Goal: Communication & Community: Participate in discussion

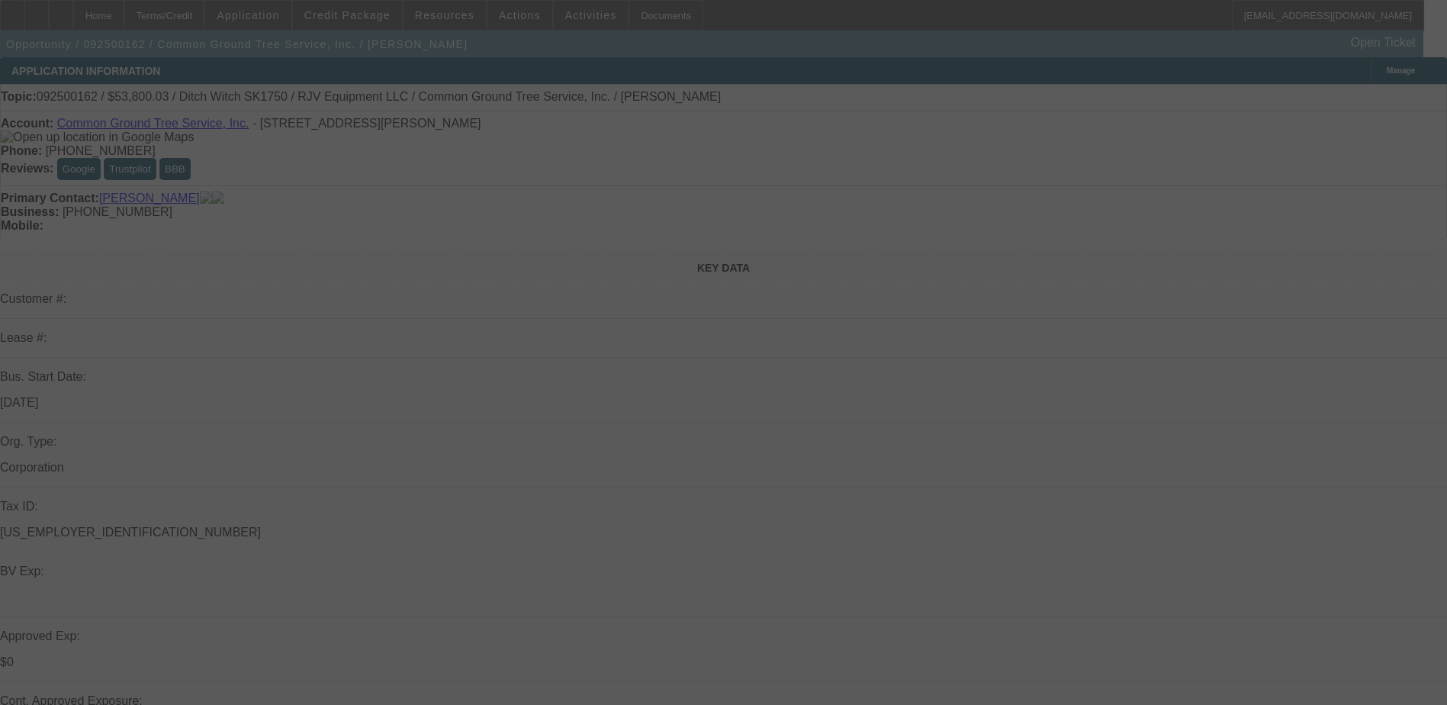
select select "0"
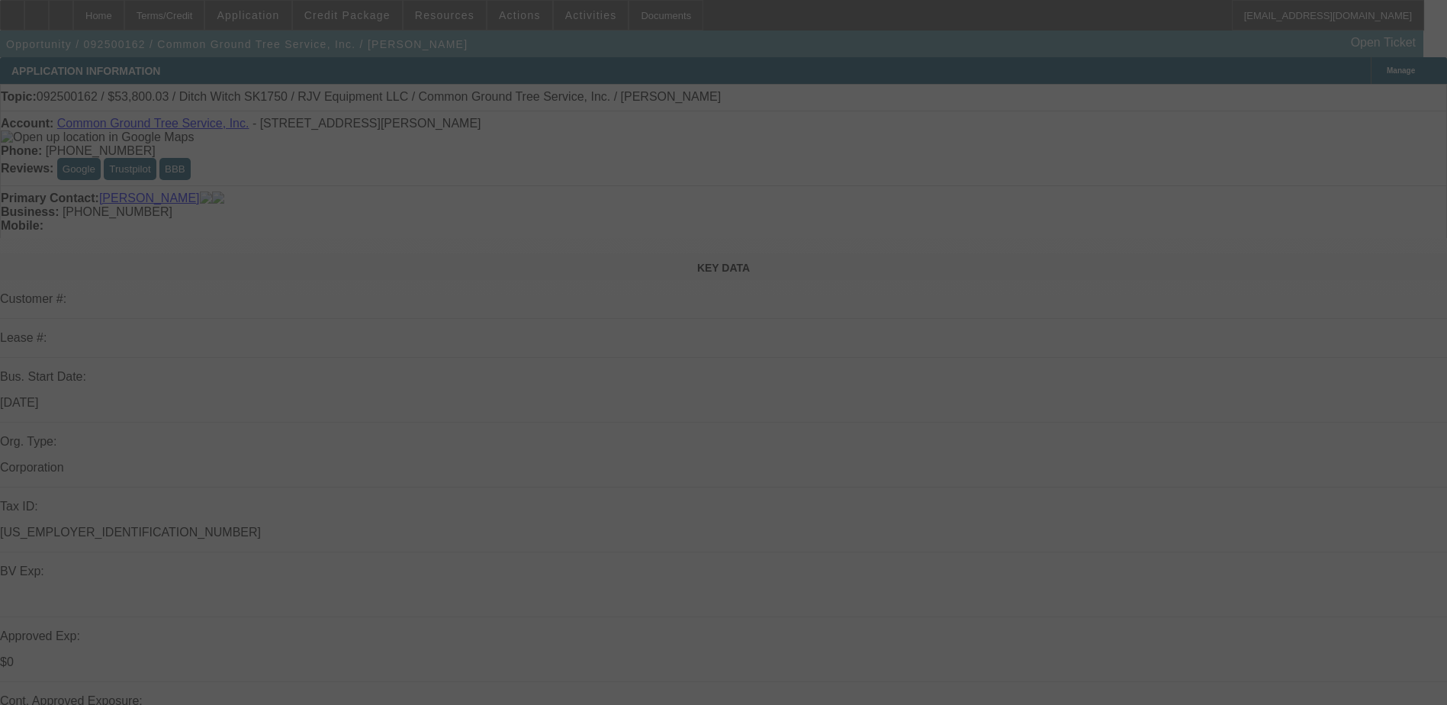
select select "0"
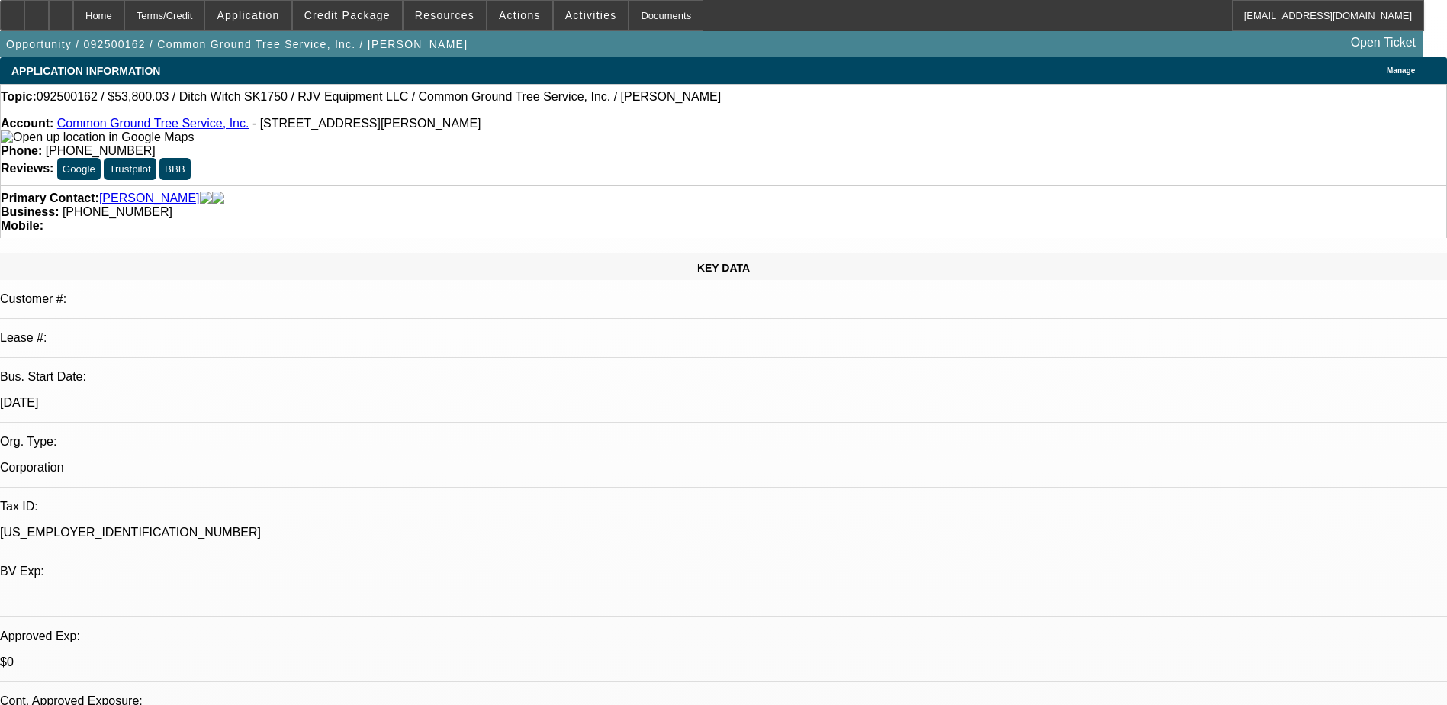
select select "1"
select select "3"
select select "6"
select select "1"
select select "3"
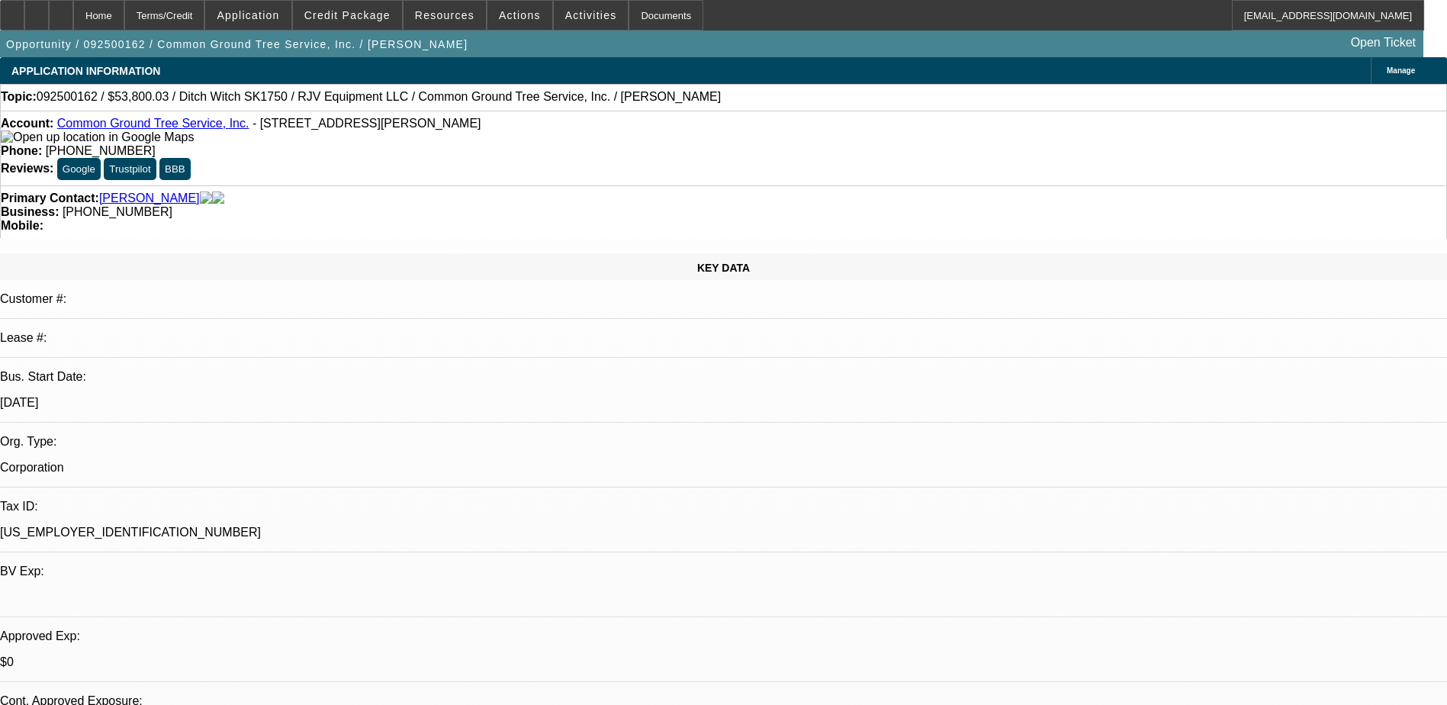
select select "6"
select select "1"
select select "3"
select select "6"
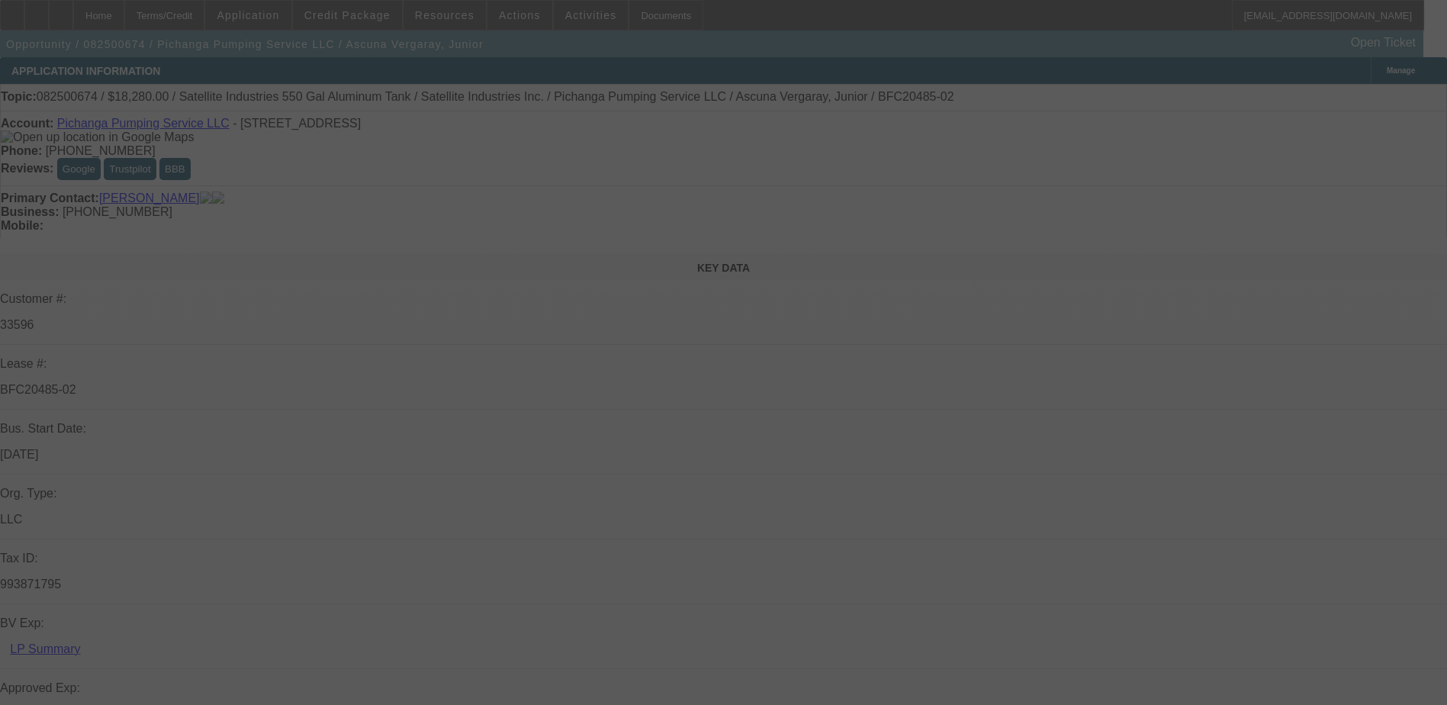
select select "0"
select select "2"
select select "0.1"
select select "4"
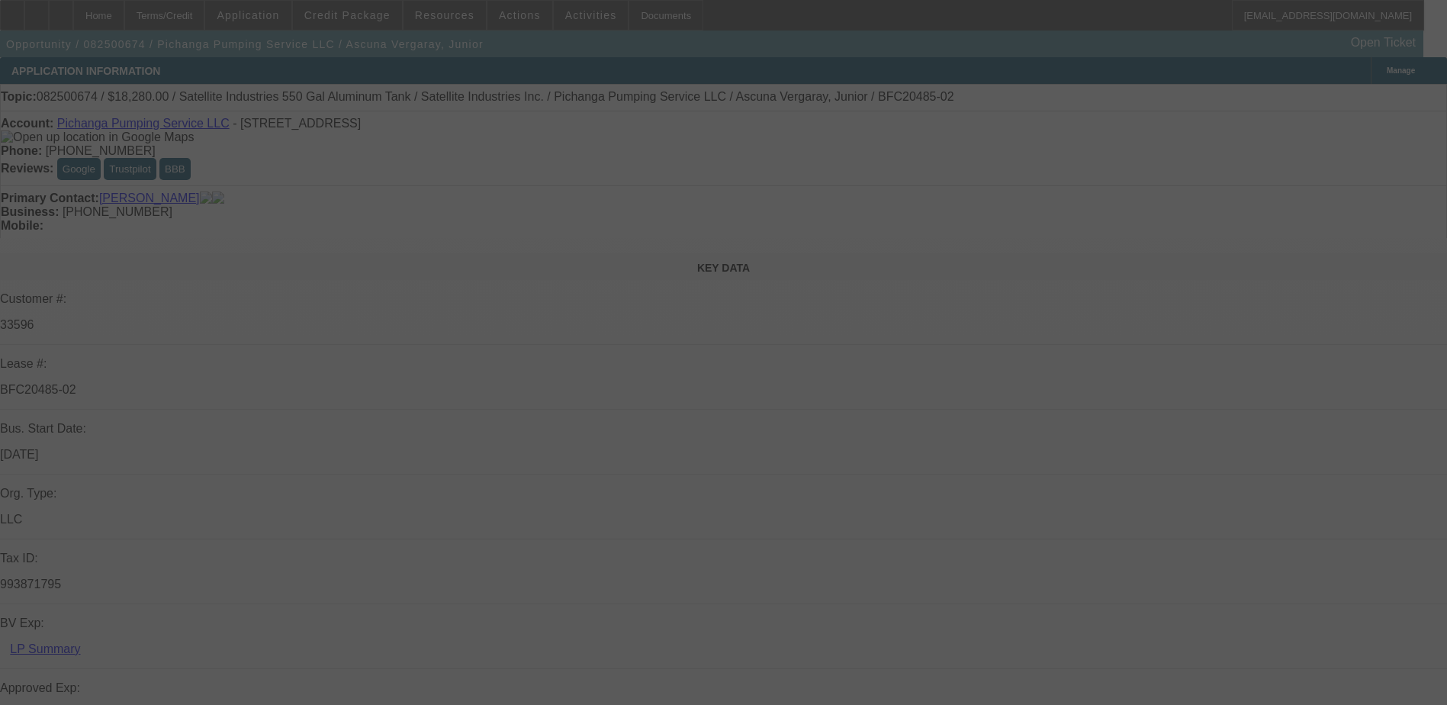
select select "0"
select select "2"
select select "0.1"
select select "4"
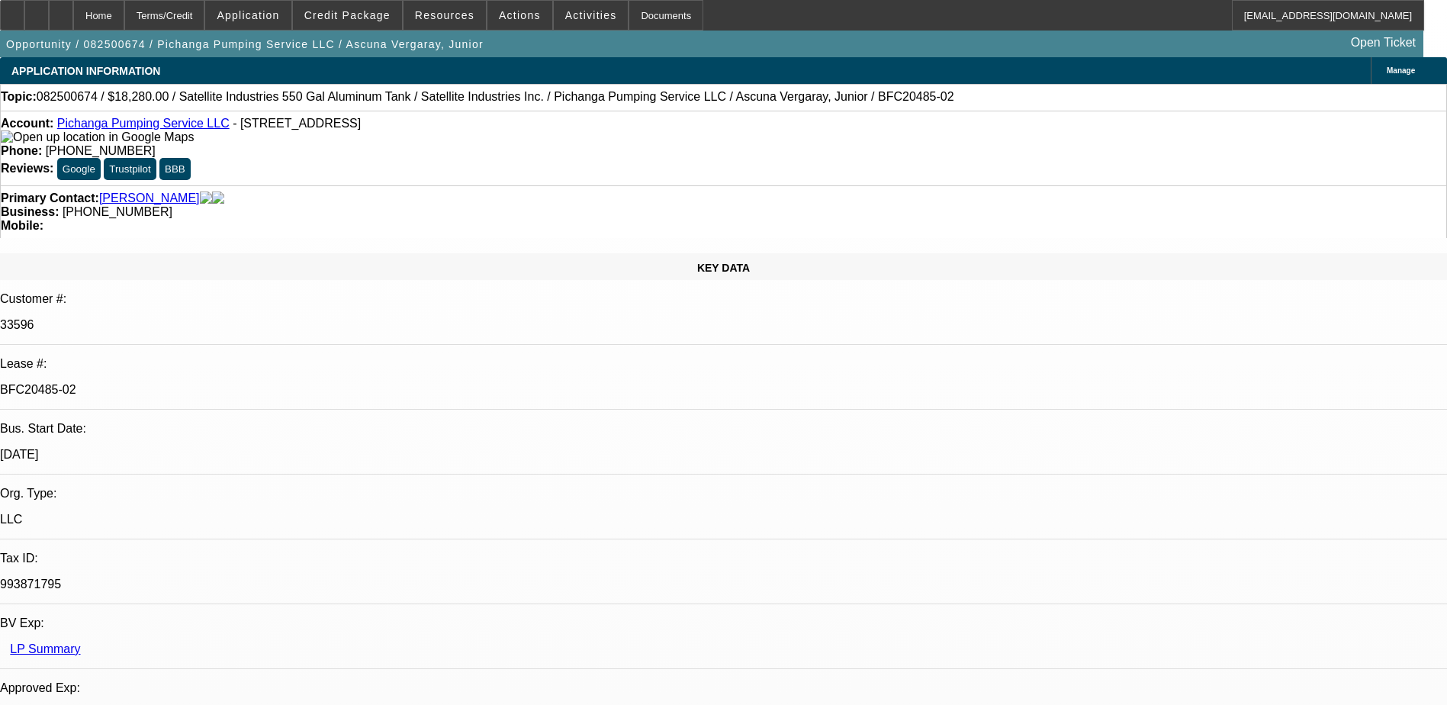
click at [137, 128] on link "Pichanga Pumping Service LLC" at bounding box center [143, 123] width 172 height 13
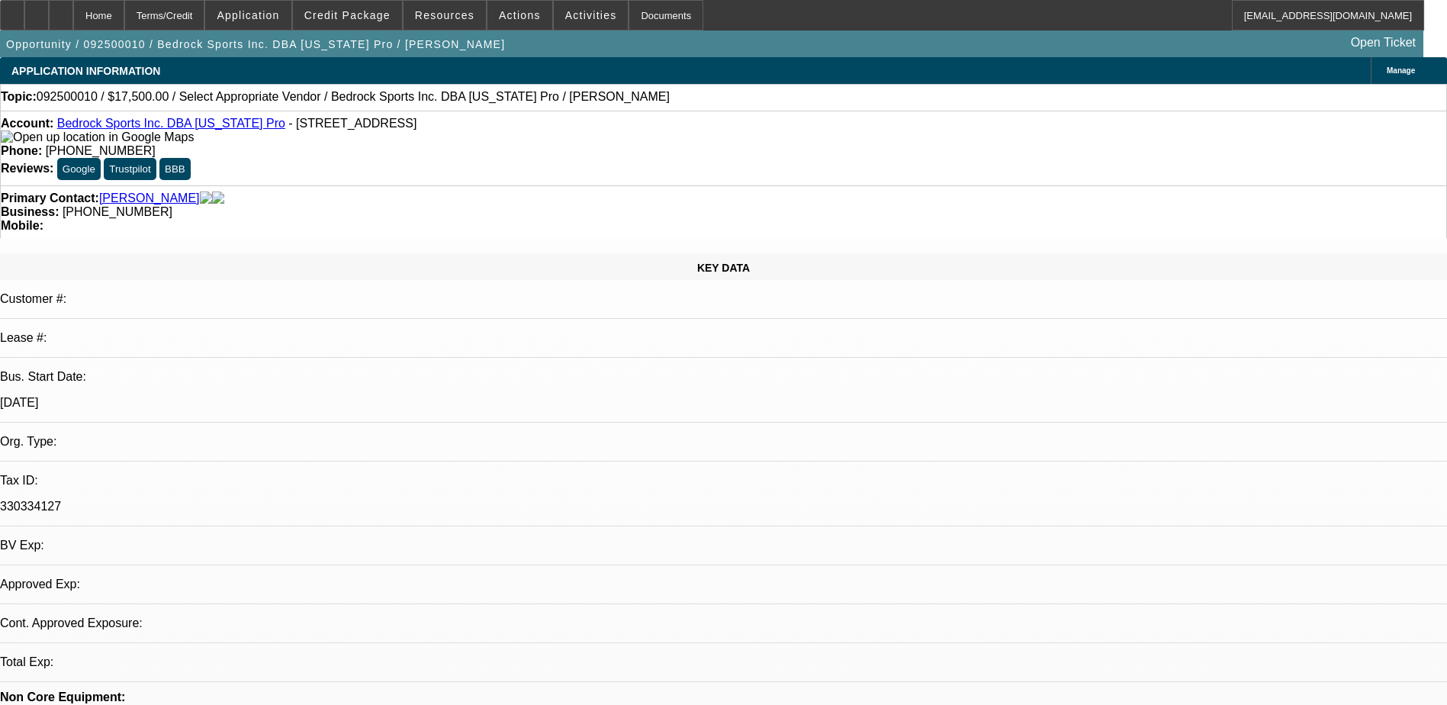
select select "0"
select select "2"
select select "0.1"
select select "4"
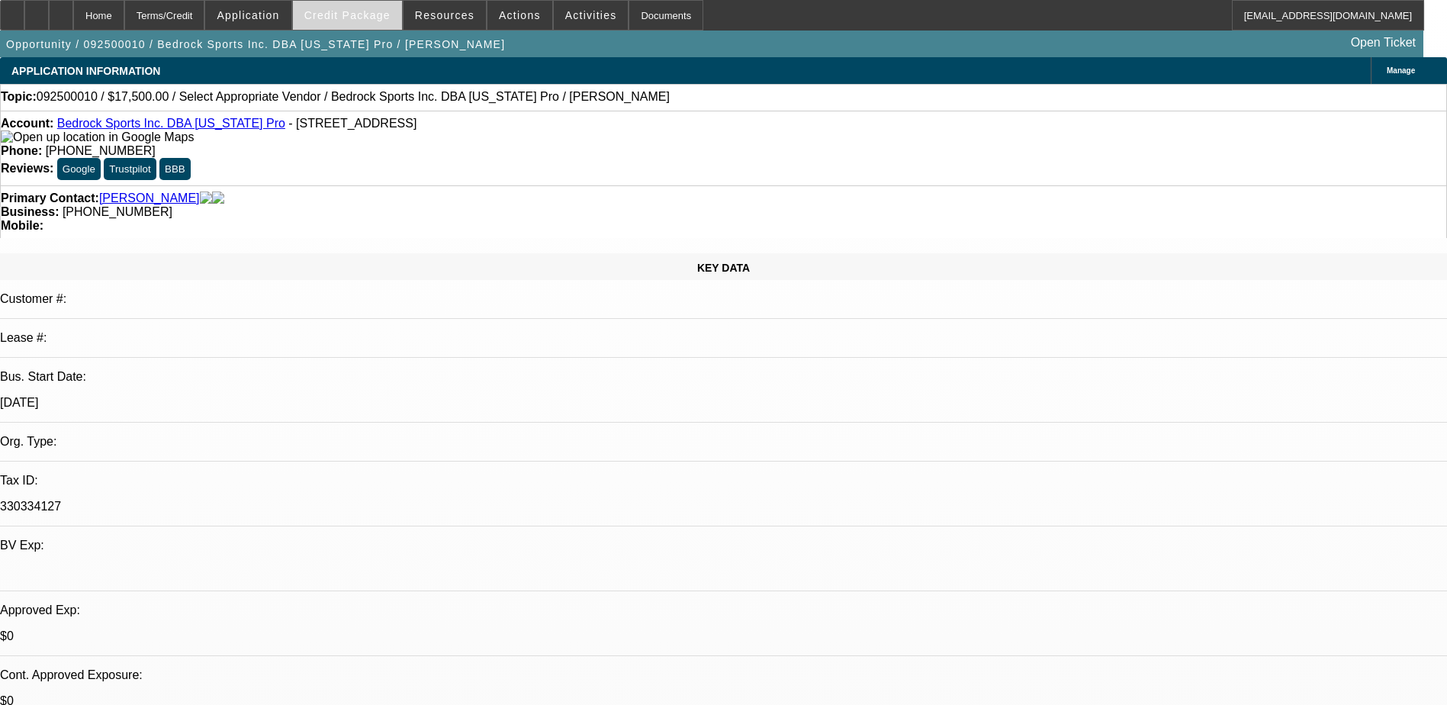
click at [352, 7] on span at bounding box center [347, 15] width 109 height 37
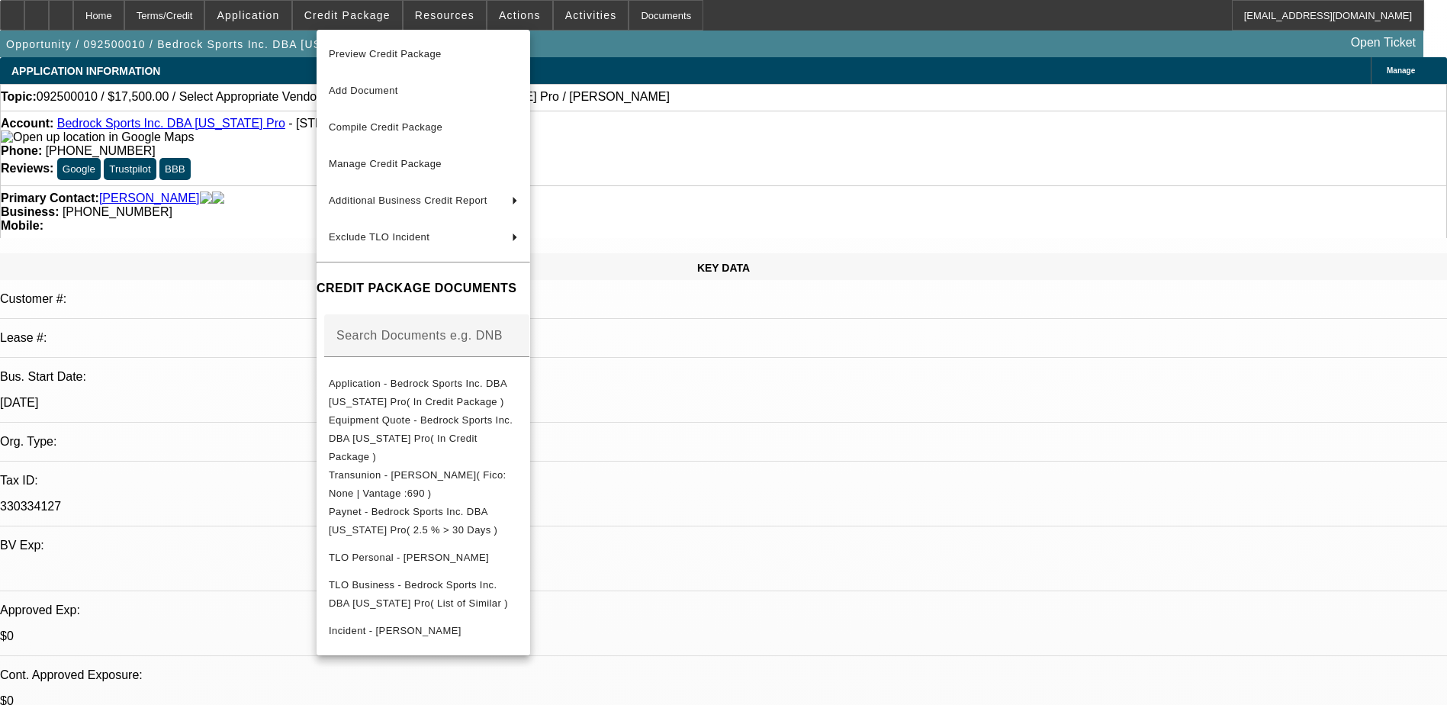
click at [256, 156] on div at bounding box center [723, 352] width 1447 height 705
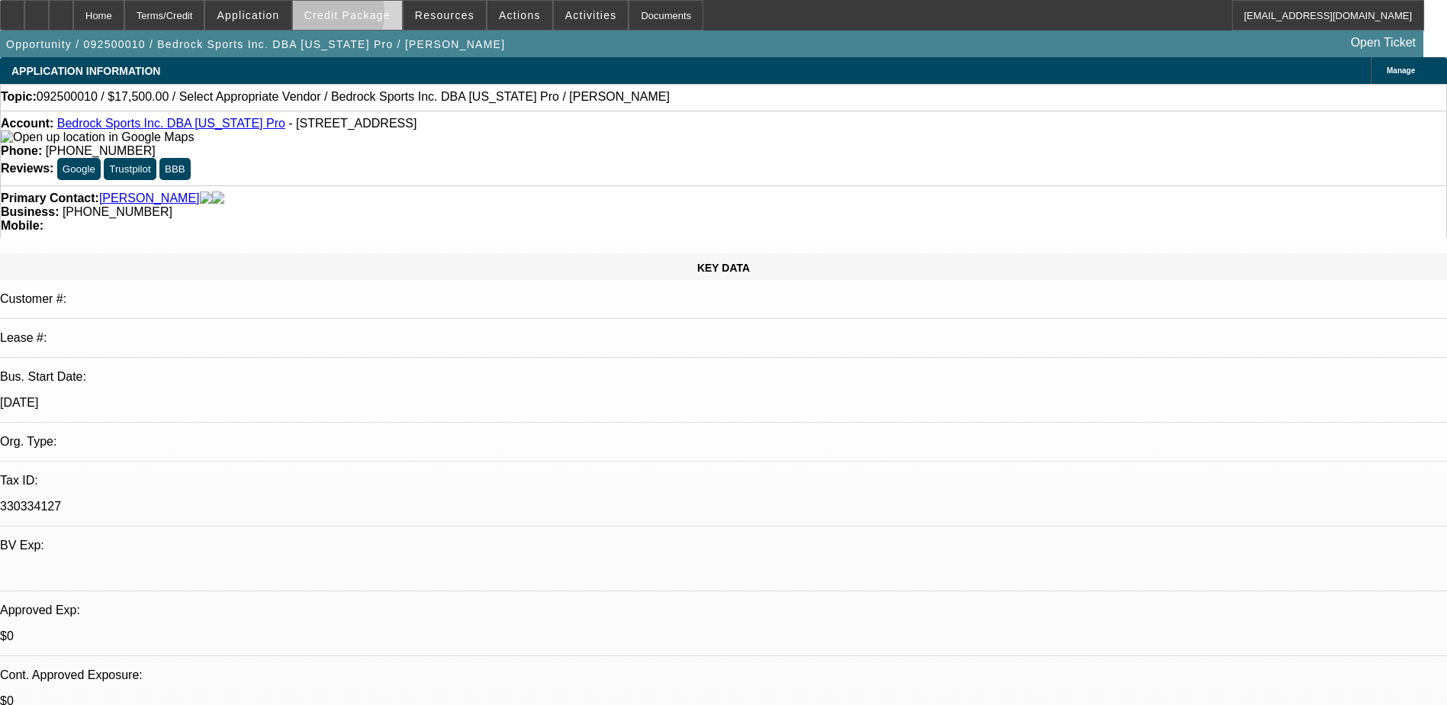
click at [346, 17] on span "Credit Package" at bounding box center [347, 15] width 86 height 12
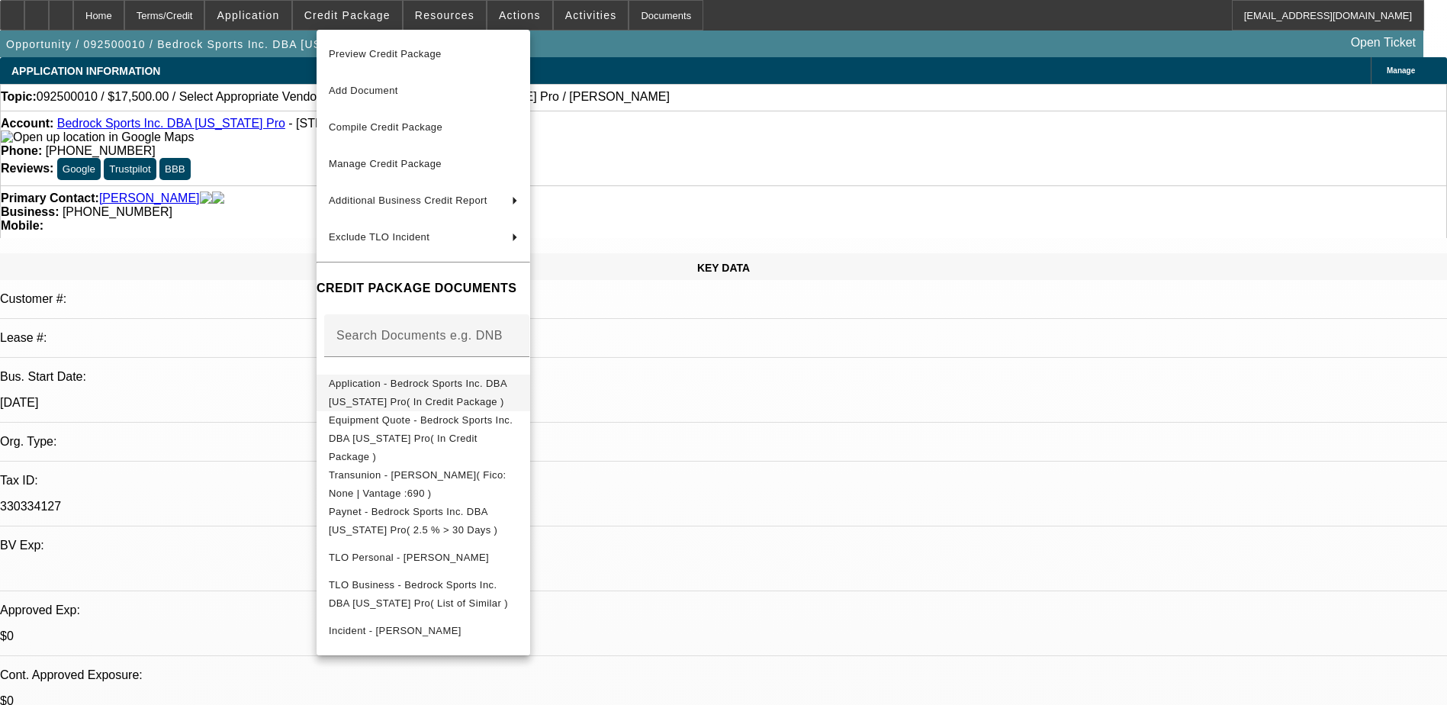
click at [478, 384] on span "Application - Bedrock Sports Inc. DBA California Pro( In Credit Package )" at bounding box center [418, 393] width 178 height 30
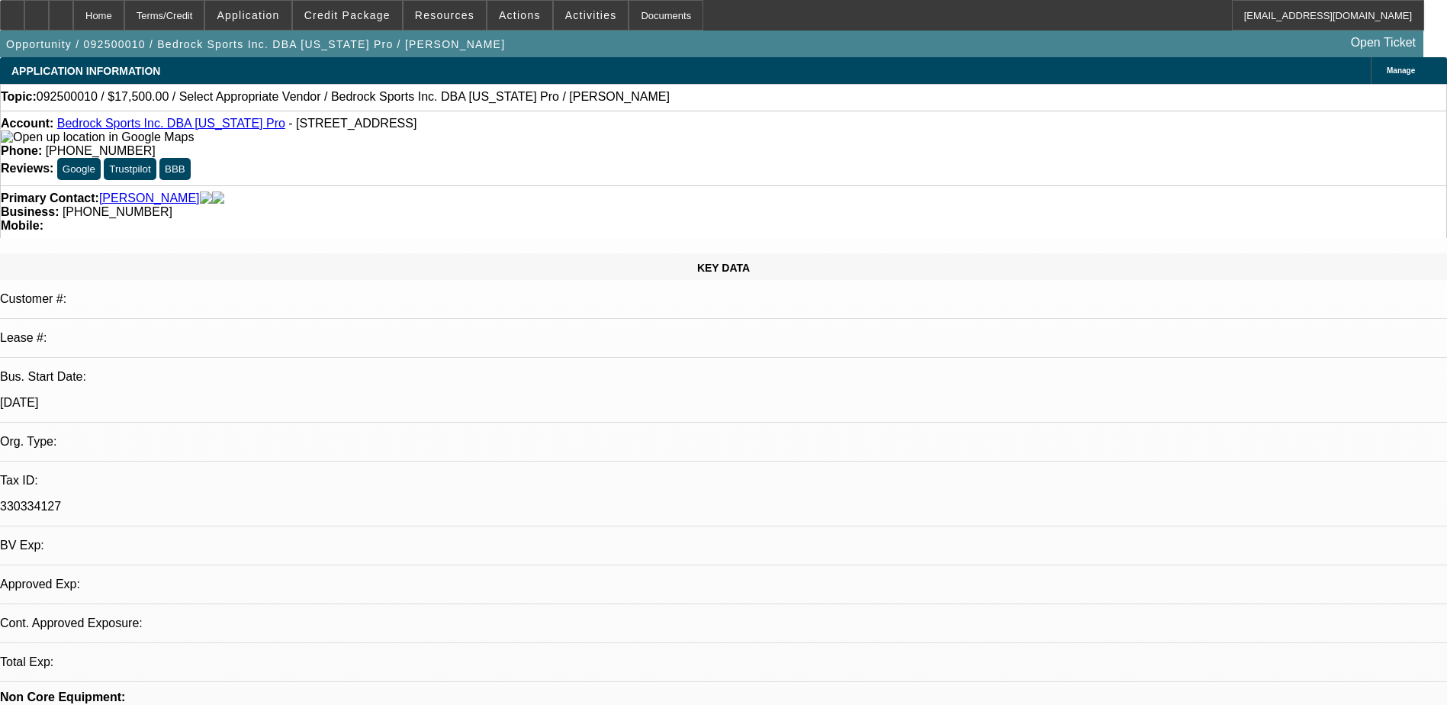
select select "0"
select select "2"
select select "0.1"
select select "4"
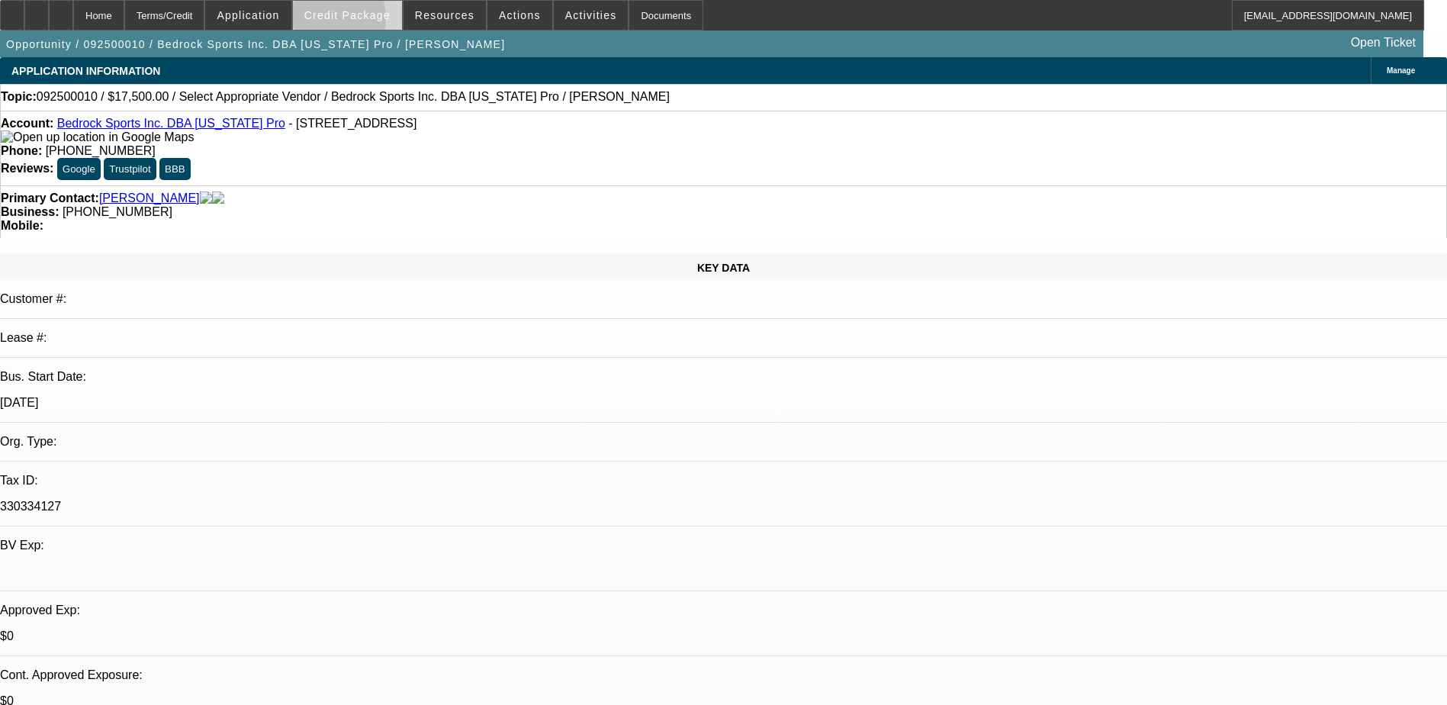
click at [343, 22] on span at bounding box center [347, 15] width 109 height 37
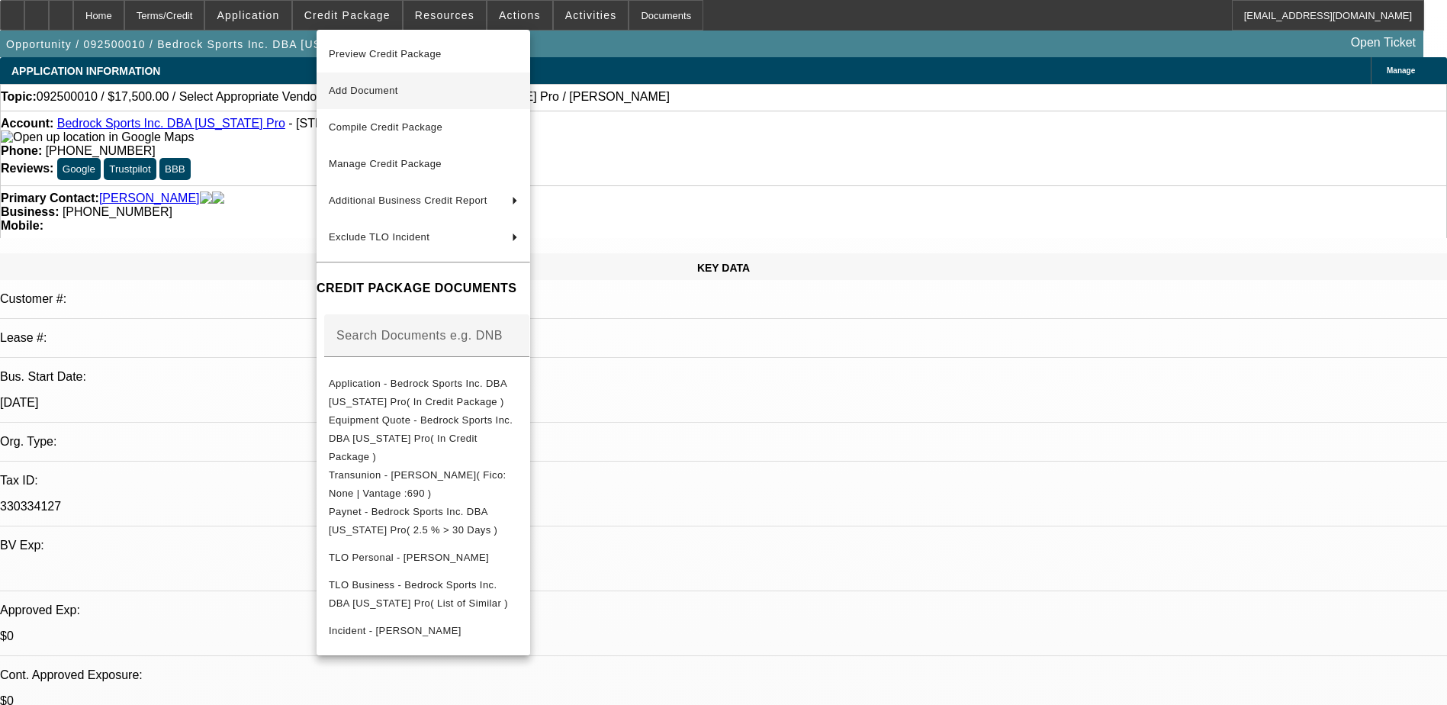
click at [360, 85] on span "Add Document" at bounding box center [363, 90] width 69 height 11
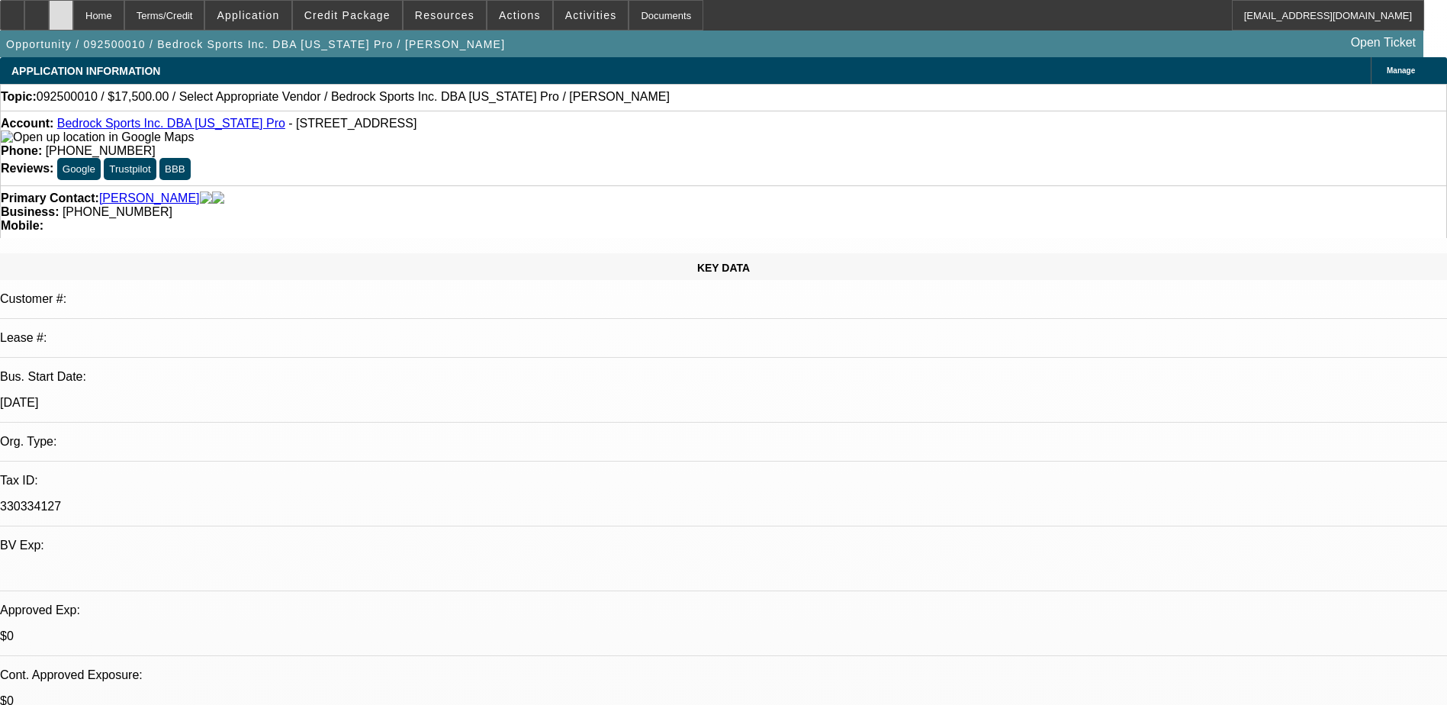
click at [73, 11] on div at bounding box center [61, 15] width 24 height 31
select select "0"
select select "2"
select select "0.1"
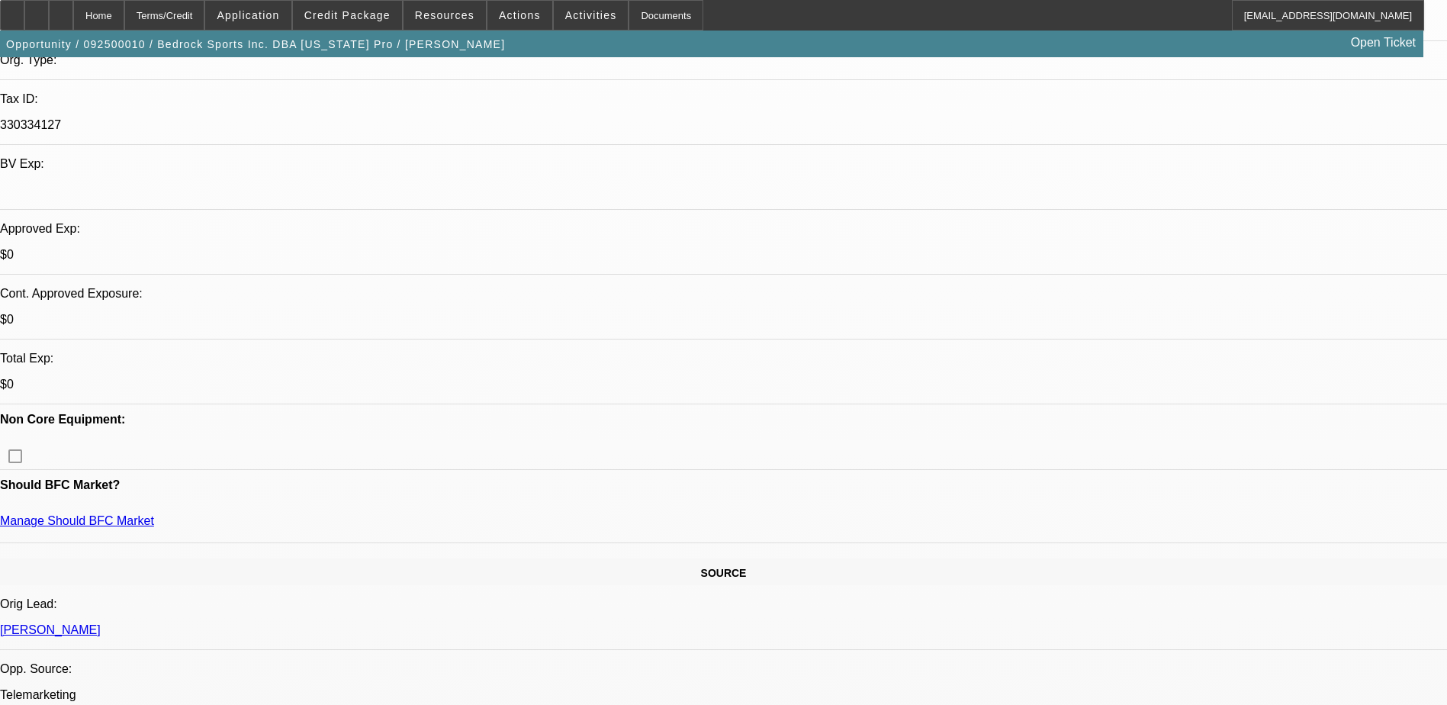
select select "1"
select select "2"
select select "4"
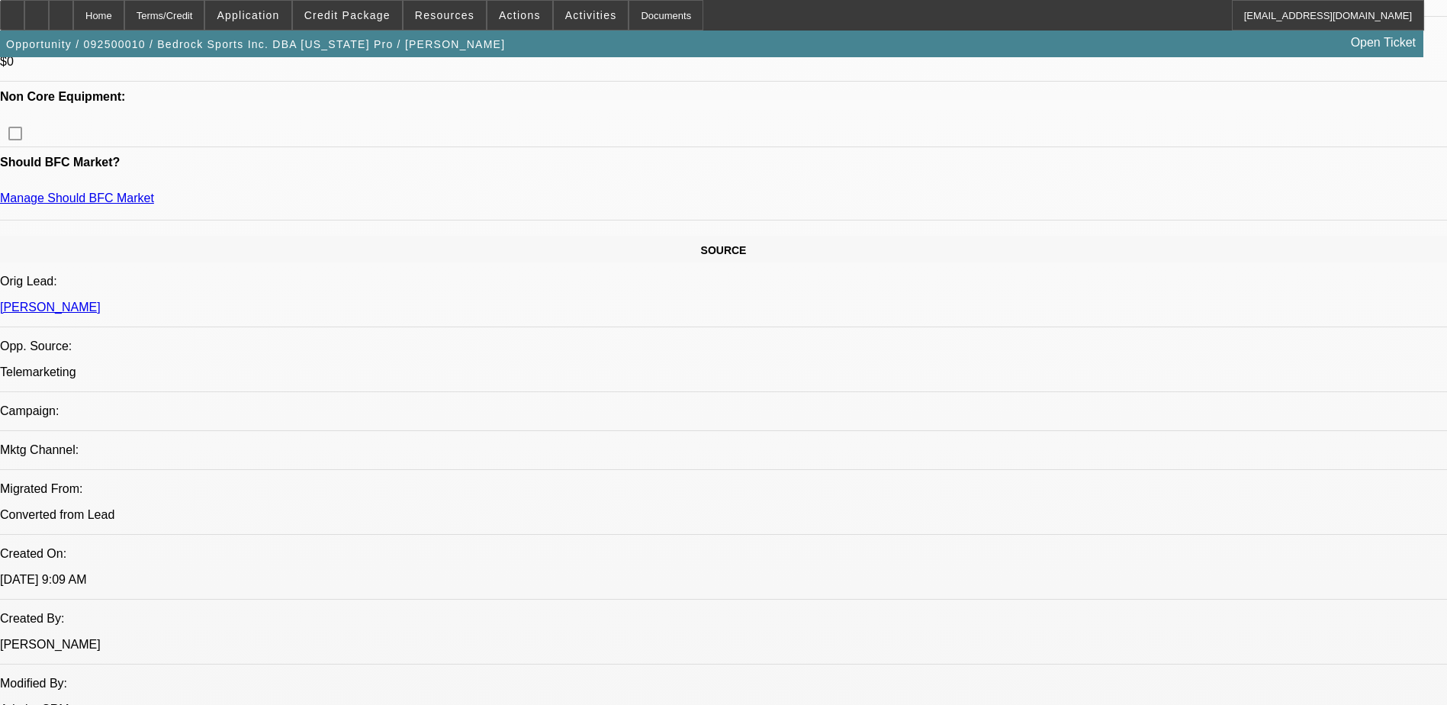
scroll to position [915, 0]
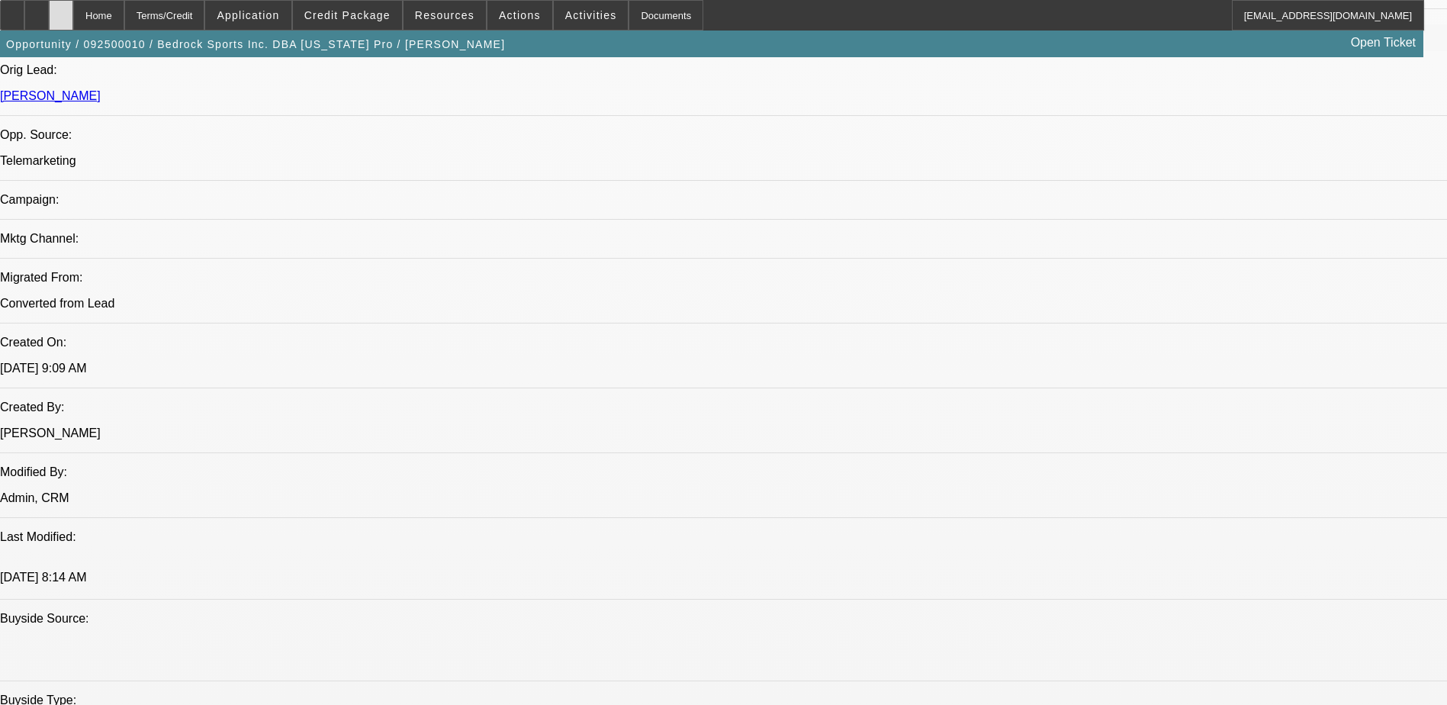
click at [61, 10] on icon at bounding box center [61, 10] width 0 height 0
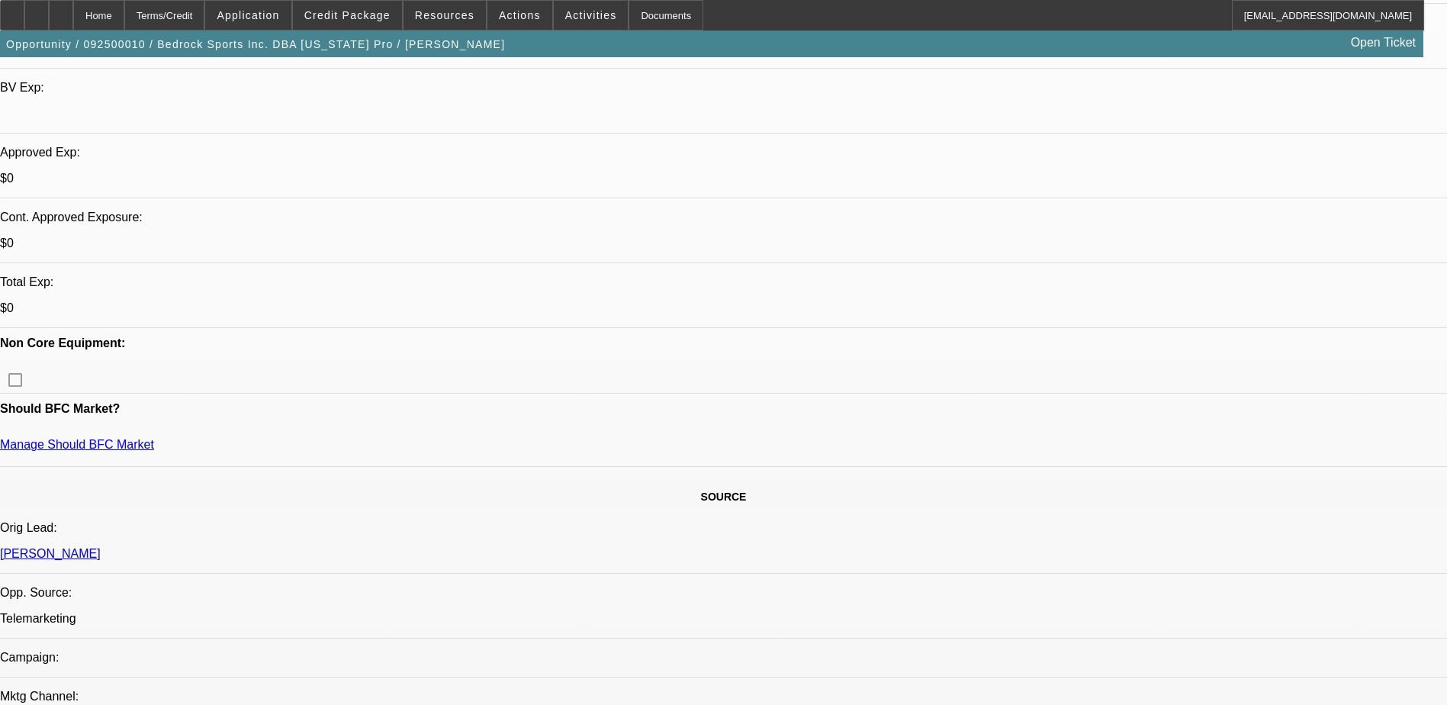
select select "0"
select select "2"
select select "0.1"
select select "4"
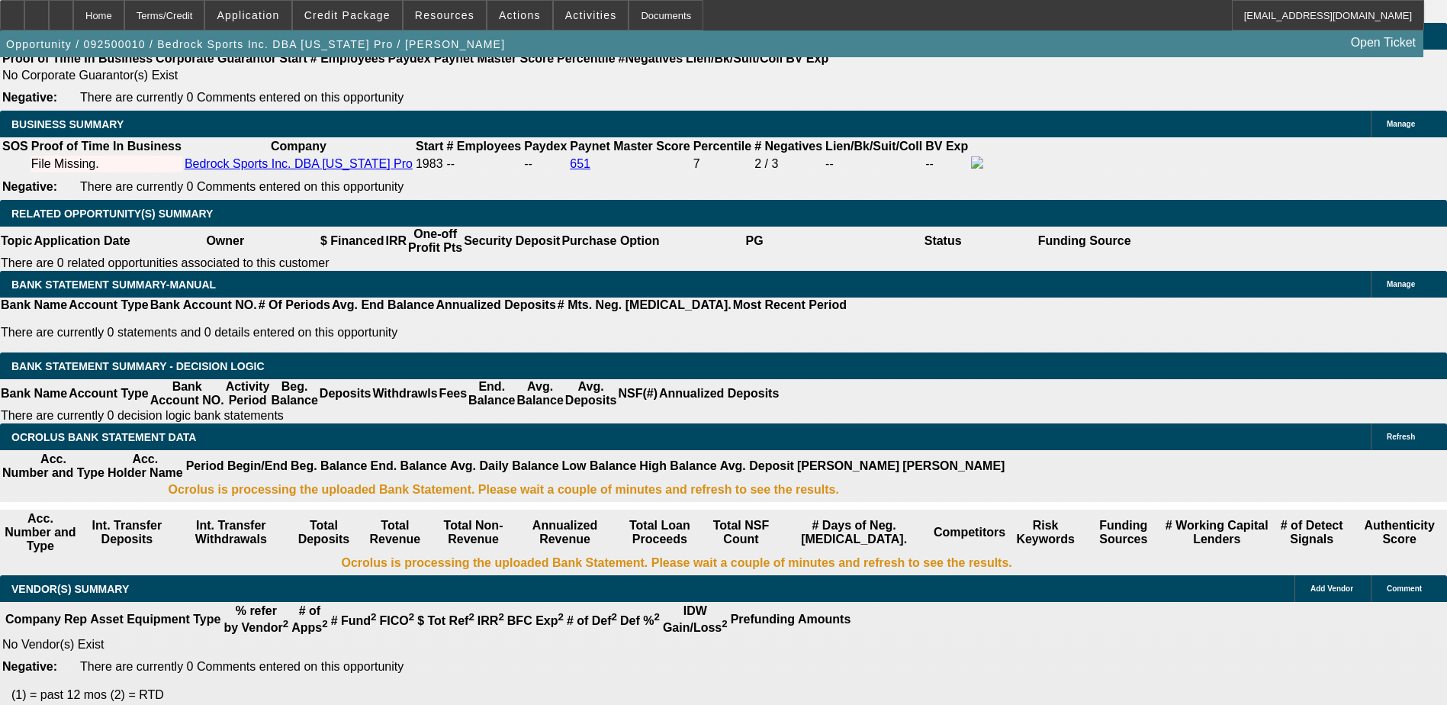
scroll to position [2547, 0]
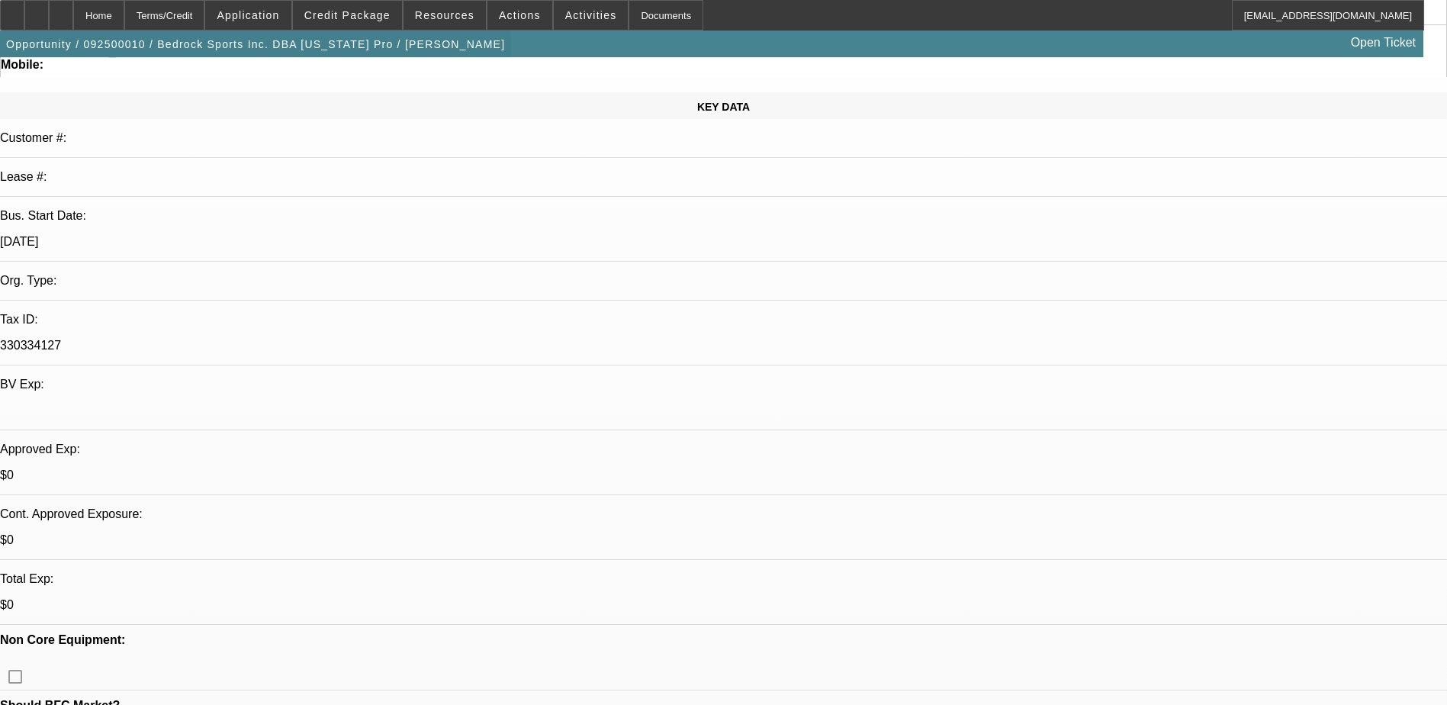
scroll to position [0, 0]
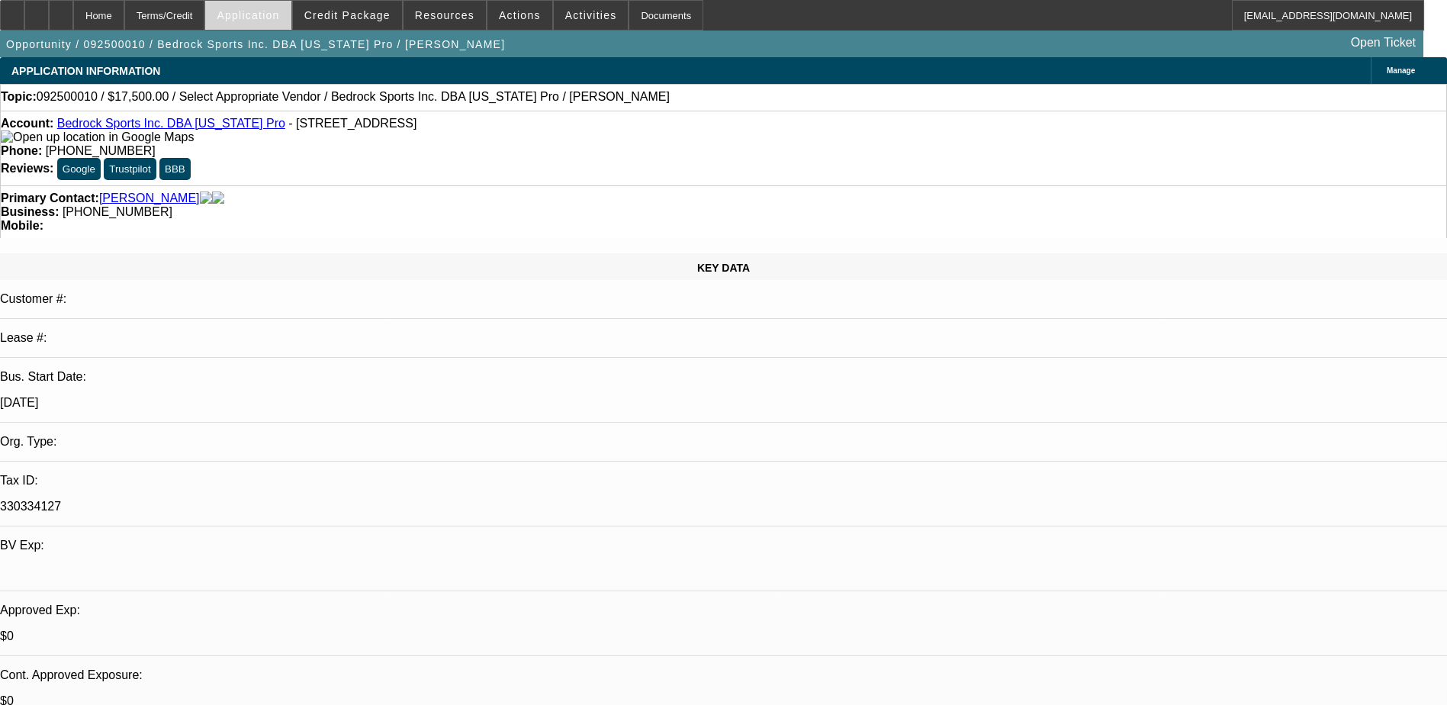
click at [291, 5] on span at bounding box center [247, 15] width 85 height 37
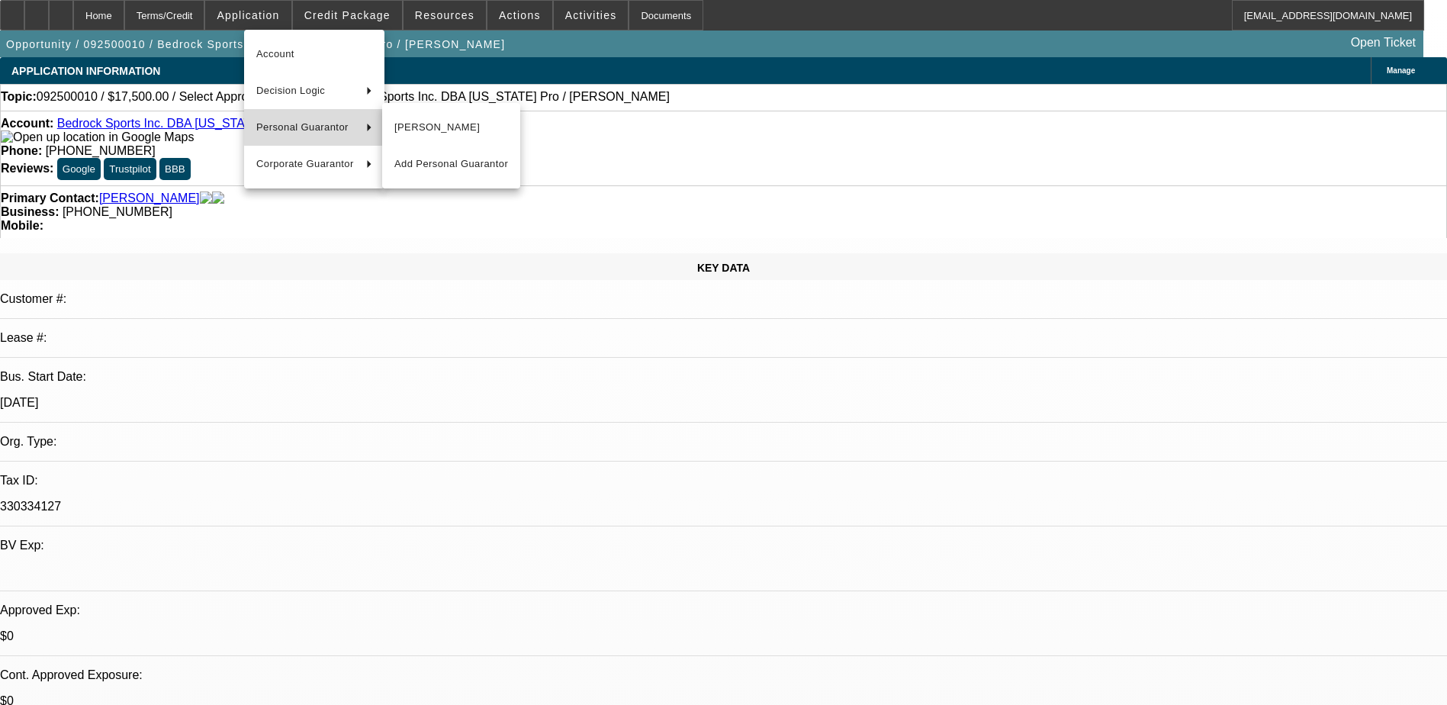
click at [314, 127] on span "Personal Guarantor" at bounding box center [305, 127] width 98 height 18
click at [410, 121] on span "[PERSON_NAME]" at bounding box center [451, 127] width 114 height 18
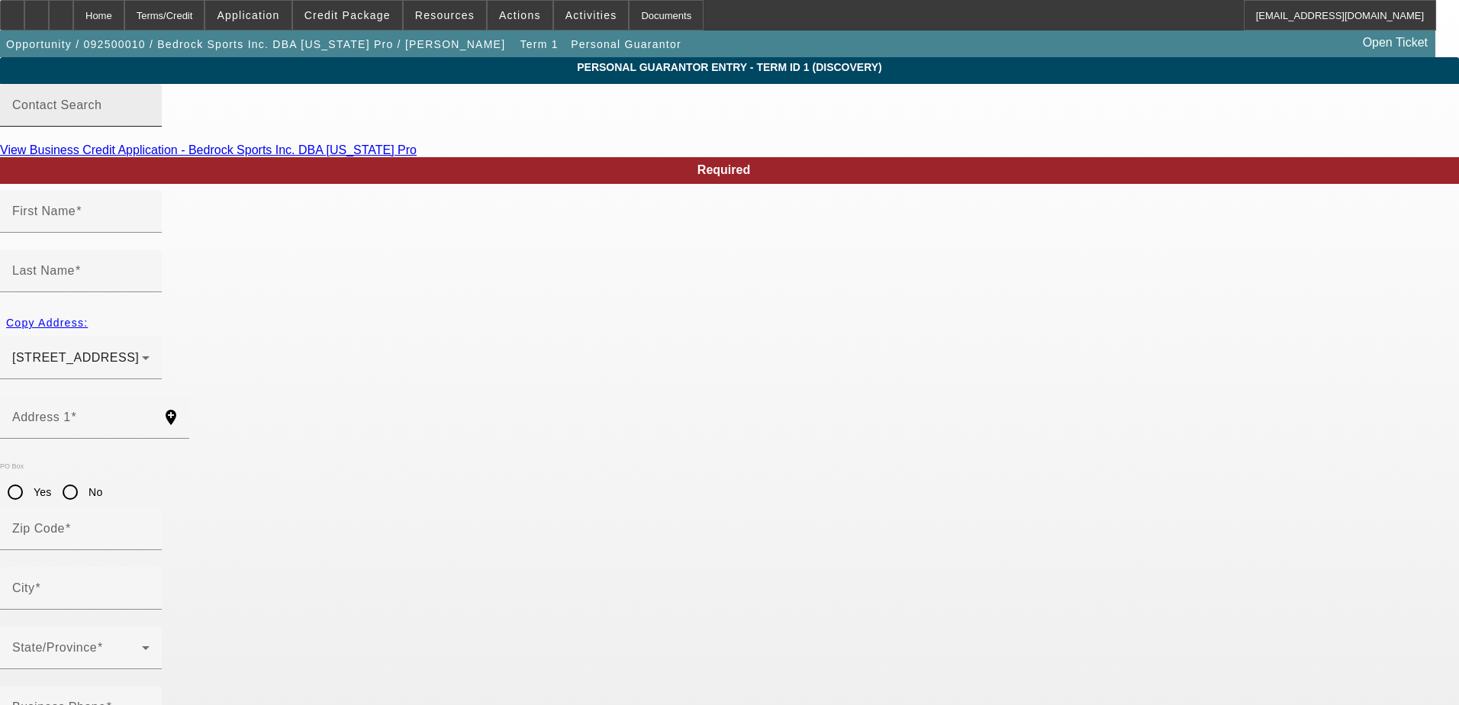
type input "Kim"
type input "Karsh"
type input "5507 Konya Drive"
radio input "true"
type input "90503"
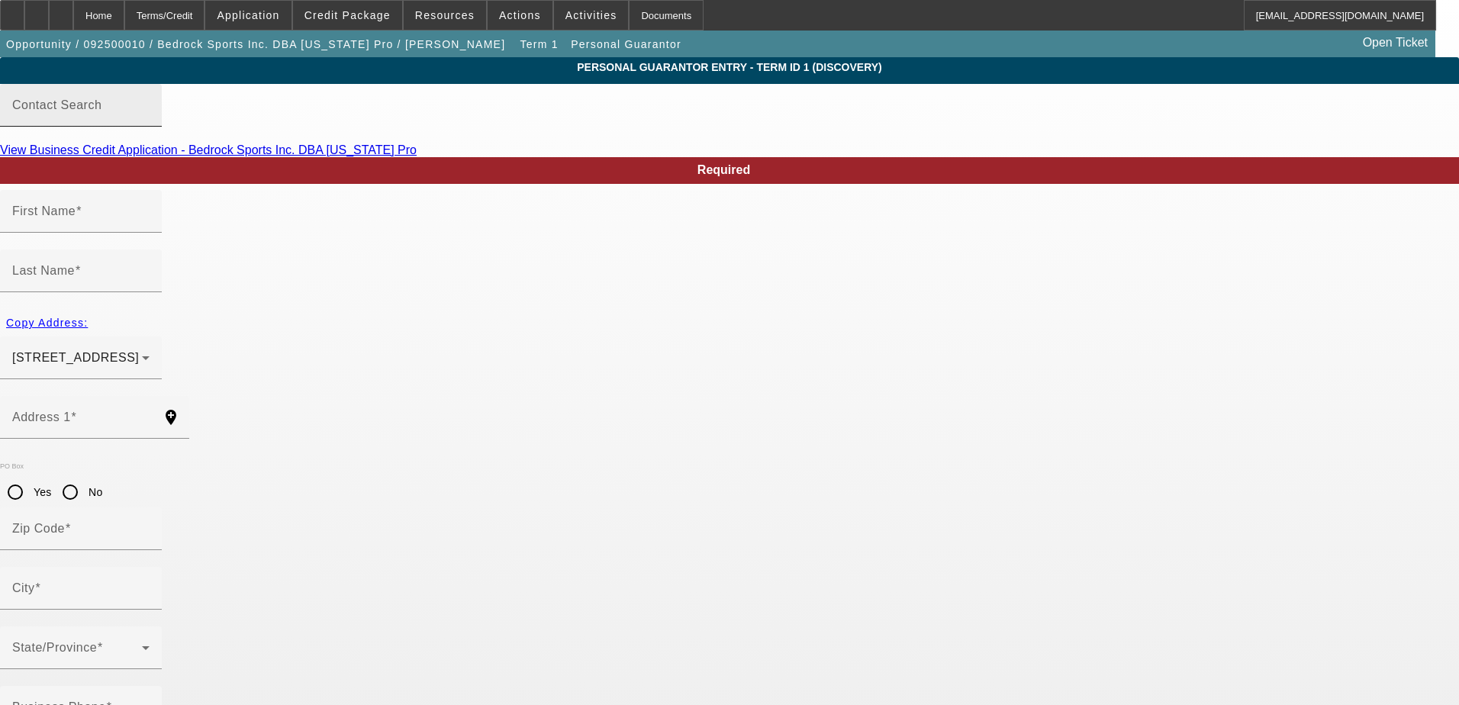
type input "Torrance"
type input "[PHONE_NUMBER]"
type input "100"
type input "567-08-2797"
type input "calprosports@aol.com"
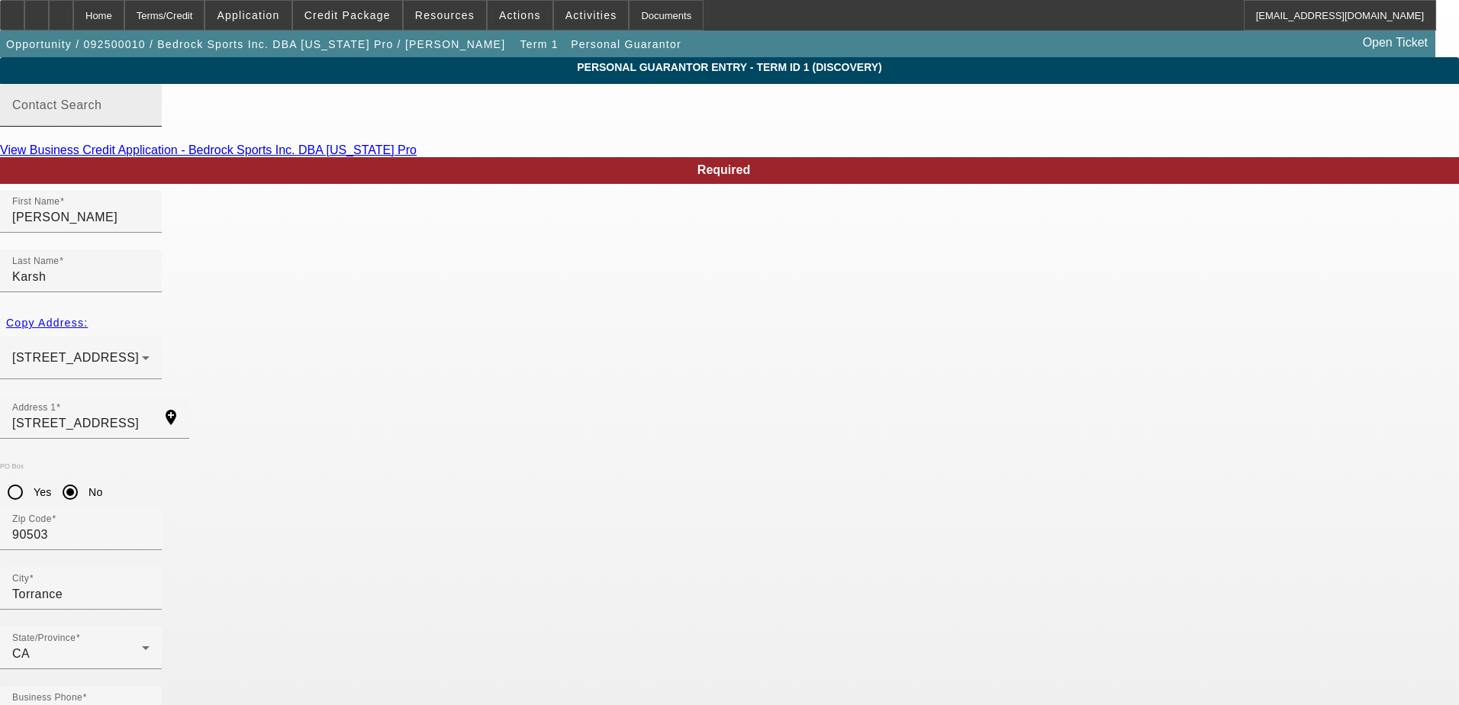
click at [101, 111] on mat-label "Contact Search" at bounding box center [56, 104] width 89 height 13
click at [150, 116] on input "Contact Search" at bounding box center [80, 111] width 137 height 18
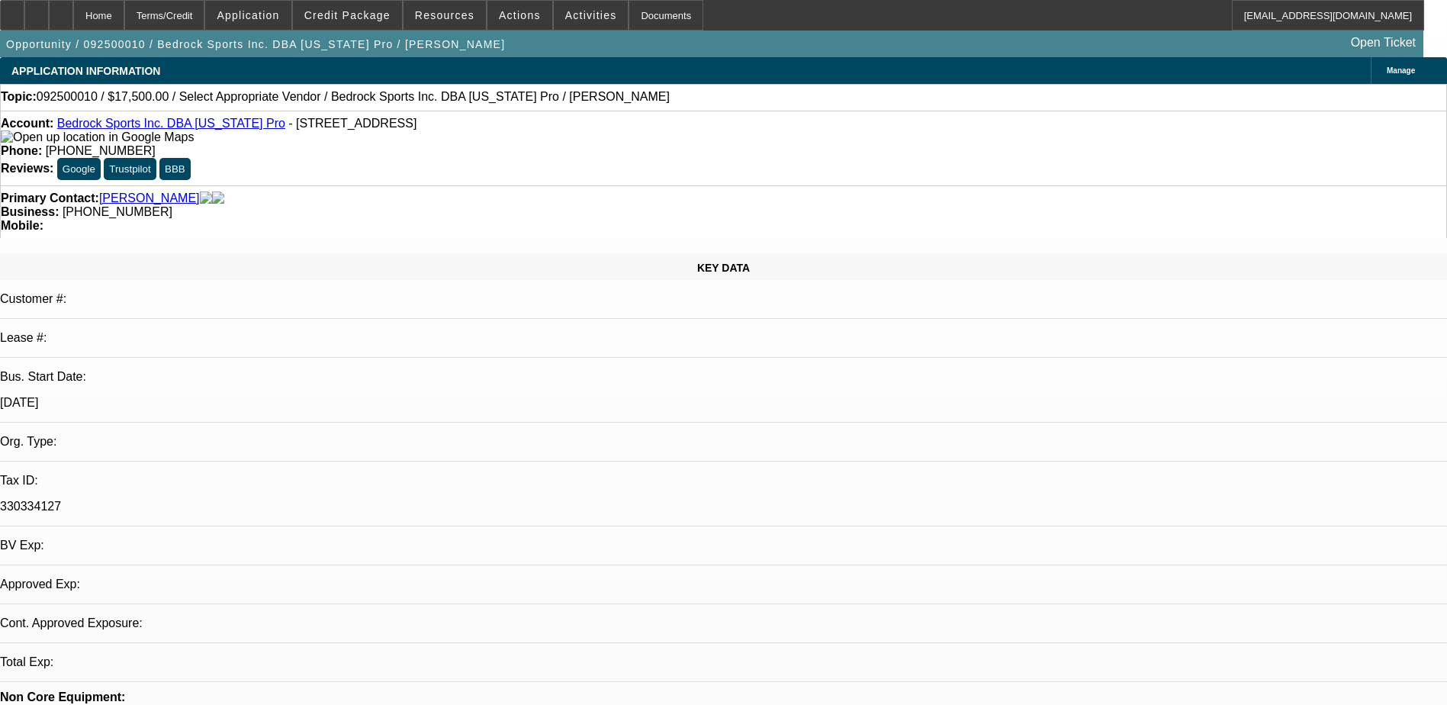
select select "0"
select select "2"
select select "0.1"
select select "4"
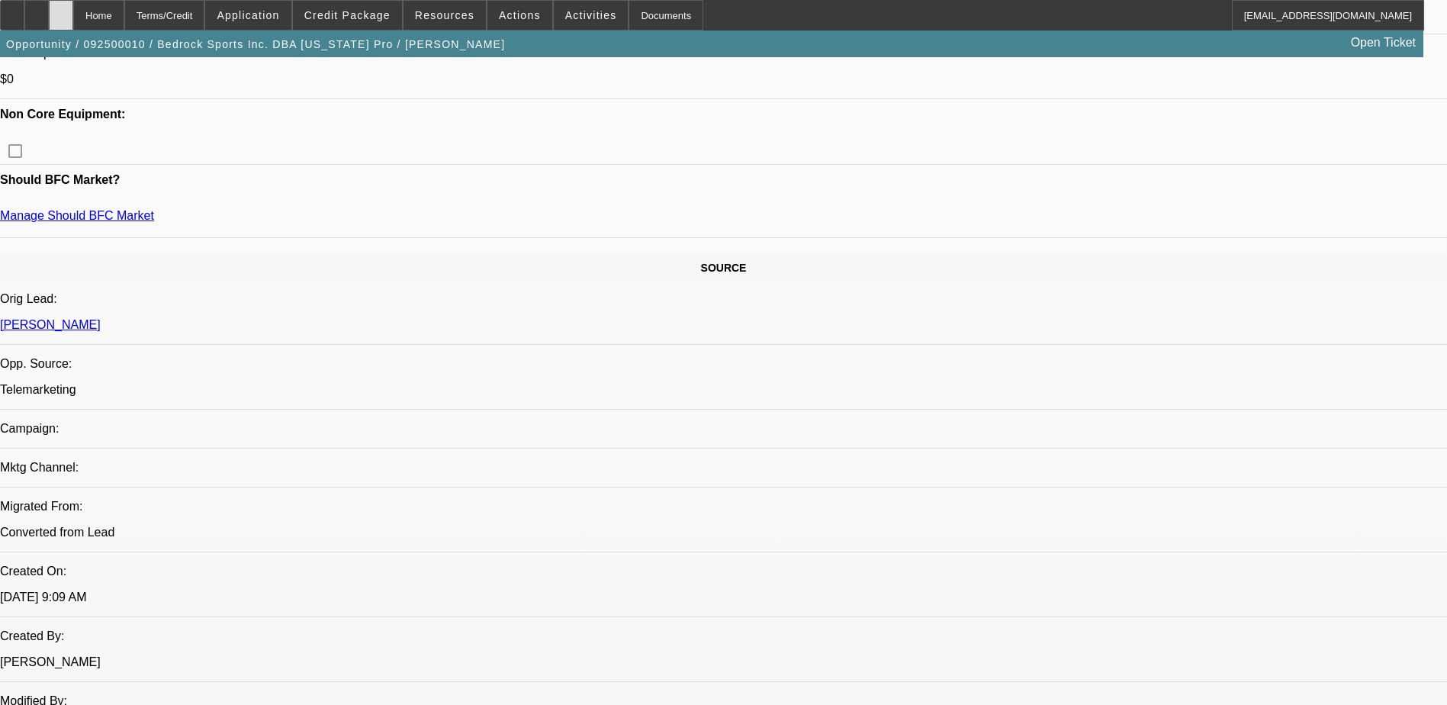
scroll to position [610, 0]
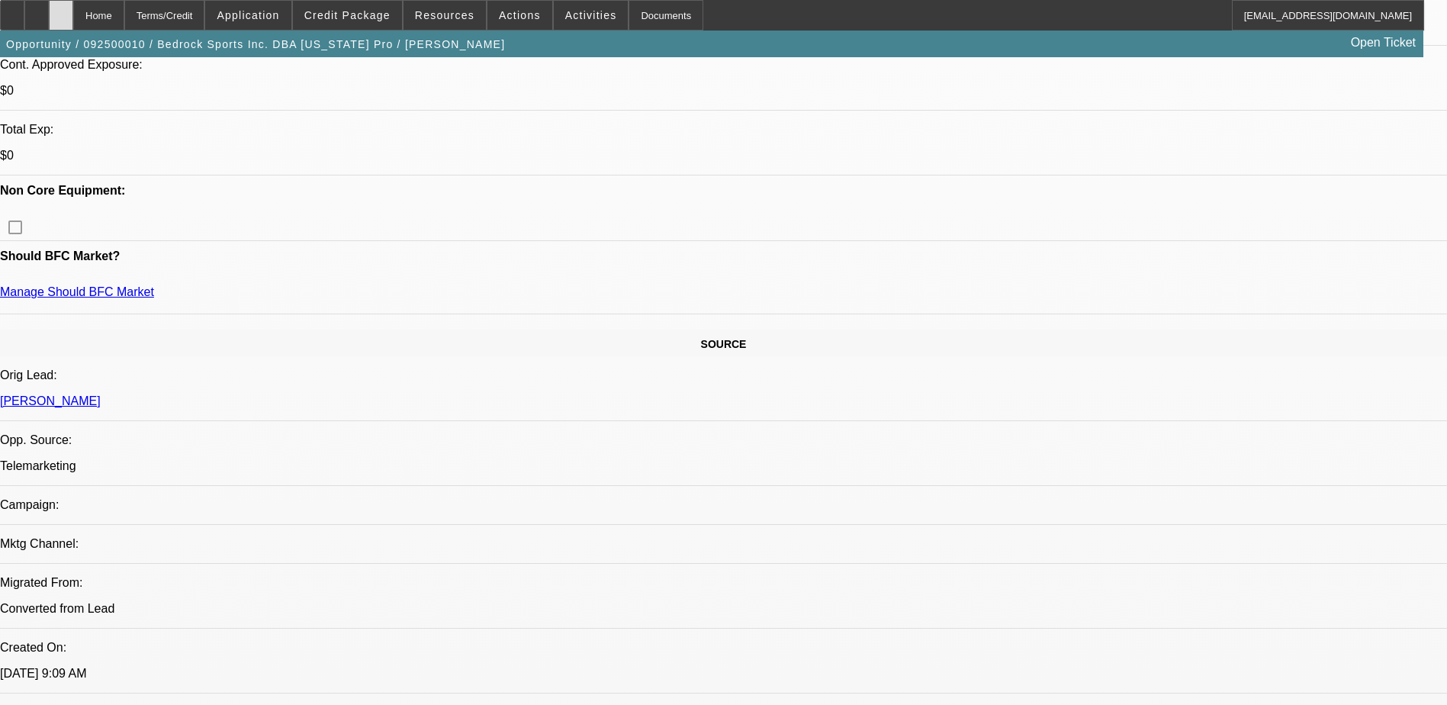
click at [61, 10] on icon at bounding box center [61, 10] width 0 height 0
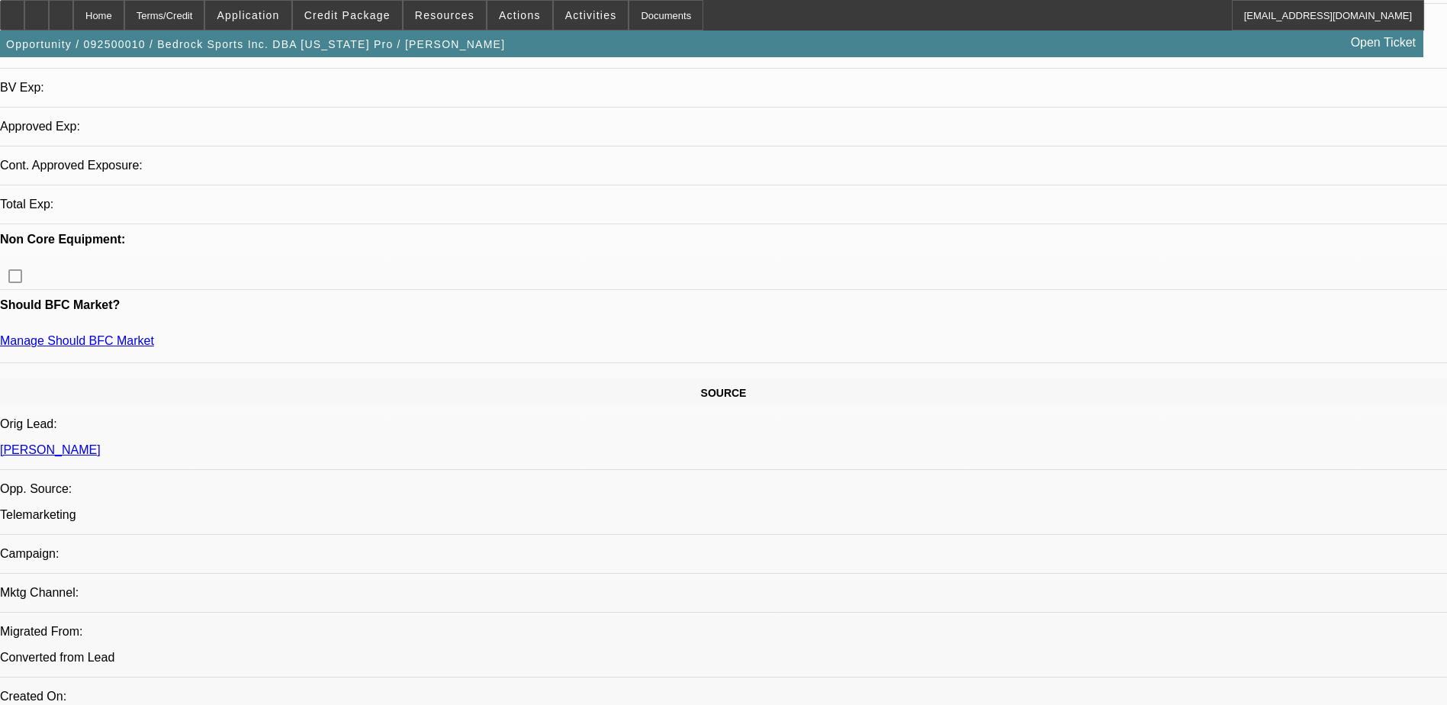
select select "0"
select select "2"
select select "0.1"
select select "1"
select select "2"
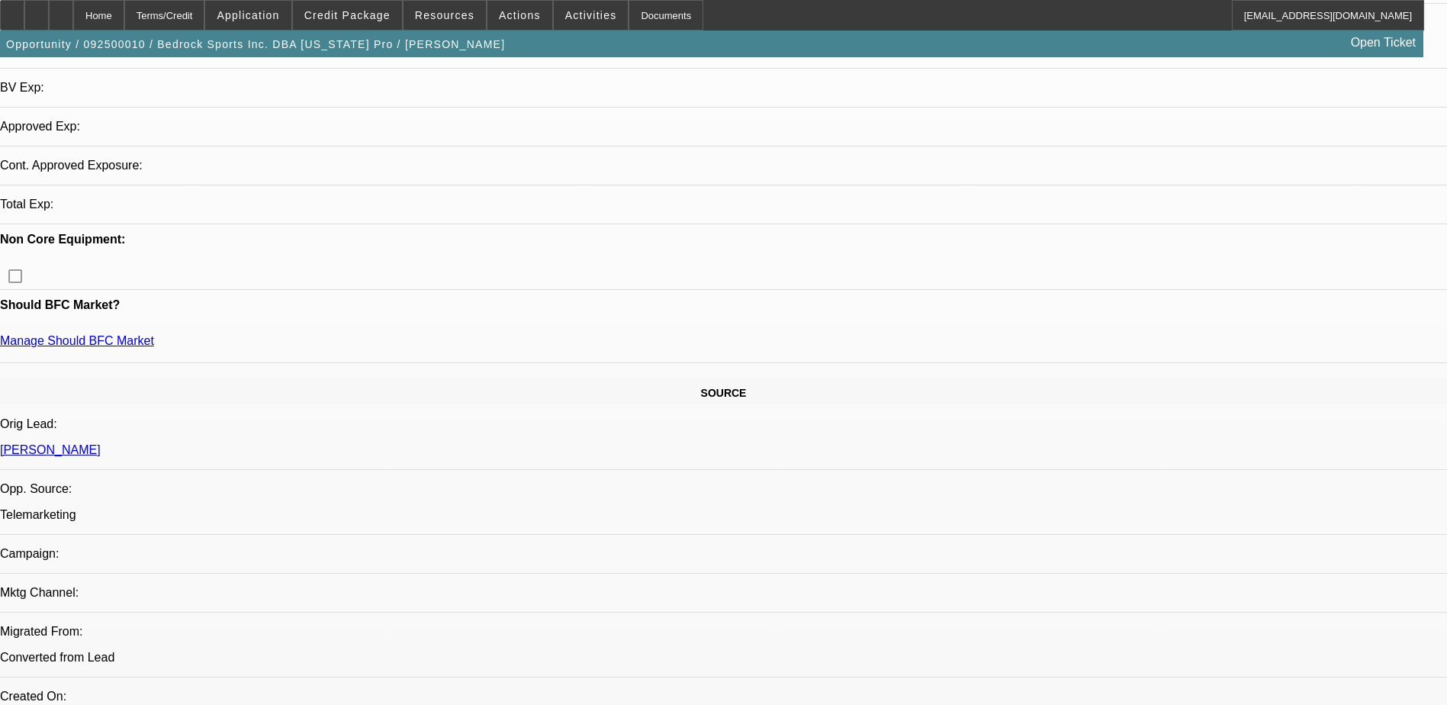
select select "4"
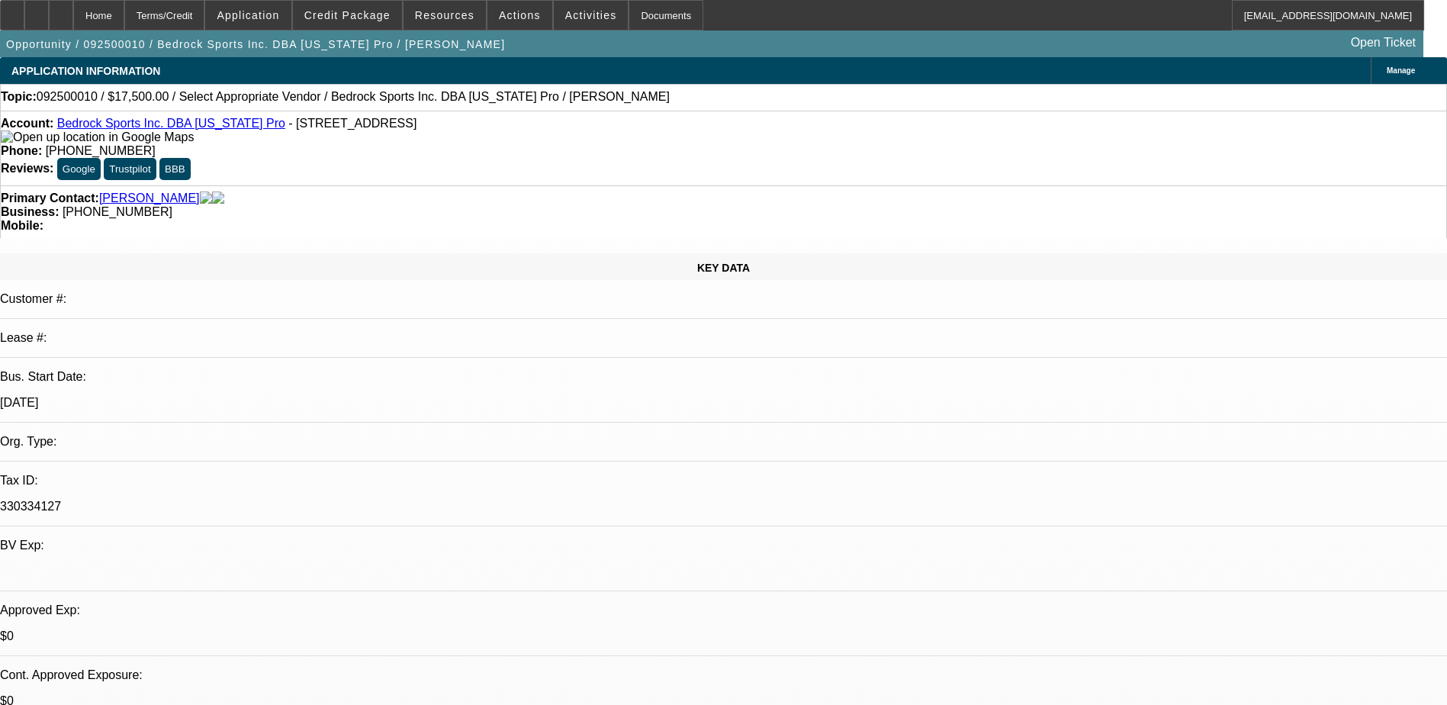
click at [175, 127] on link "Bedrock Sports Inc. DBA [US_STATE] Pro" at bounding box center [171, 123] width 228 height 13
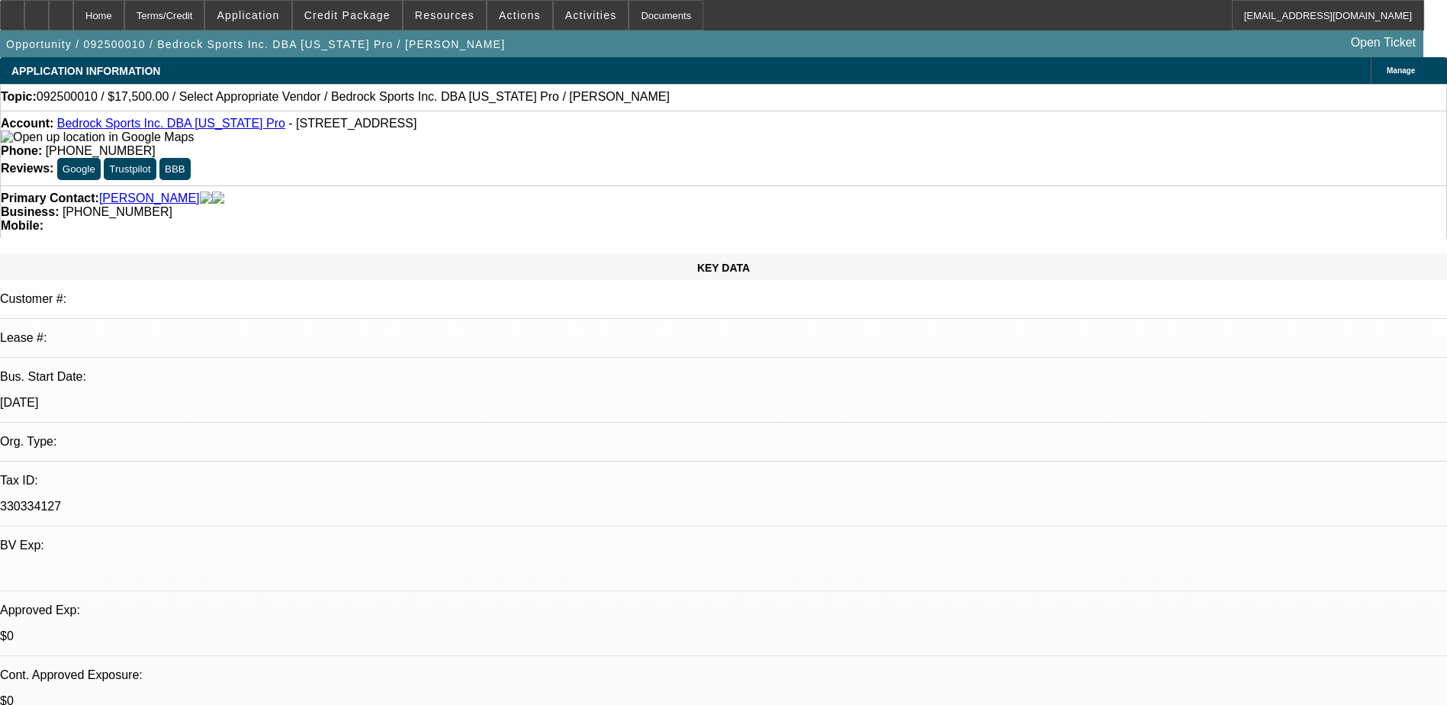
radio input "true"
paste textarea "[US_STATE] Pro Sports offers athletic equipment, silk screening, monogramming, …"
type textarea "[US_STATE] Pro Sports offers athletic equipment, silk screening, monogramming, …"
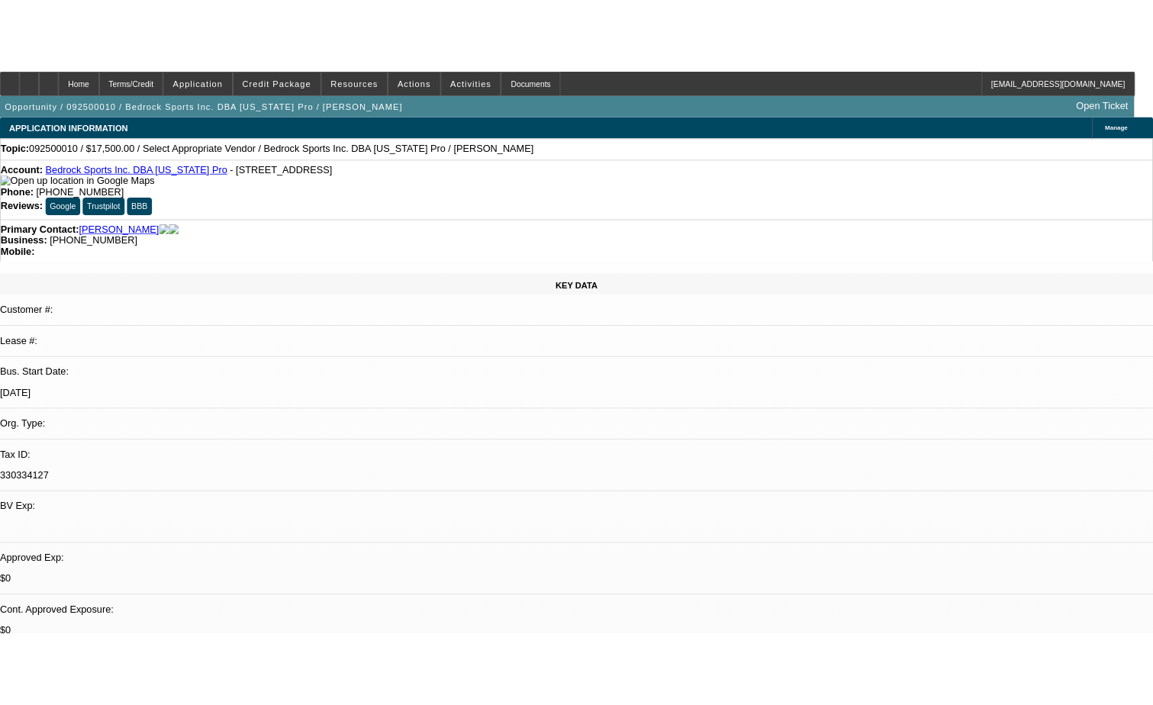
scroll to position [73, 0]
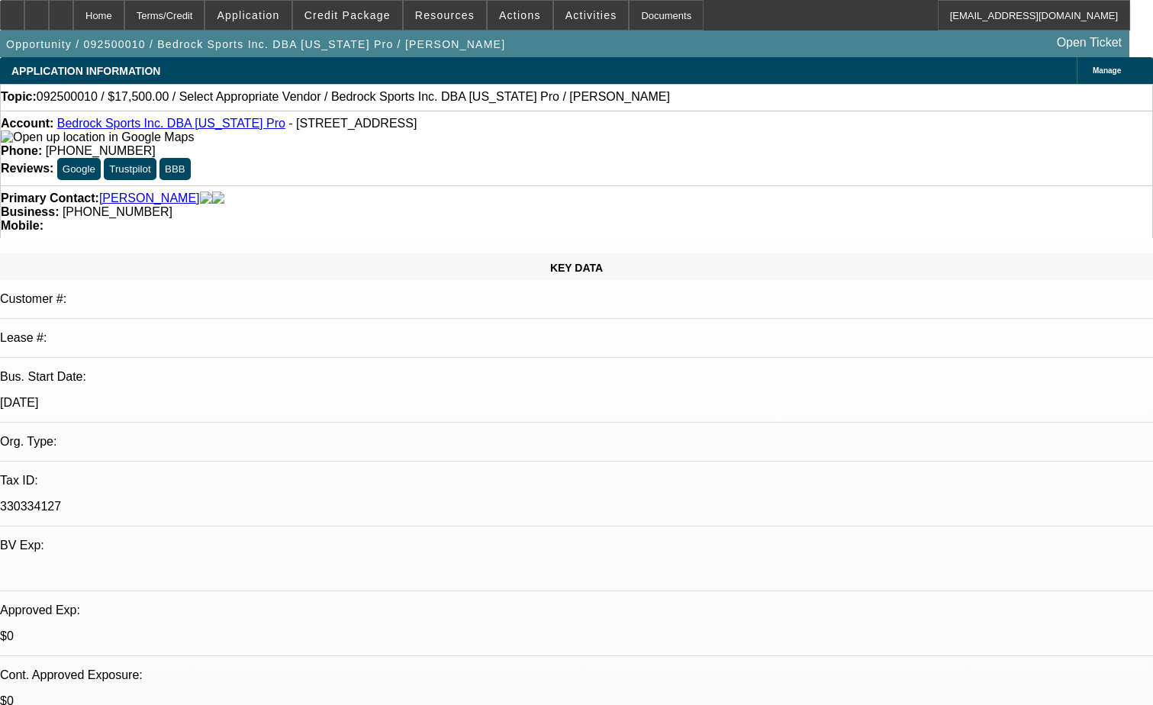
radio input "true"
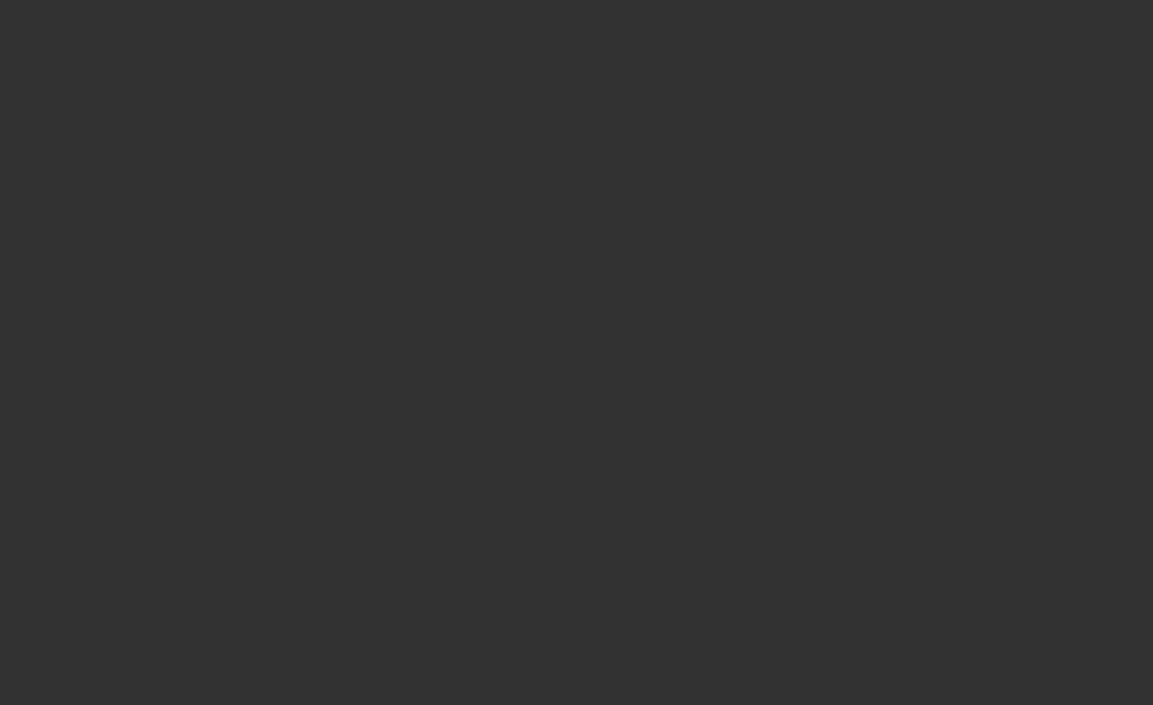
scroll to position [0, 0]
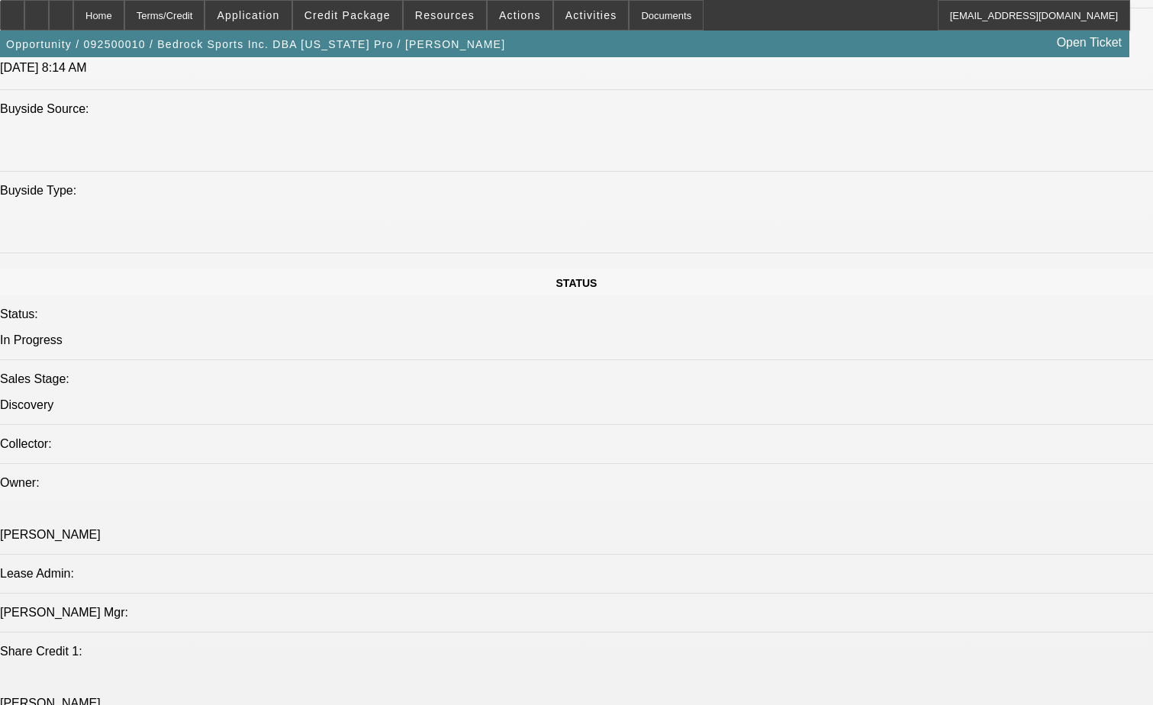
scroll to position [1526, 0]
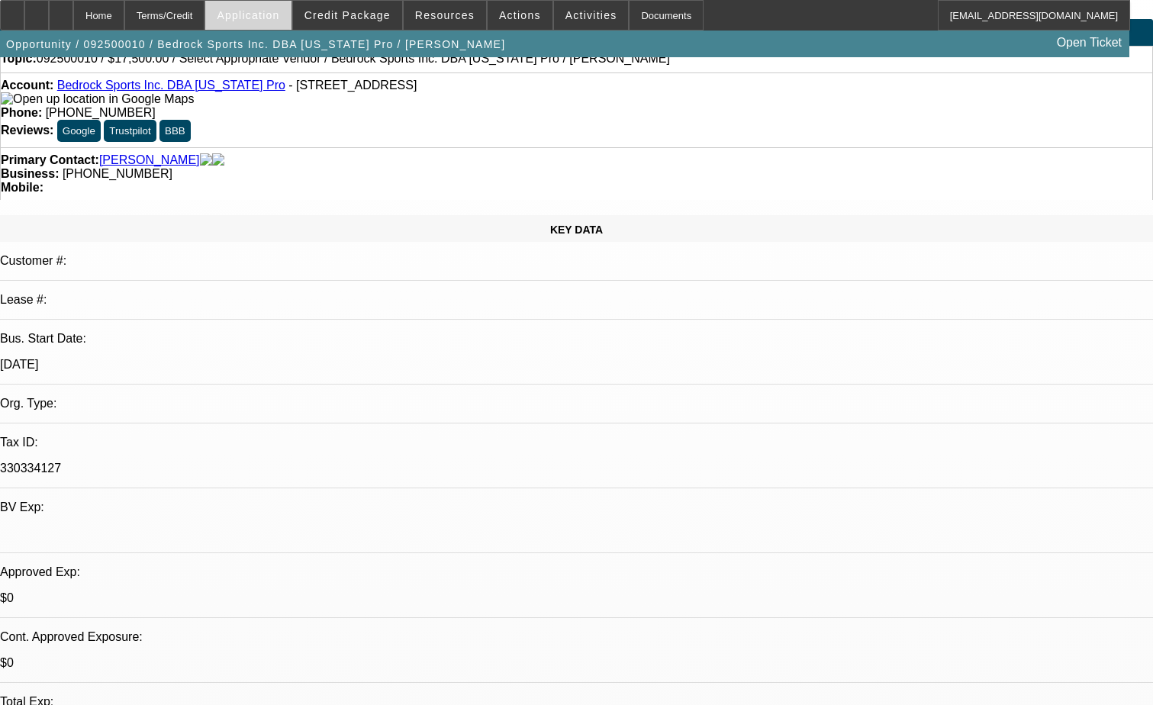
scroll to position [0, 0]
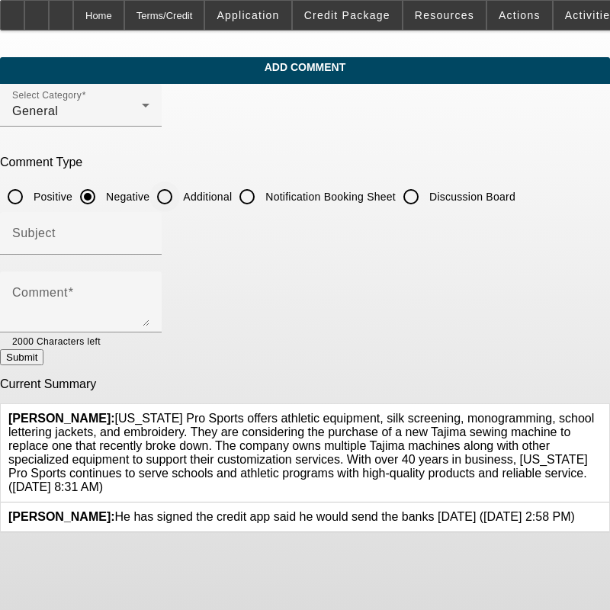
click at [180, 194] on input "Additional" at bounding box center [165, 197] width 31 height 31
radio input "true"
click at [103, 192] on input "Negative" at bounding box center [87, 197] width 31 height 31
radio input "true"
click at [602, 412] on icon at bounding box center [602, 412] width 0 height 0
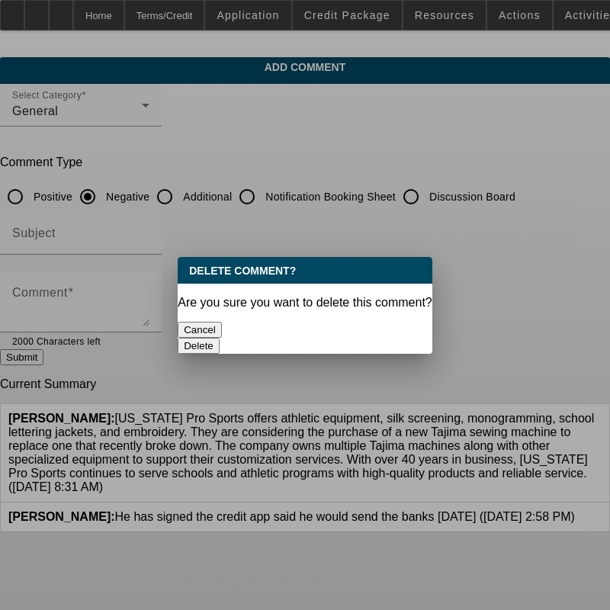
click at [222, 322] on button "Cancel" at bounding box center [200, 330] width 44 height 16
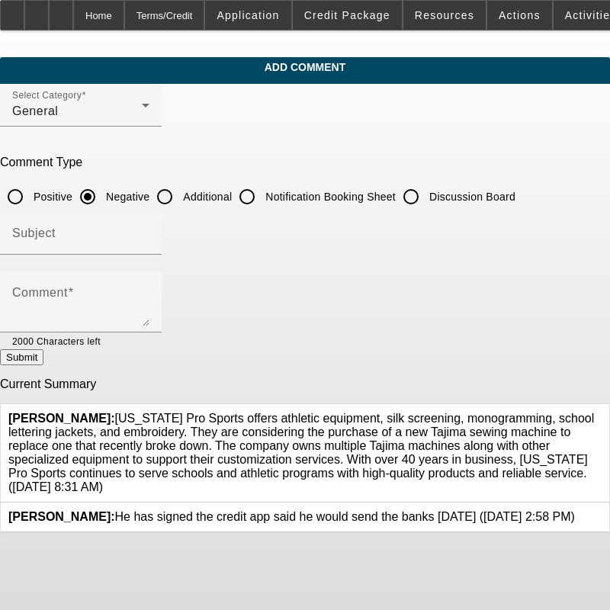
click at [575, 510] on link at bounding box center [575, 510] width 0 height 0
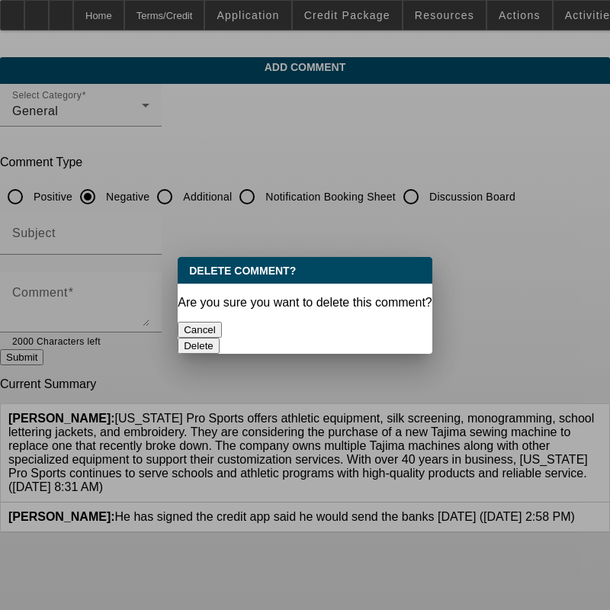
click at [220, 338] on button "Delete" at bounding box center [199, 346] width 42 height 16
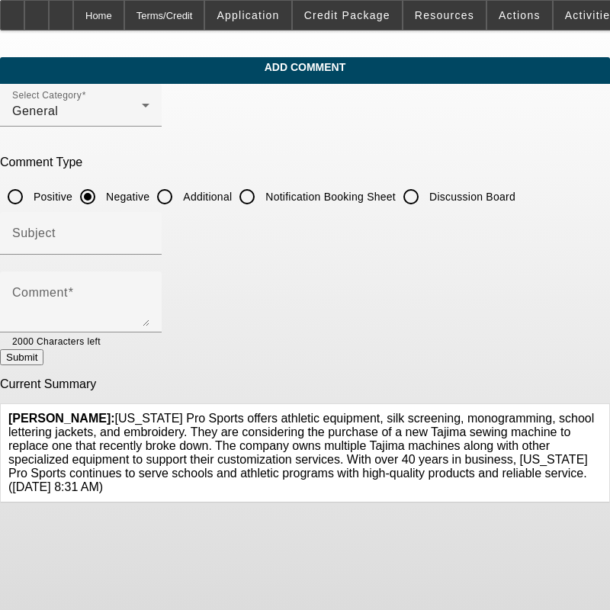
click at [602, 412] on icon at bounding box center [602, 412] width 0 height 0
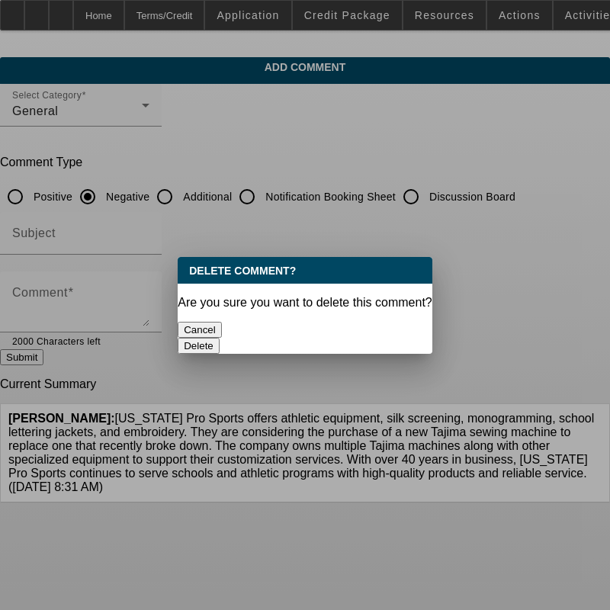
click at [377, 338] on div "Delete" at bounding box center [305, 346] width 255 height 16
click at [220, 338] on button "Delete" at bounding box center [199, 346] width 42 height 16
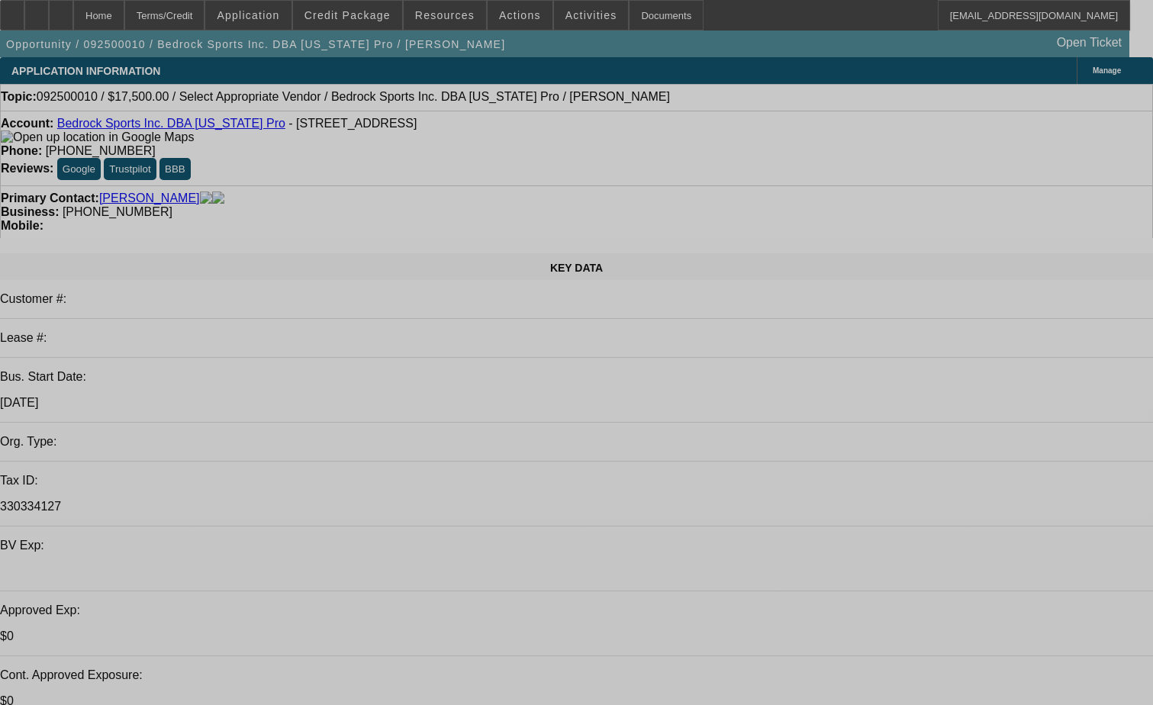
select select "0"
select select "2"
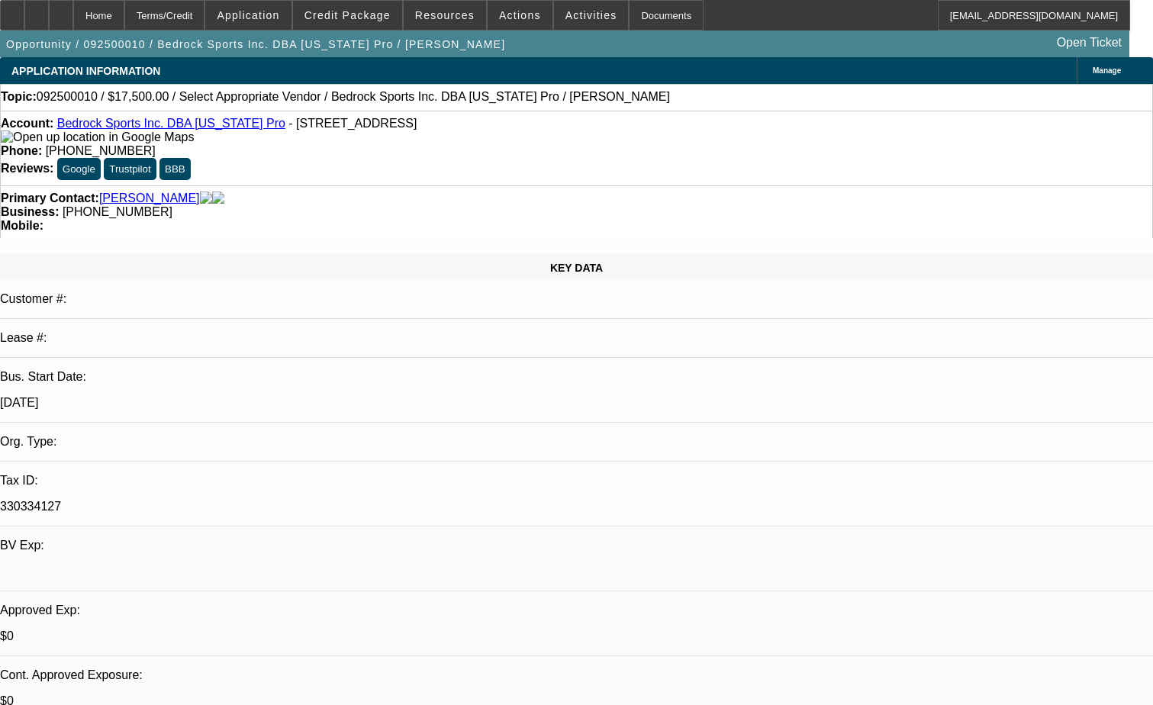
select select "2"
select select "0.1"
select select "4"
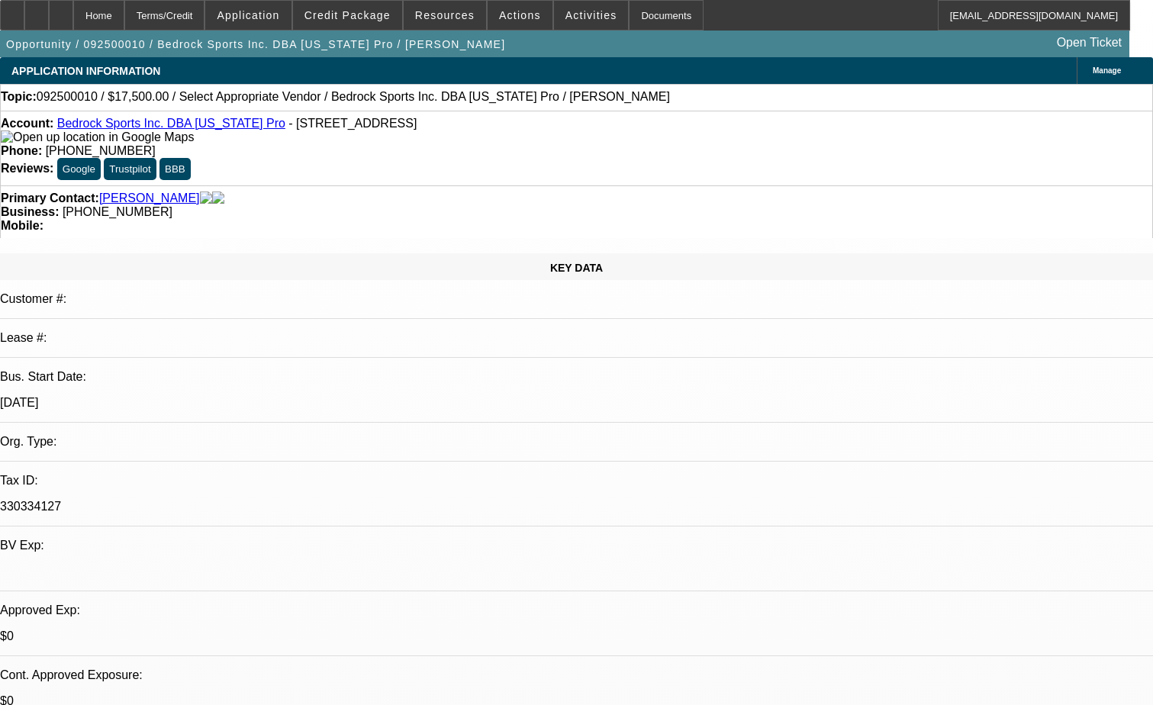
radio input "true"
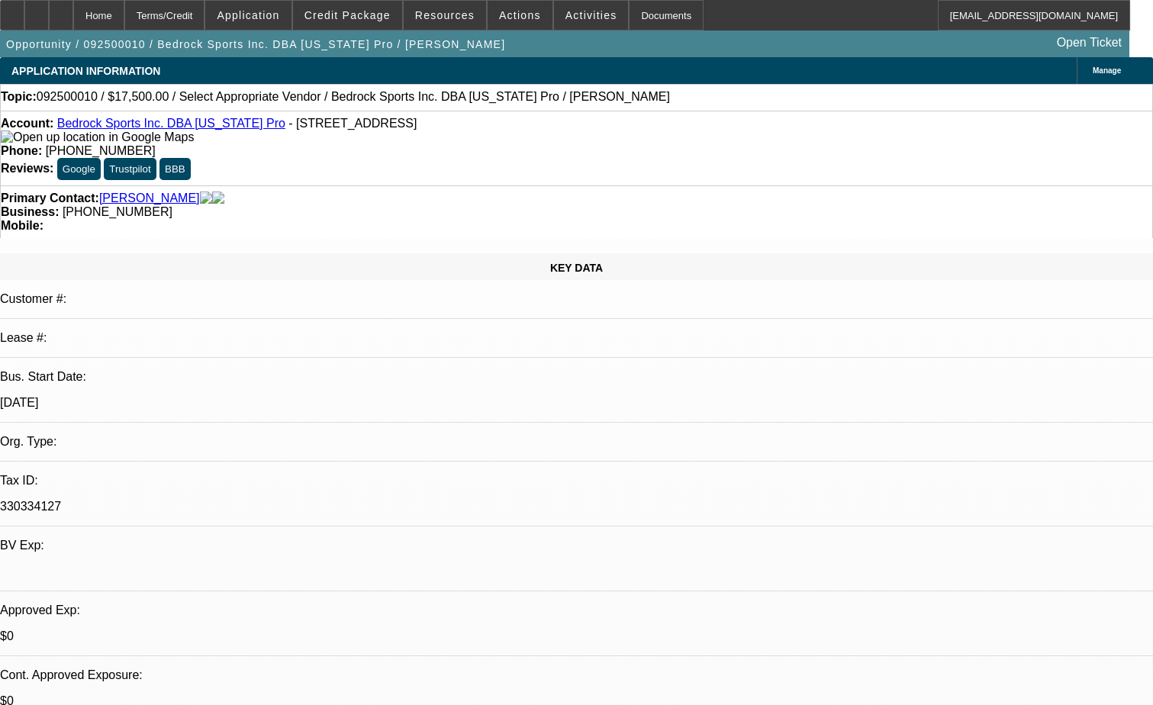
paste textarea "California Pro Sports offers athletic equipment, silk screening, monogramming, …"
type textarea "[US_STATE] Pro Sports offers athletic equipment, silk screening, monogramming, …"
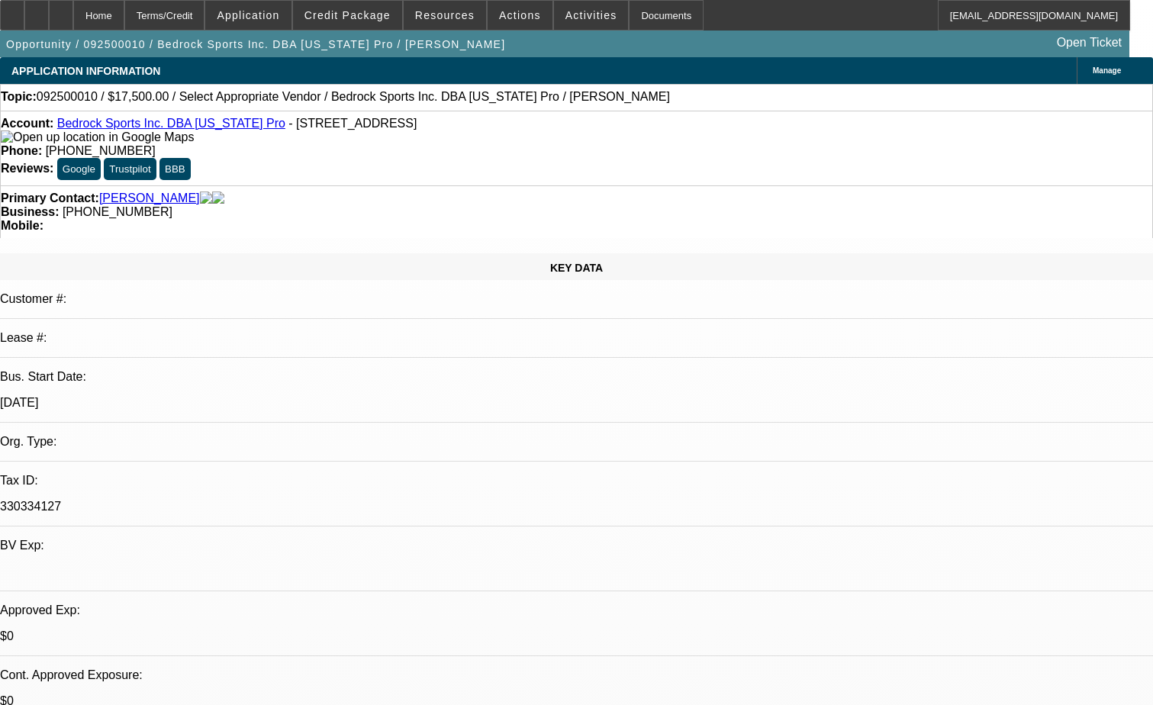
radio input "true"
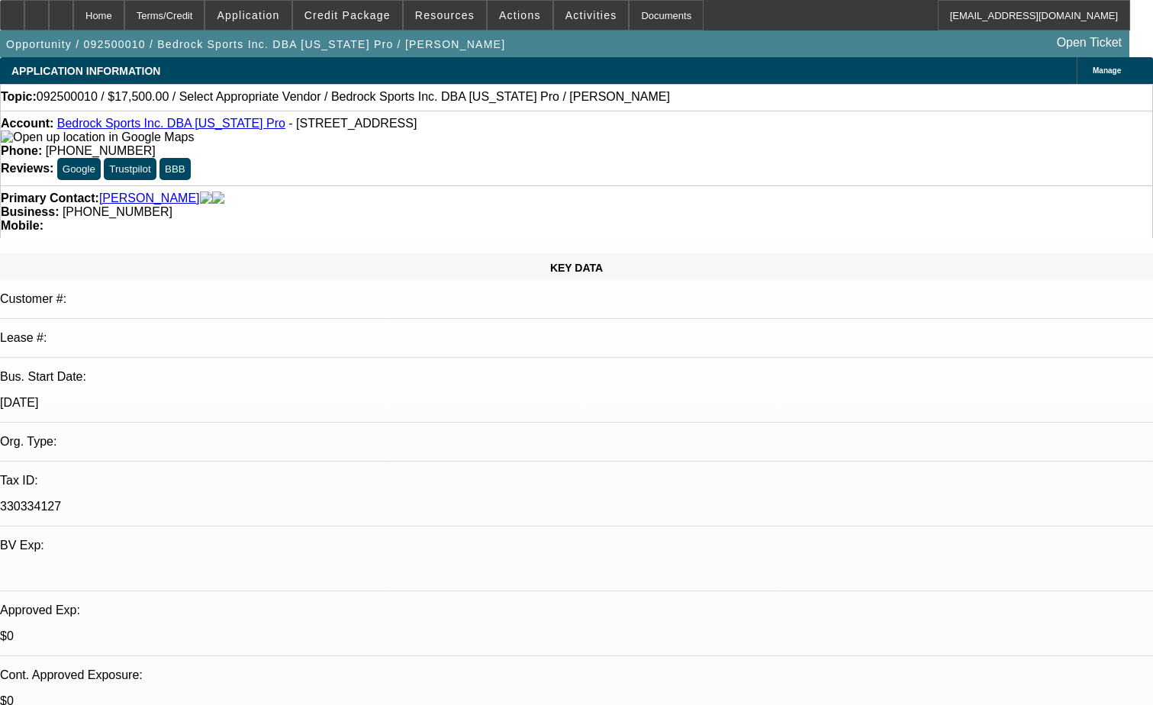
drag, startPoint x: 905, startPoint y: 153, endPoint x: 980, endPoint y: 164, distance: 75.6
drag, startPoint x: 980, startPoint y: 164, endPoint x: 885, endPoint y: 121, distance: 103.8
click at [369, 12] on span "Credit Package" at bounding box center [347, 15] width 86 height 12
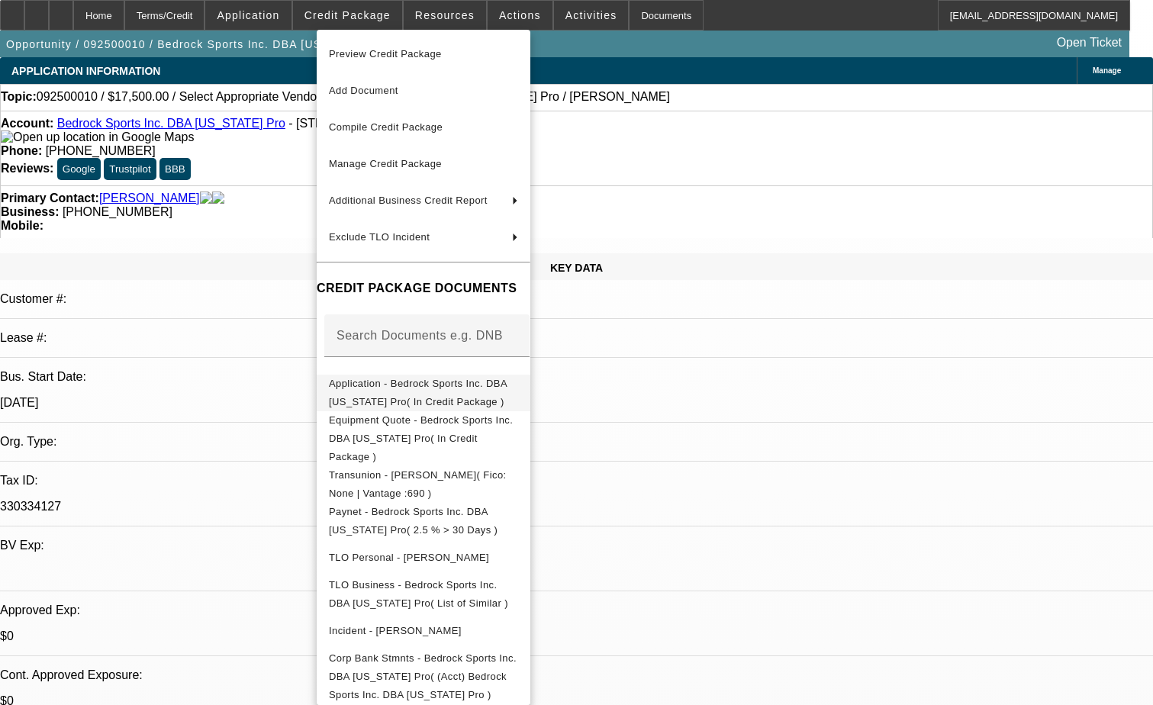
click at [462, 384] on span "Application - Bedrock Sports Inc. DBA [US_STATE] Pro( In Credit Package )" at bounding box center [418, 393] width 178 height 30
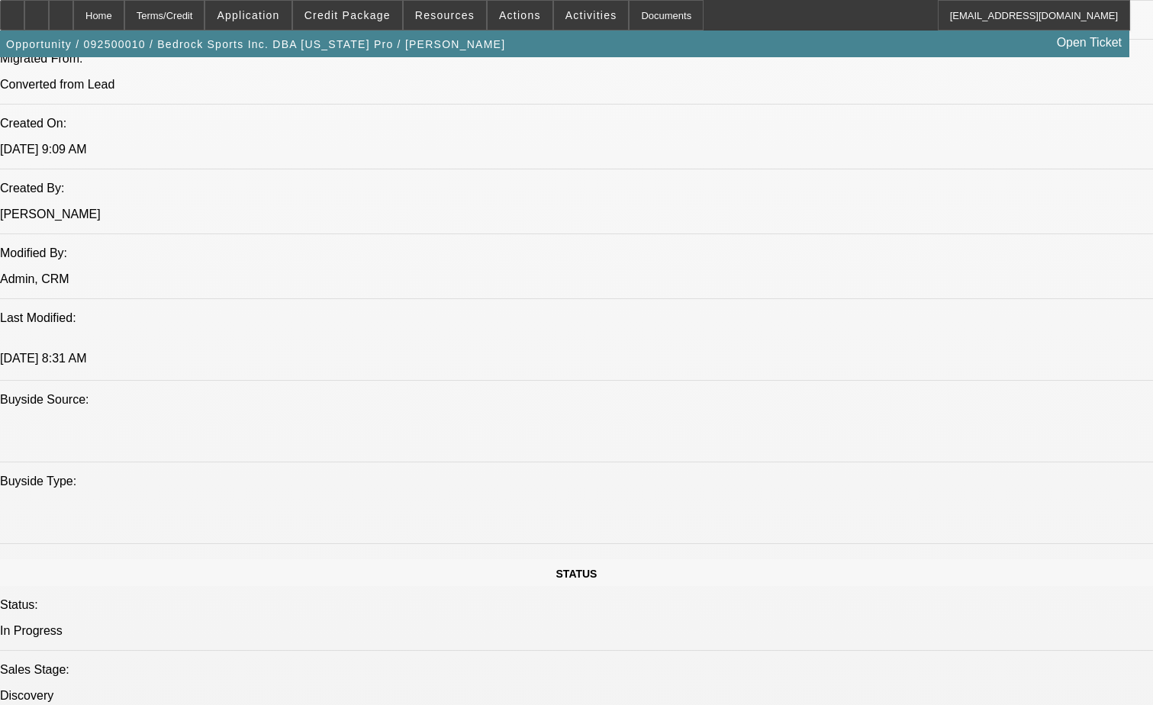
scroll to position [1297, 0]
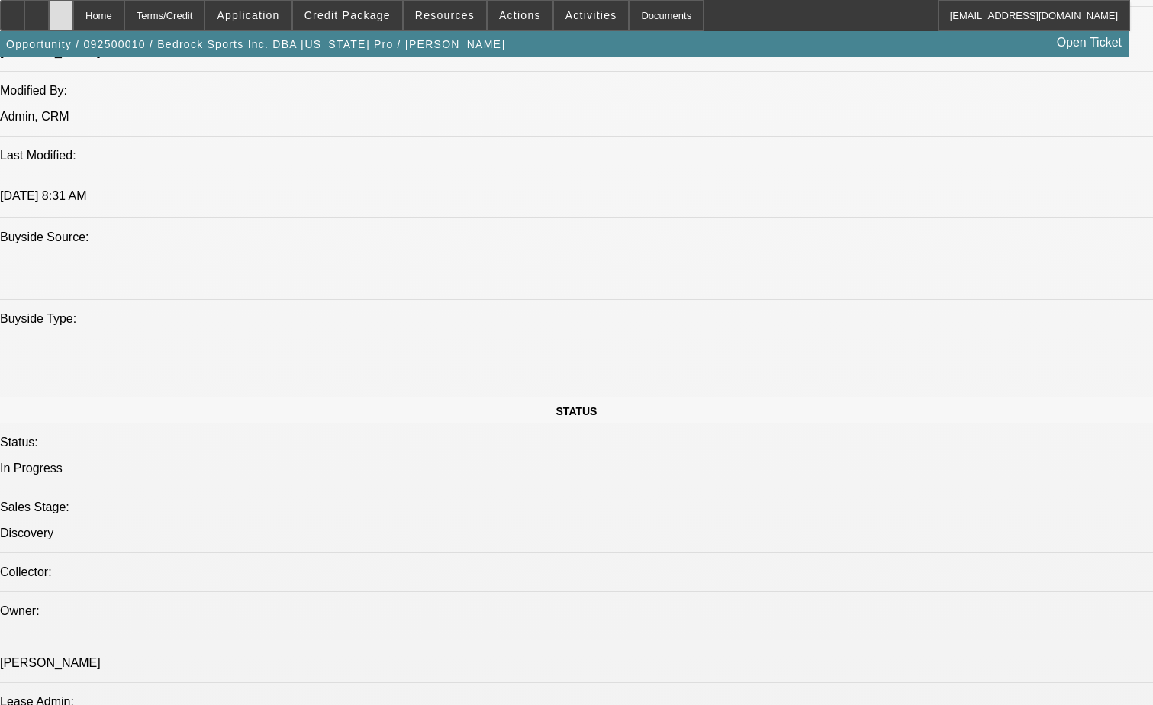
click at [73, 8] on div at bounding box center [61, 15] width 24 height 31
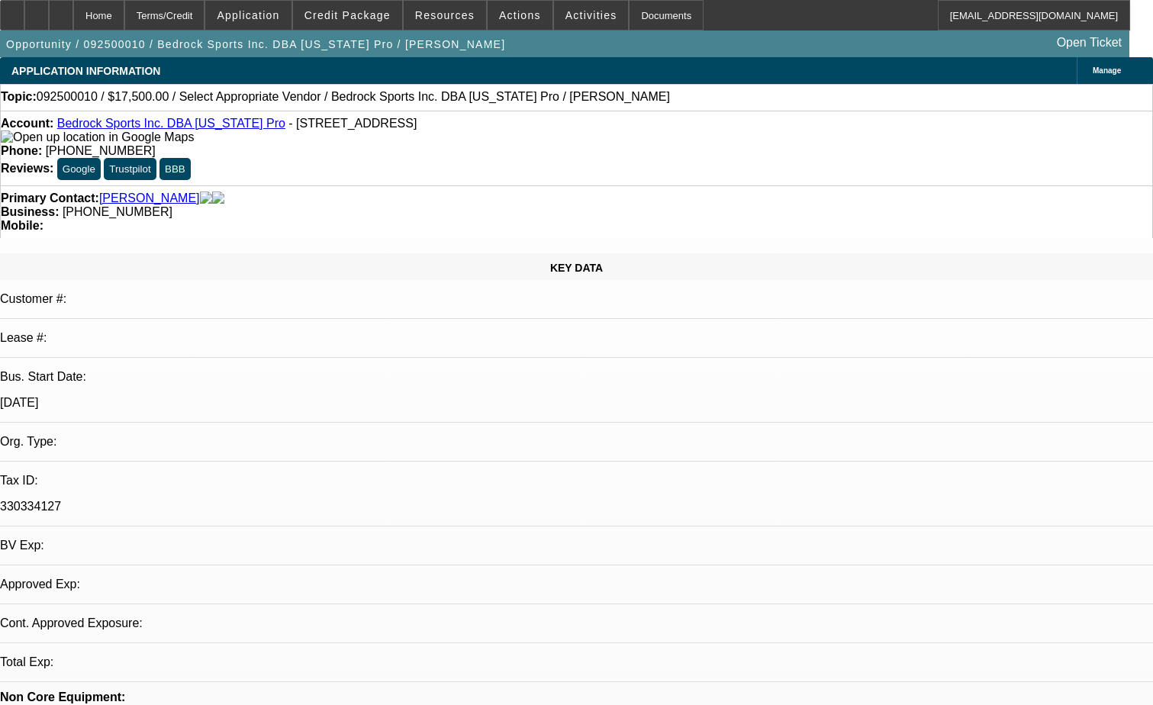
select select "0"
select select "2"
select select "0.1"
select select "1"
select select "2"
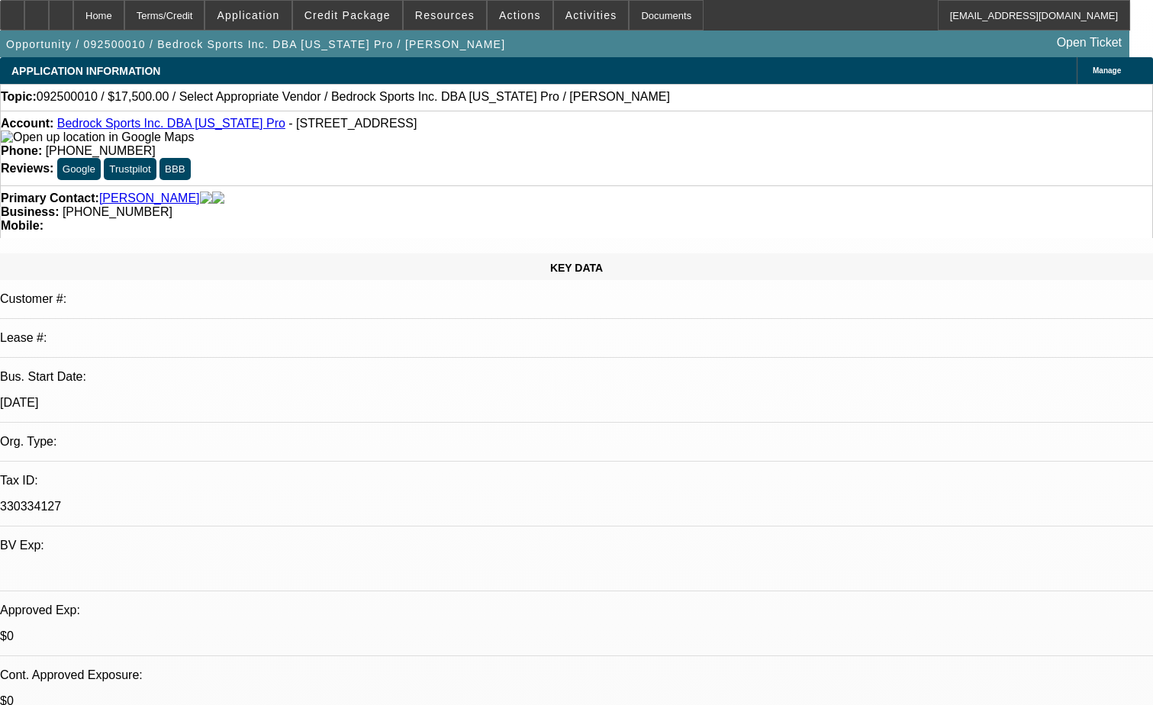
select select "4"
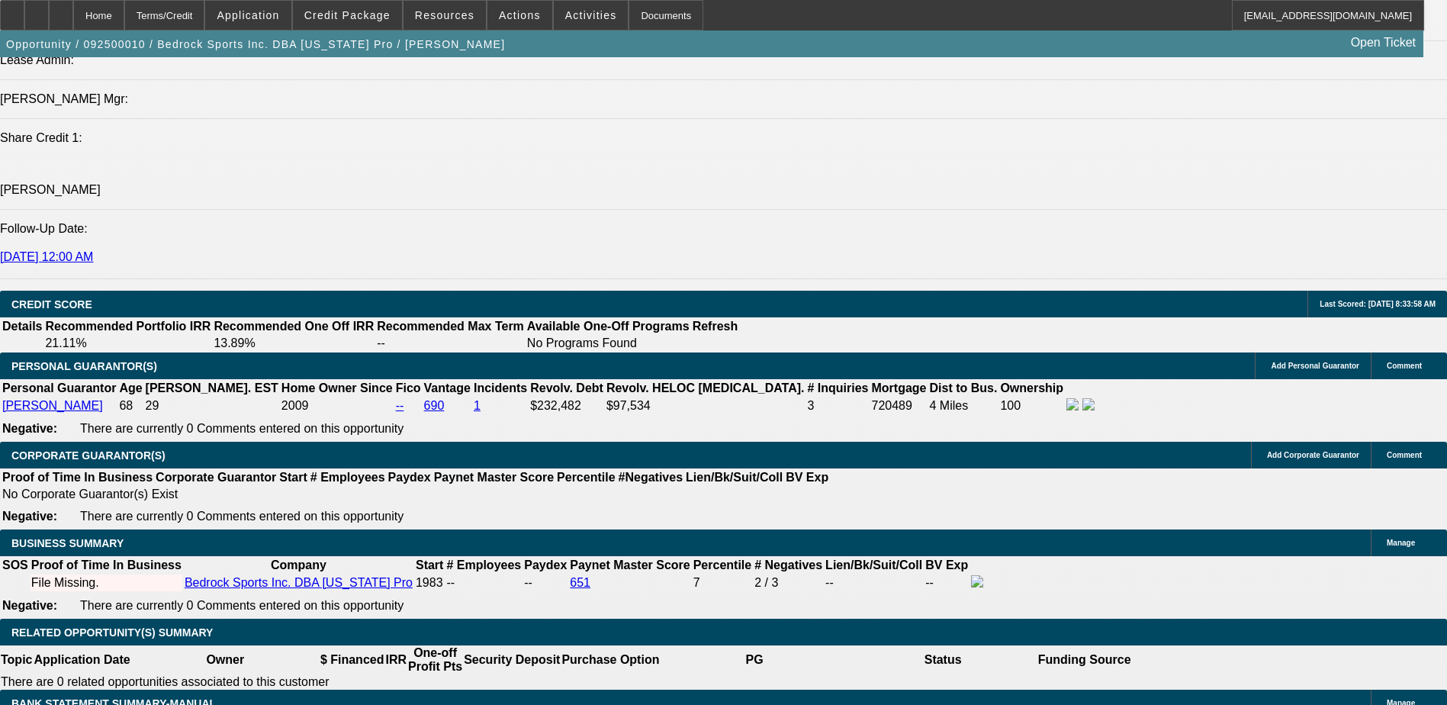
scroll to position [2183, 0]
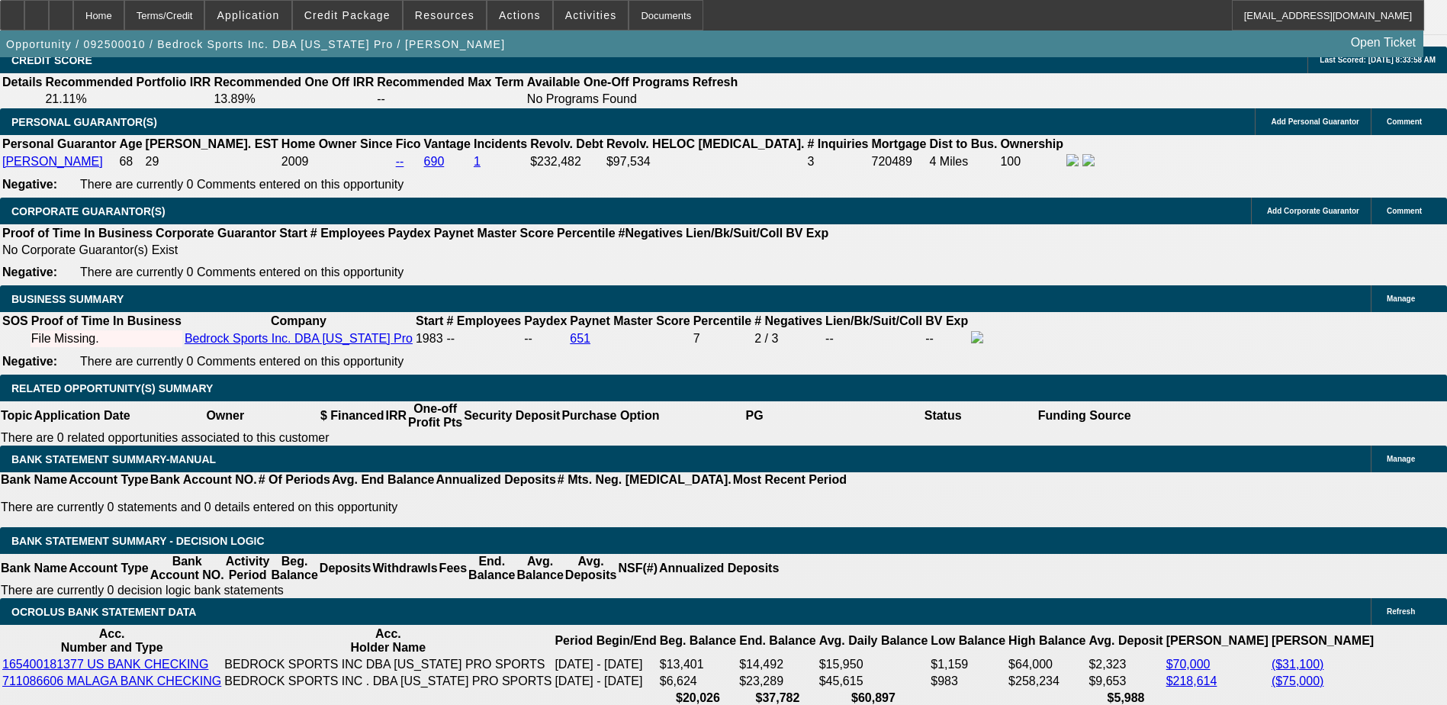
type input "$0.00"
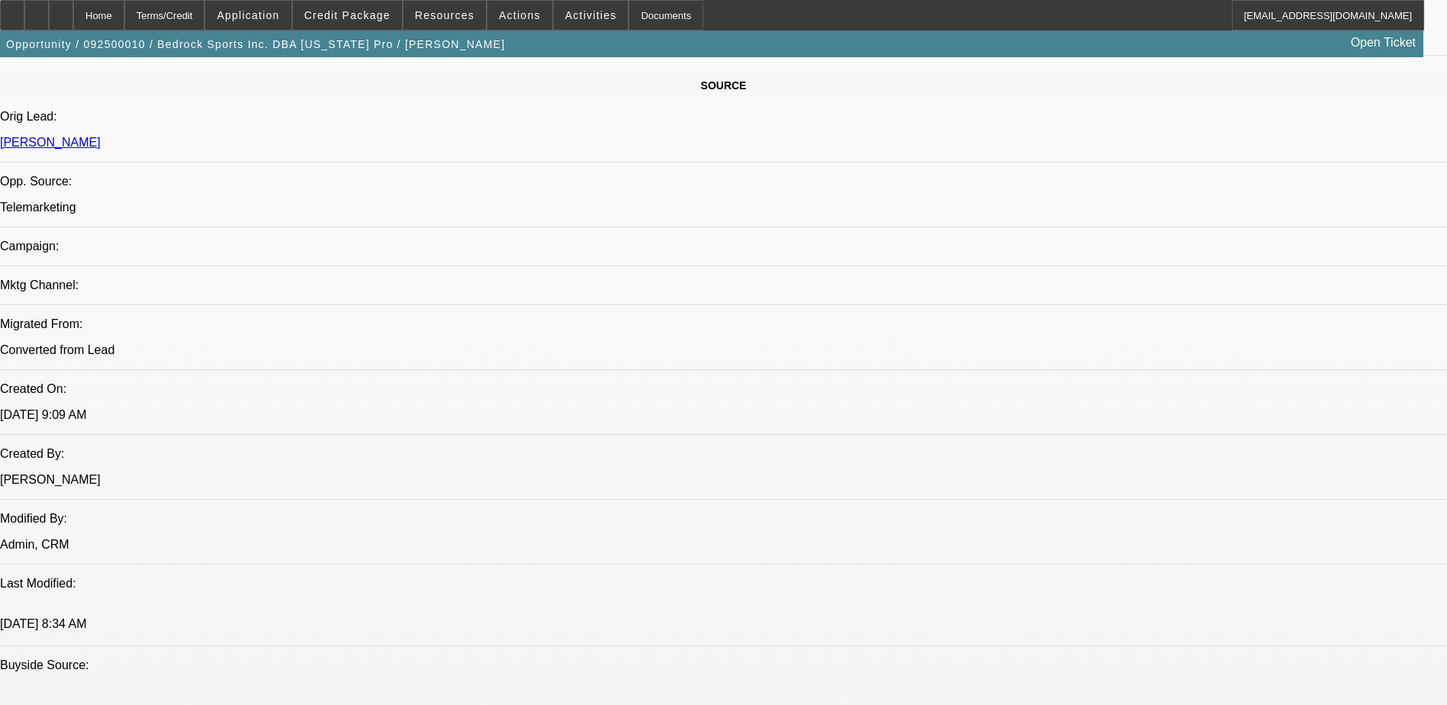
scroll to position [504, 0]
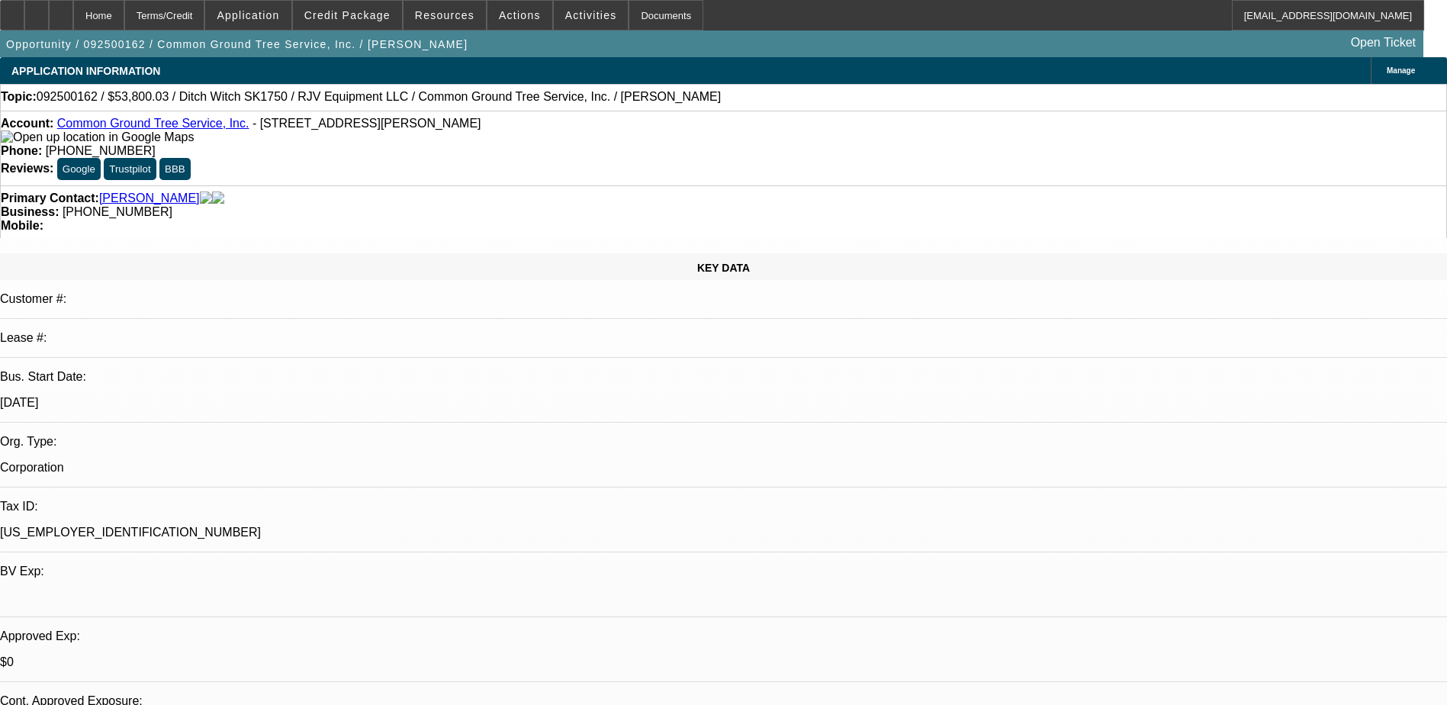
select select "0"
select select "3"
select select "0"
select select "6"
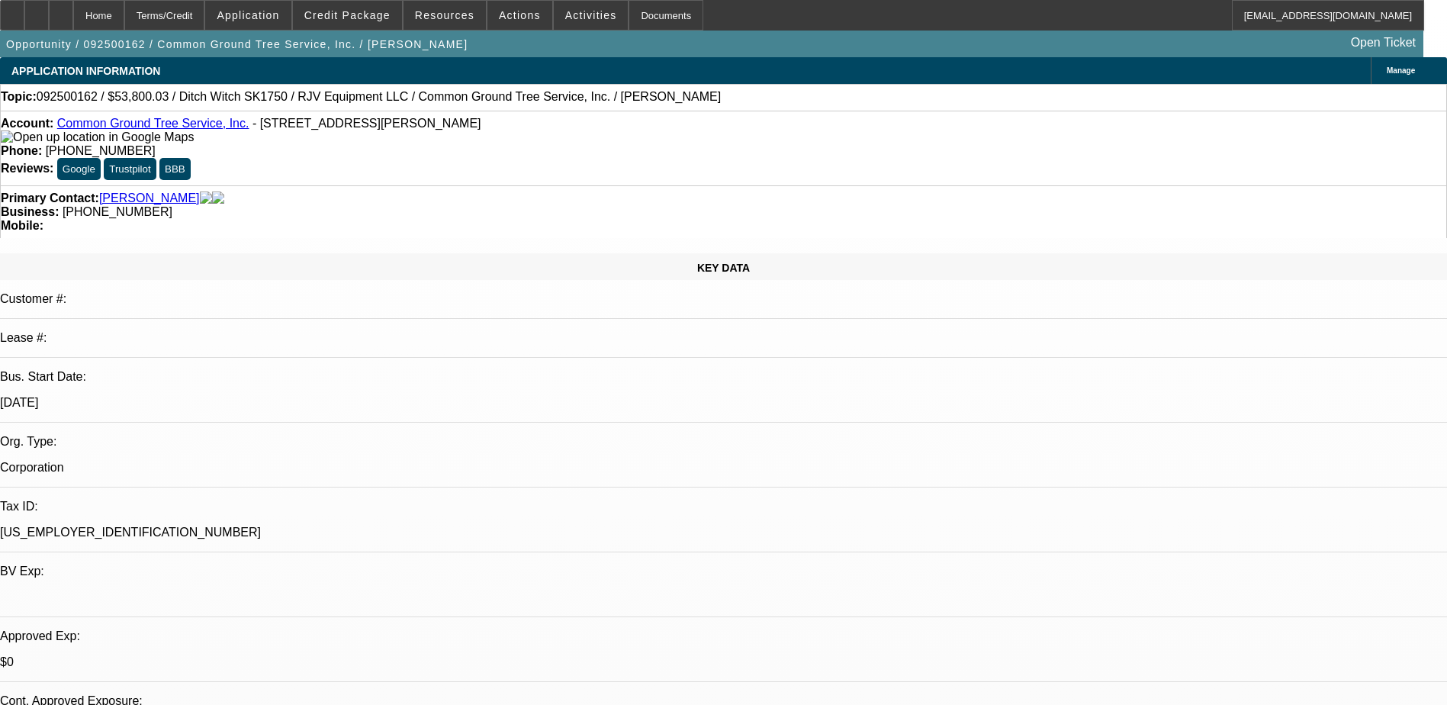
select select "0"
select select "3"
select select "0"
select select "6"
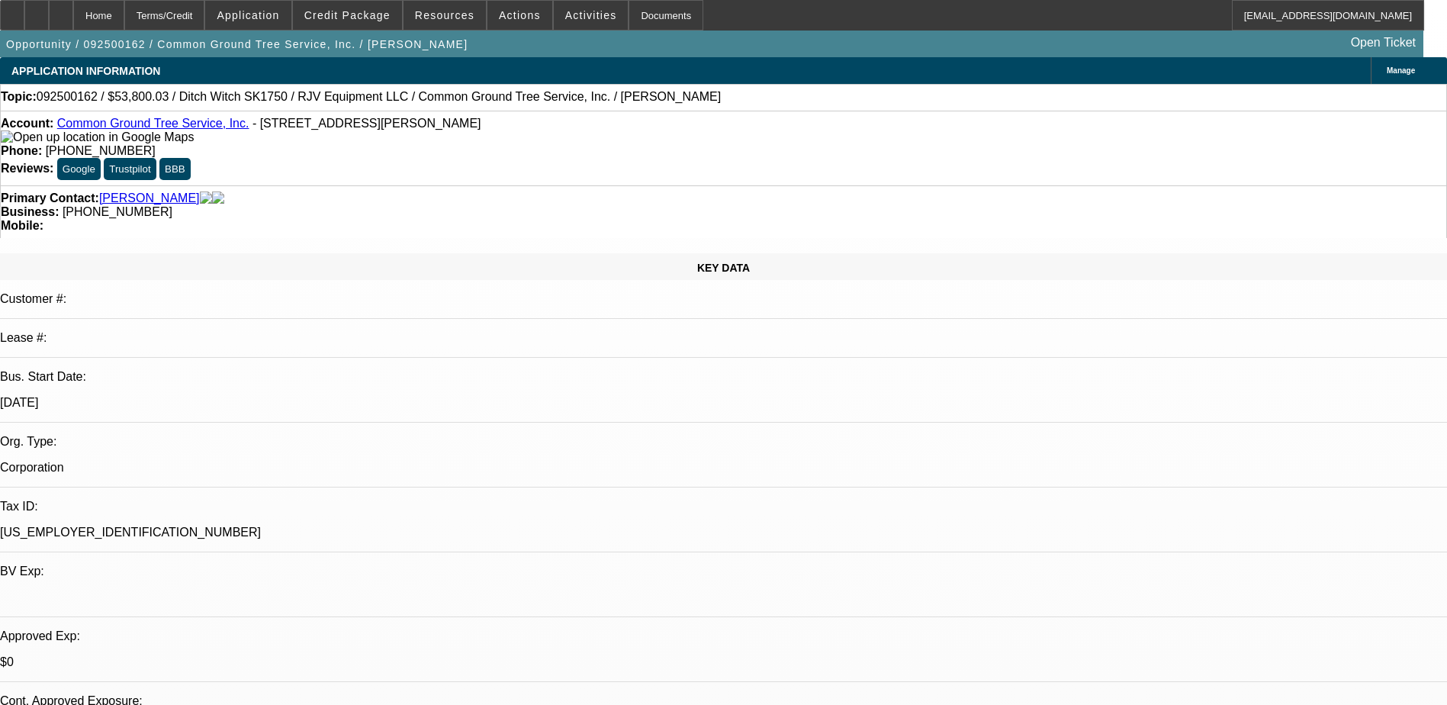
select select "0"
select select "3"
select select "0"
select select "6"
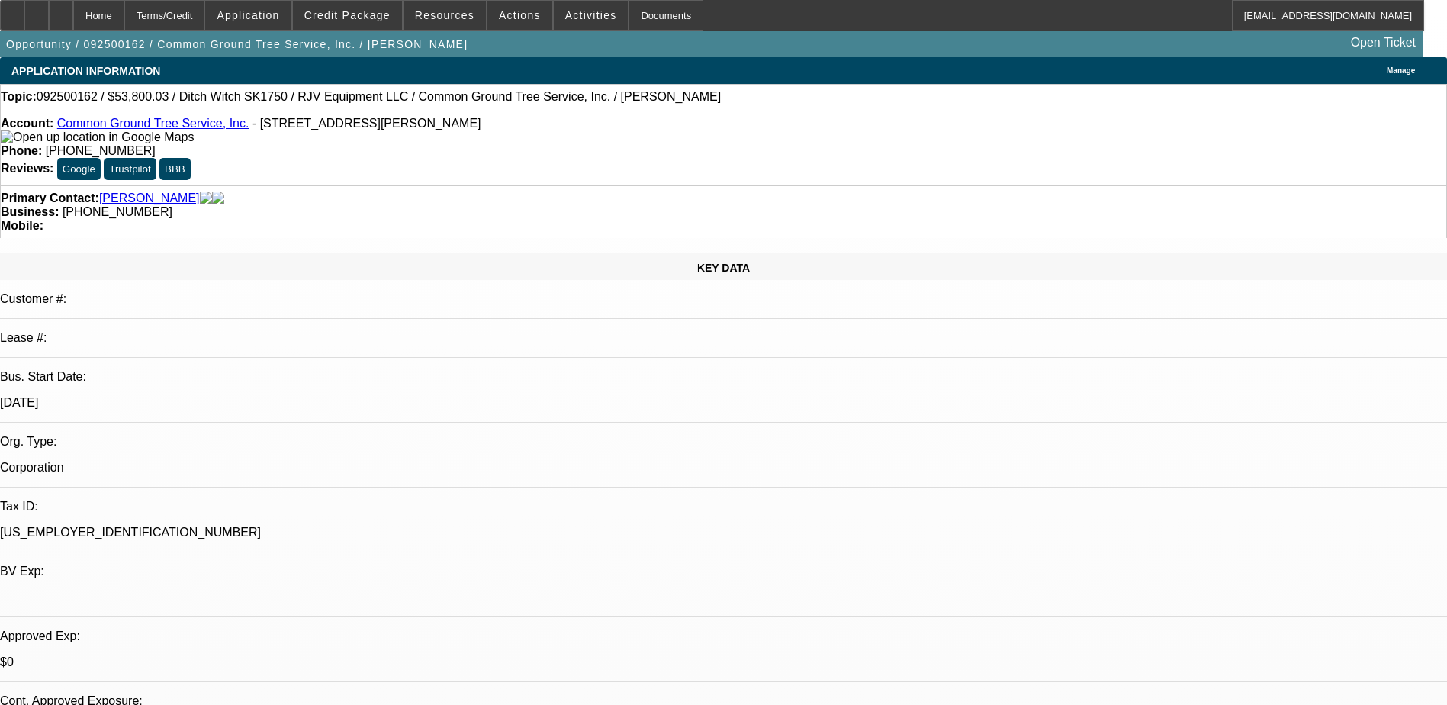
click at [692, 98] on div "Topic: 092500162 / $53,800.03 / Ditch Witch SK1750 / RJV Equipment LLC / Common…" at bounding box center [724, 97] width 1446 height 14
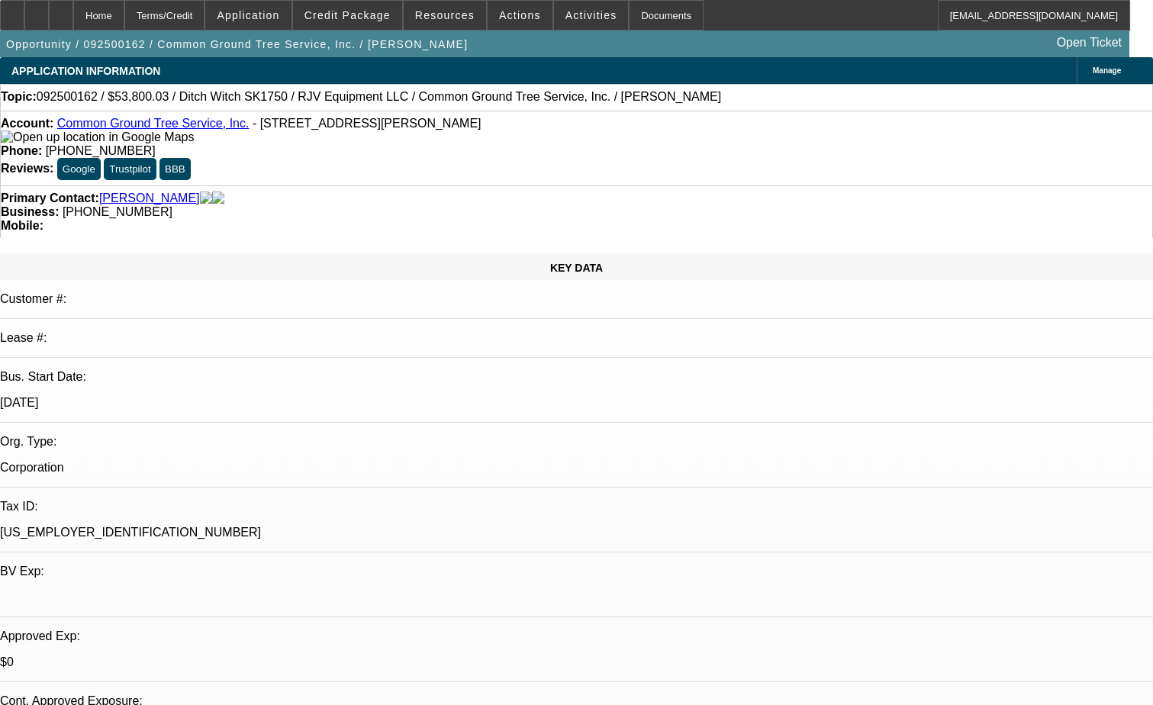
drag, startPoint x: 908, startPoint y: 63, endPoint x: 902, endPoint y: 69, distance: 9.2
radio input "true"
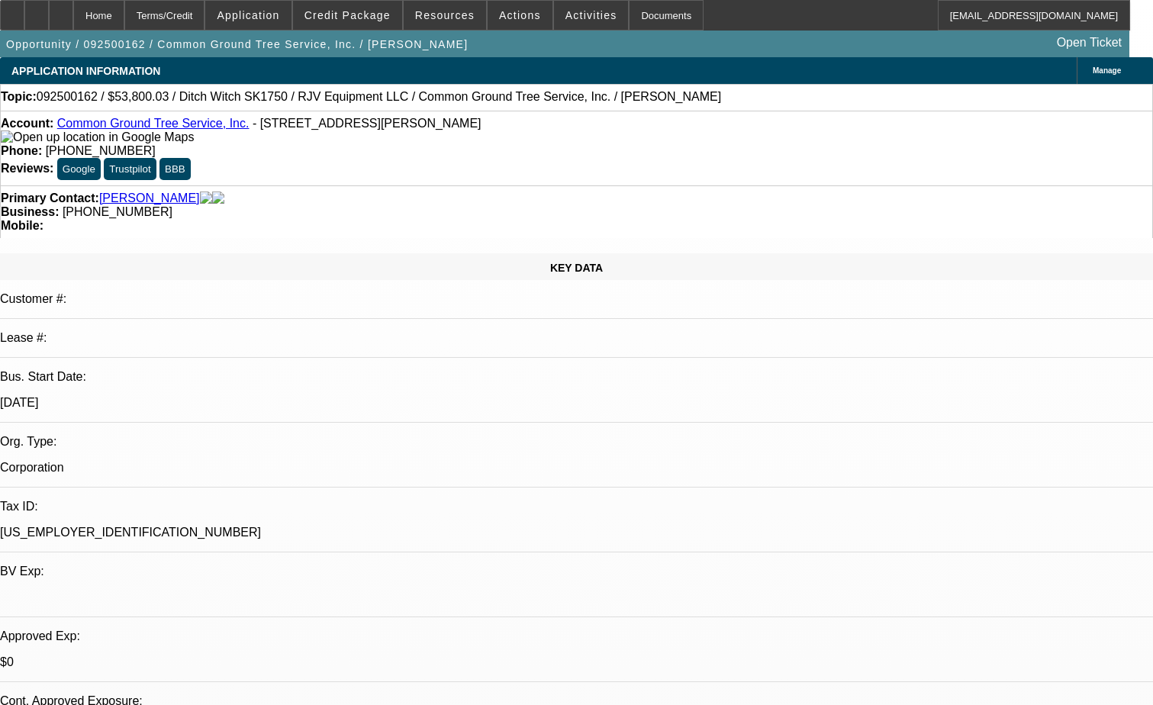
paste textarea "California Pro Sports offers athletic equipment, silk screening, monogramming, …"
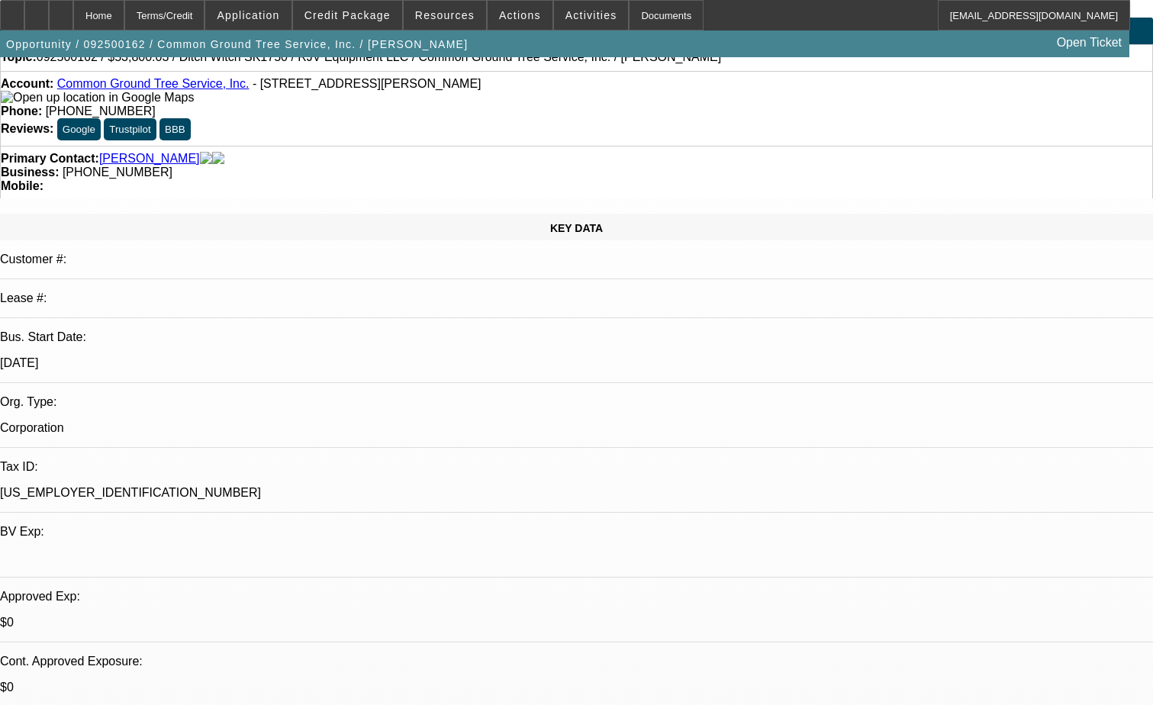
scroll to position [76, 0]
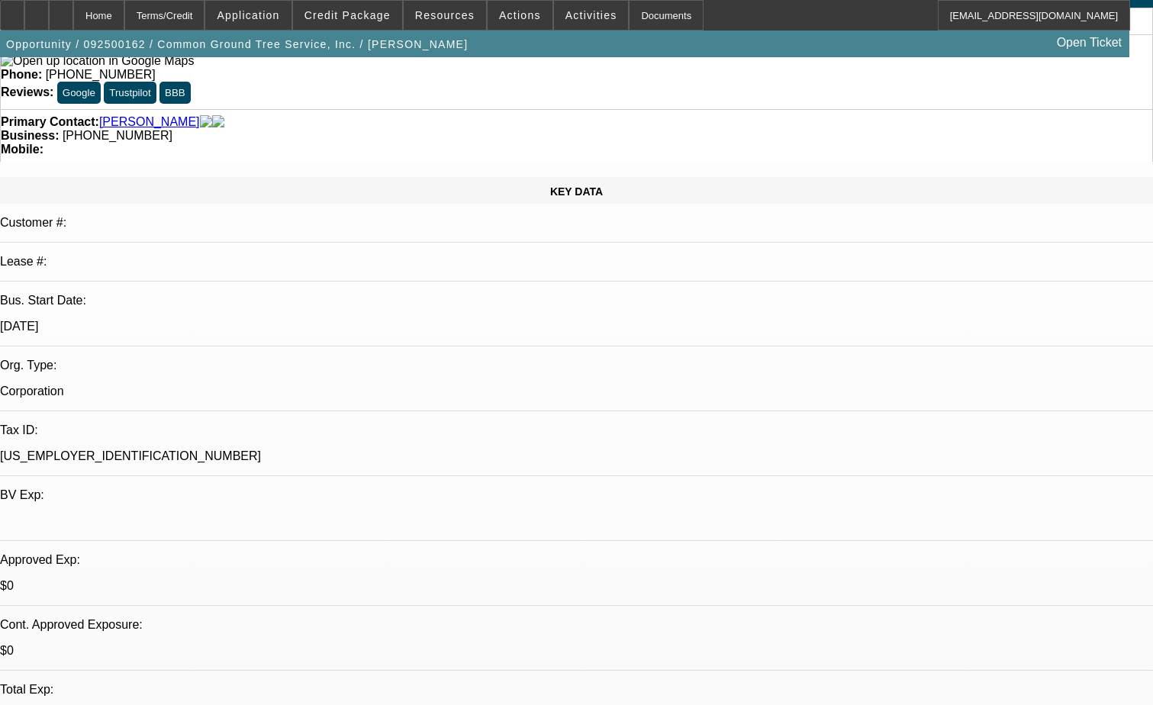
type textarea "California Pro Sports offers athletic equipment, silk screening, monogramming, …"
radio input "true"
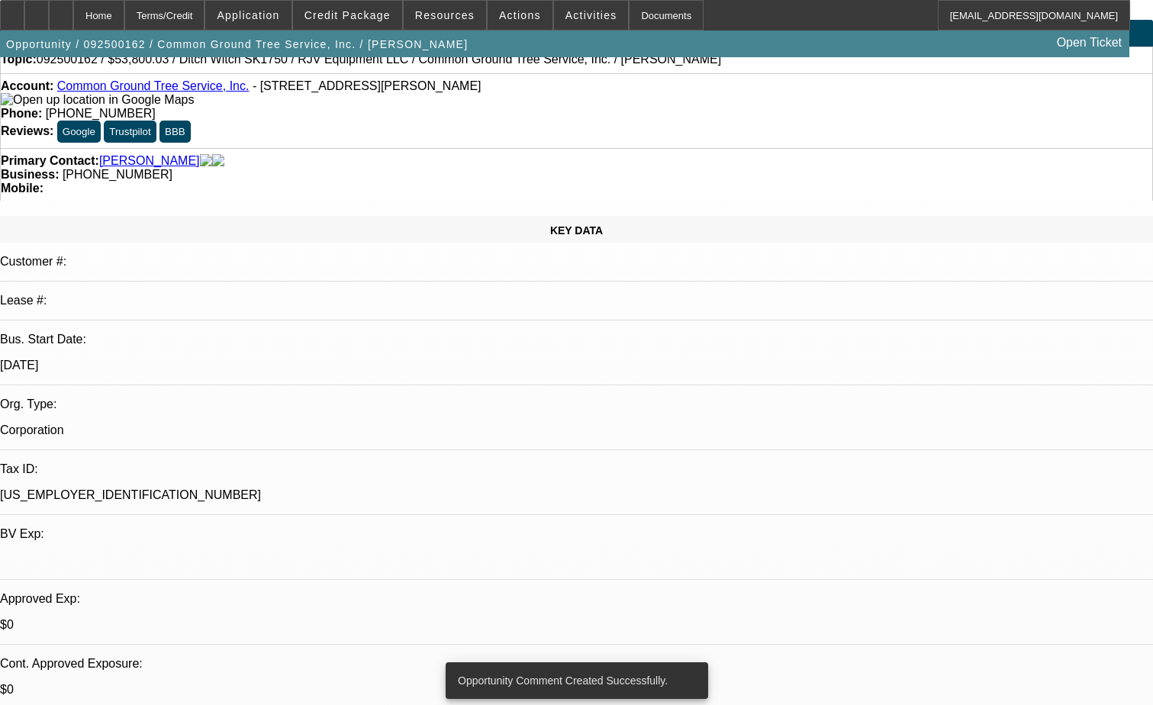
scroll to position [0, 0]
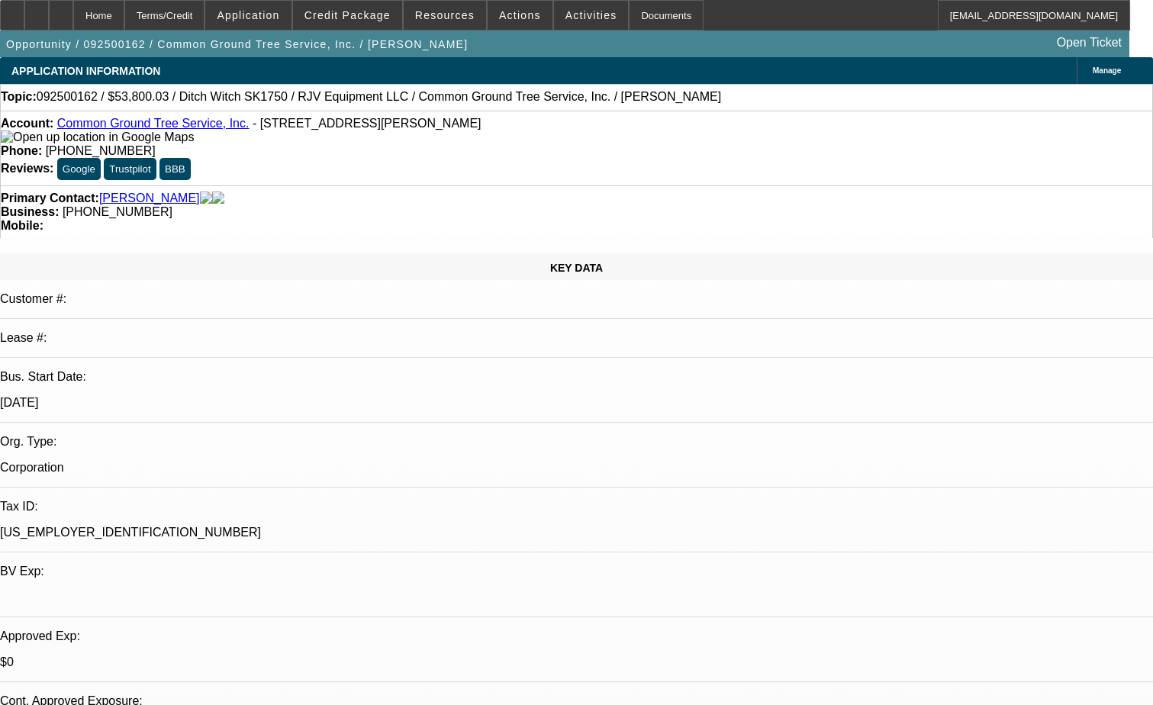
drag, startPoint x: 910, startPoint y: 158, endPoint x: 867, endPoint y: 198, distance: 58.8
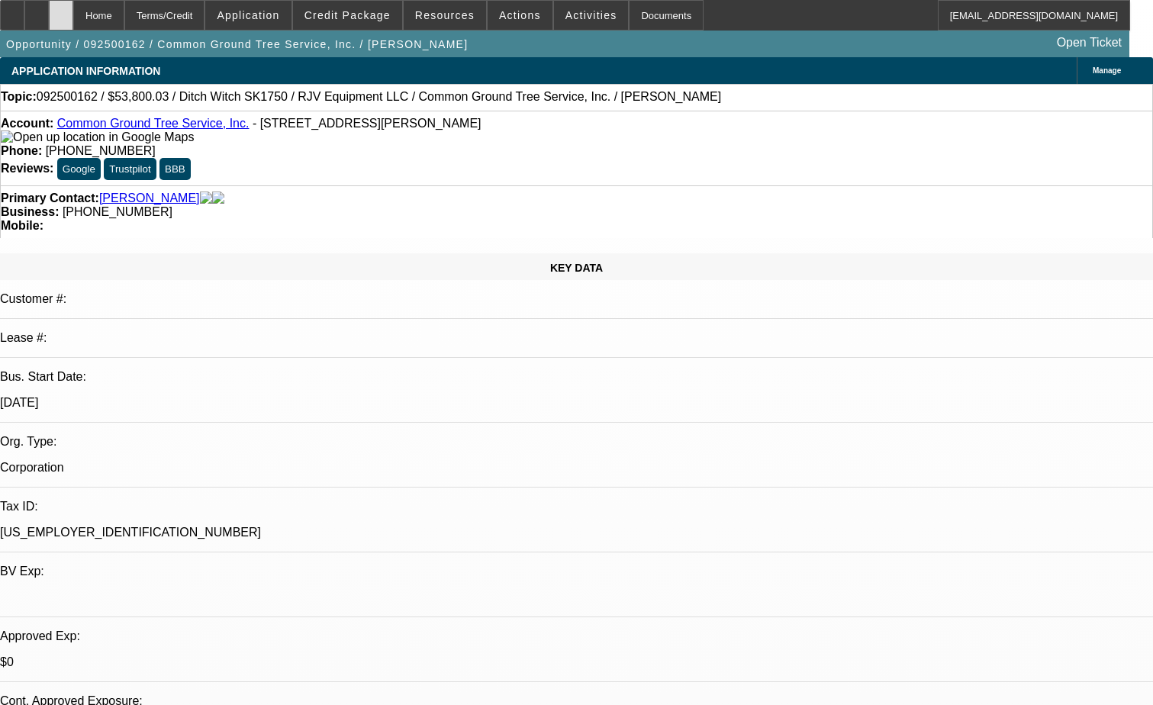
drag, startPoint x: 82, startPoint y: 18, endPoint x: 100, endPoint y: 22, distance: 18.9
click at [73, 18] on div at bounding box center [61, 15] width 24 height 31
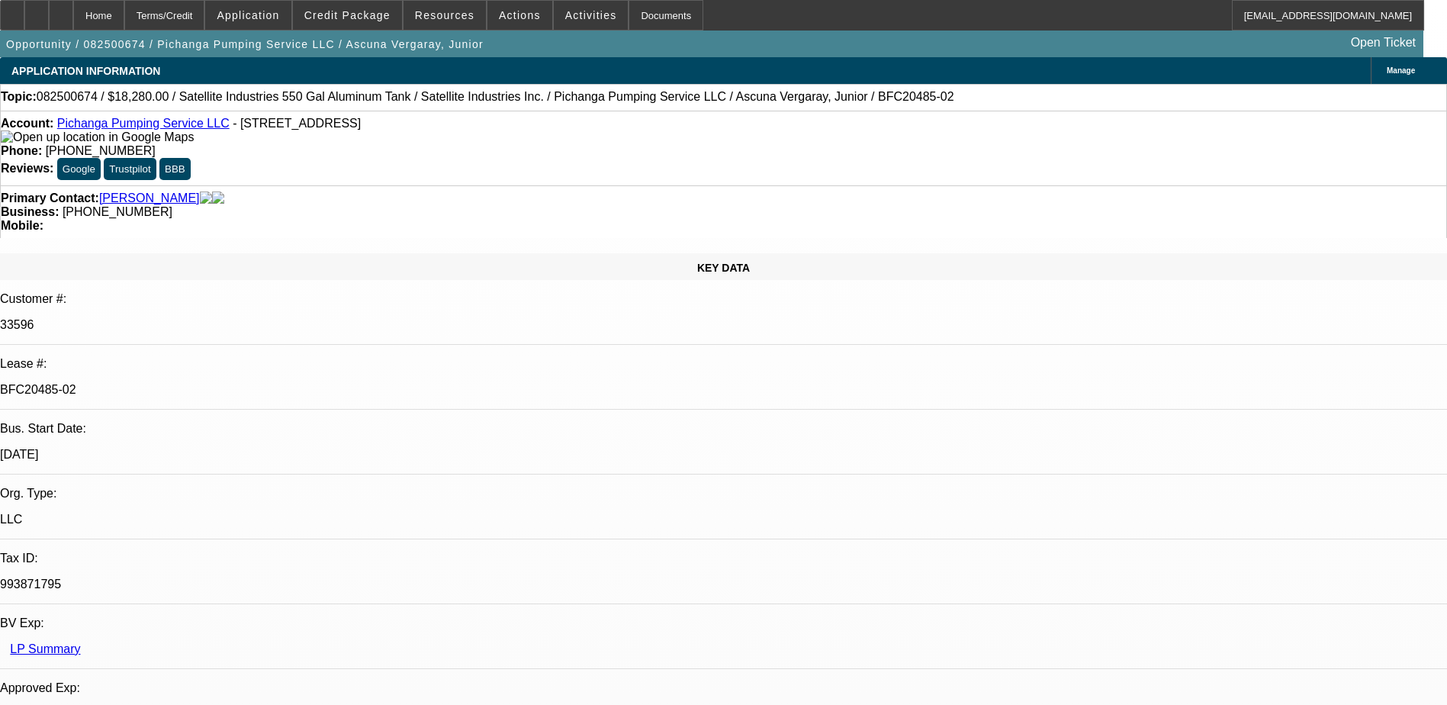
select select "0"
select select "2"
select select "0.1"
select select "4"
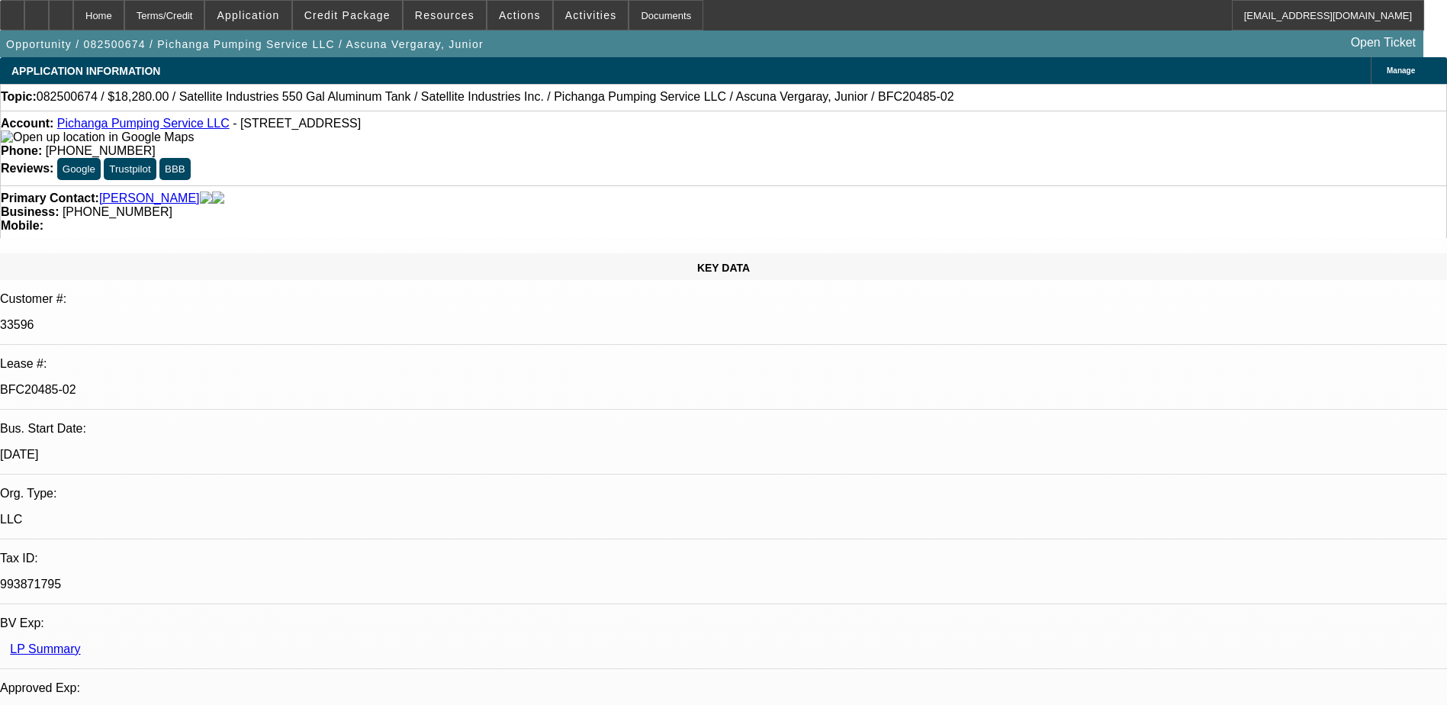
select select "0"
select select "2"
select select "0.1"
select select "4"
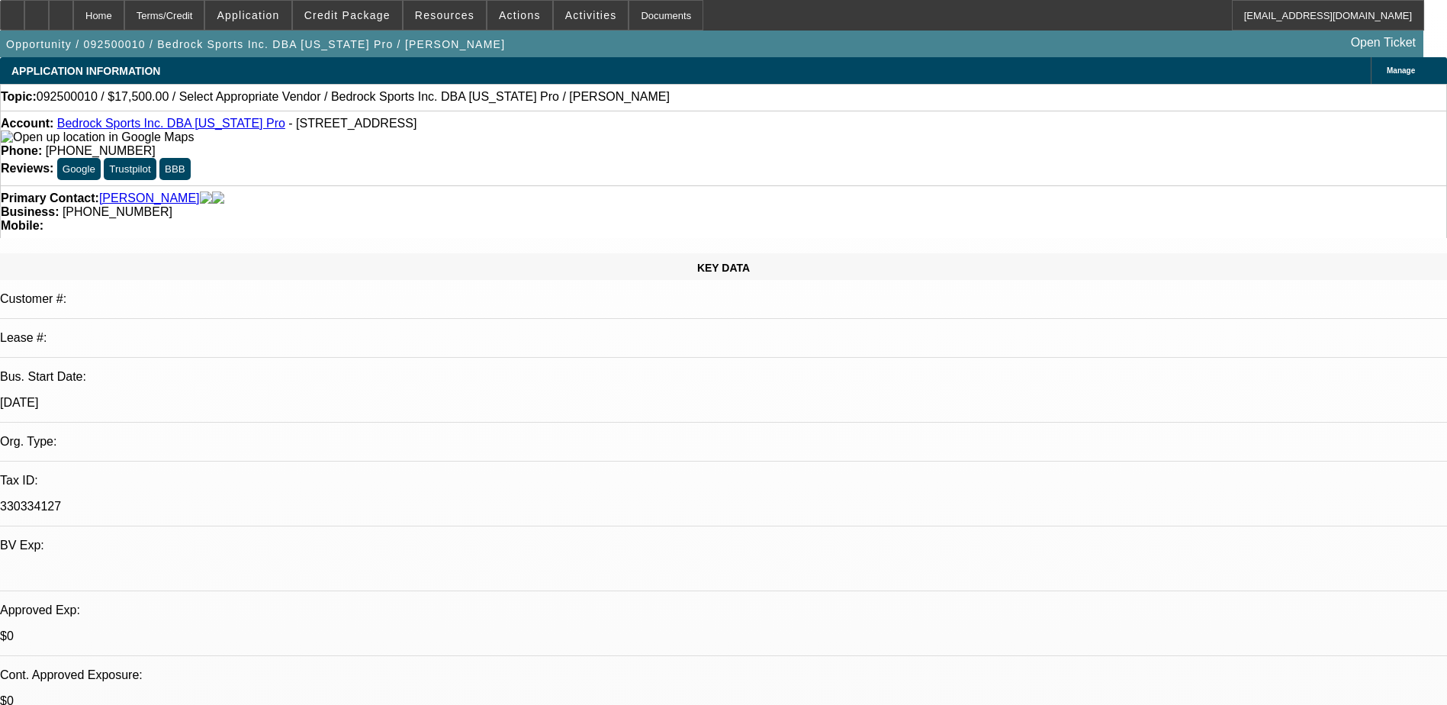
select select "0"
select select "2"
select select "0.1"
select select "4"
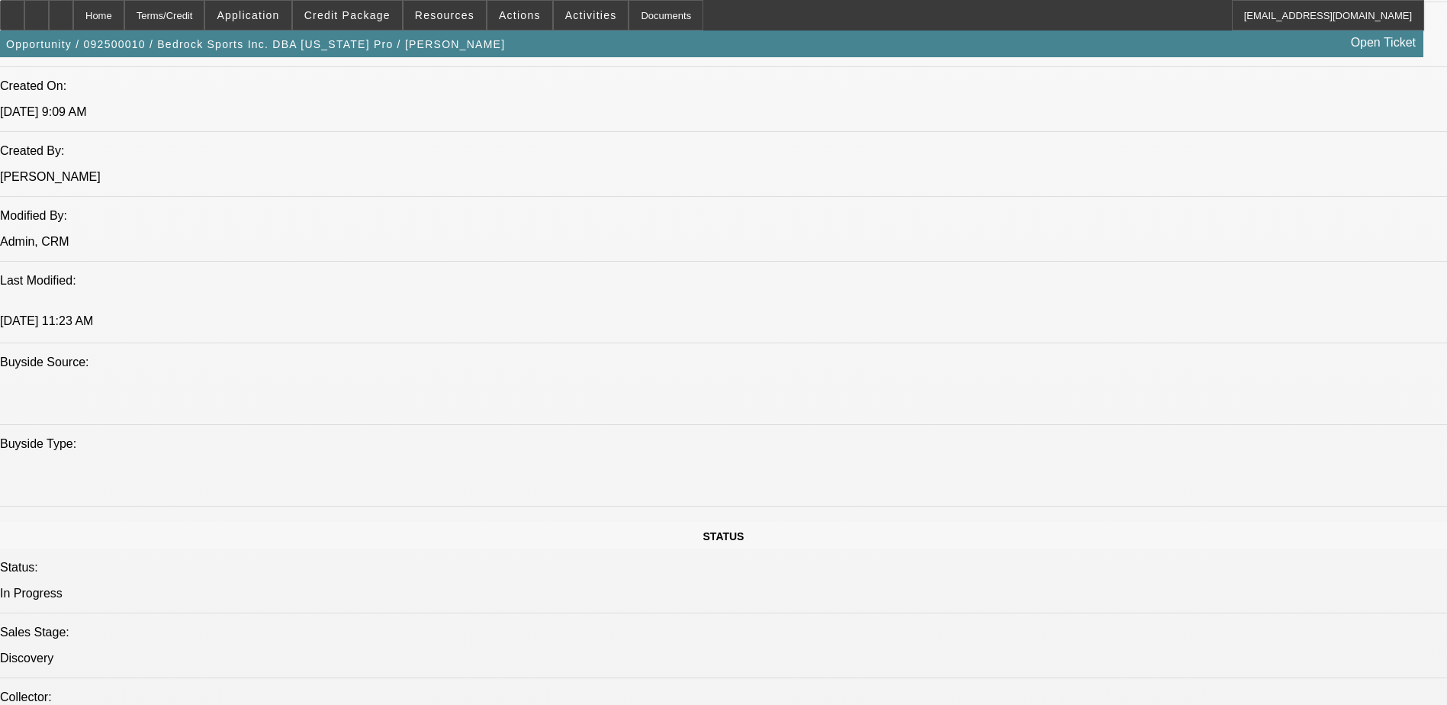
scroll to position [1297, 0]
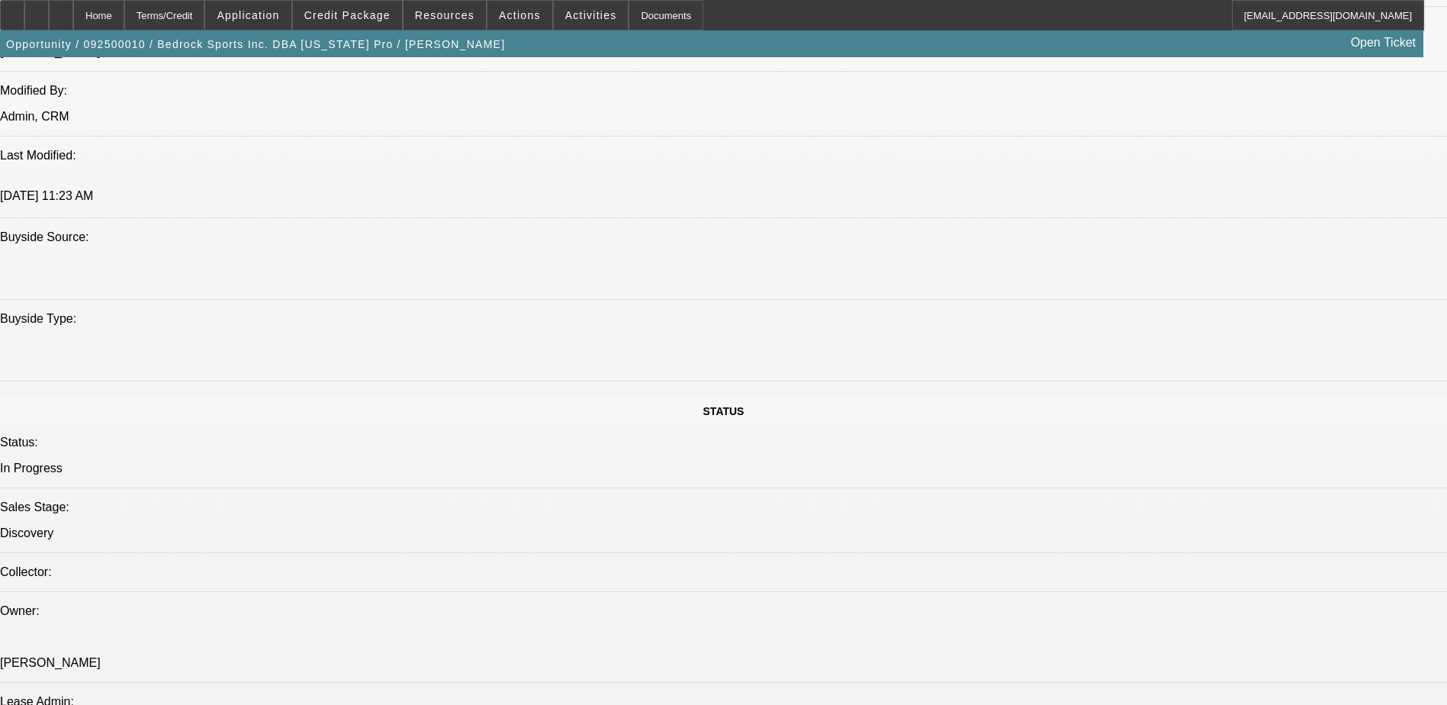
drag, startPoint x: 1157, startPoint y: 251, endPoint x: 1148, endPoint y: 256, distance: 9.9
radio input "true"
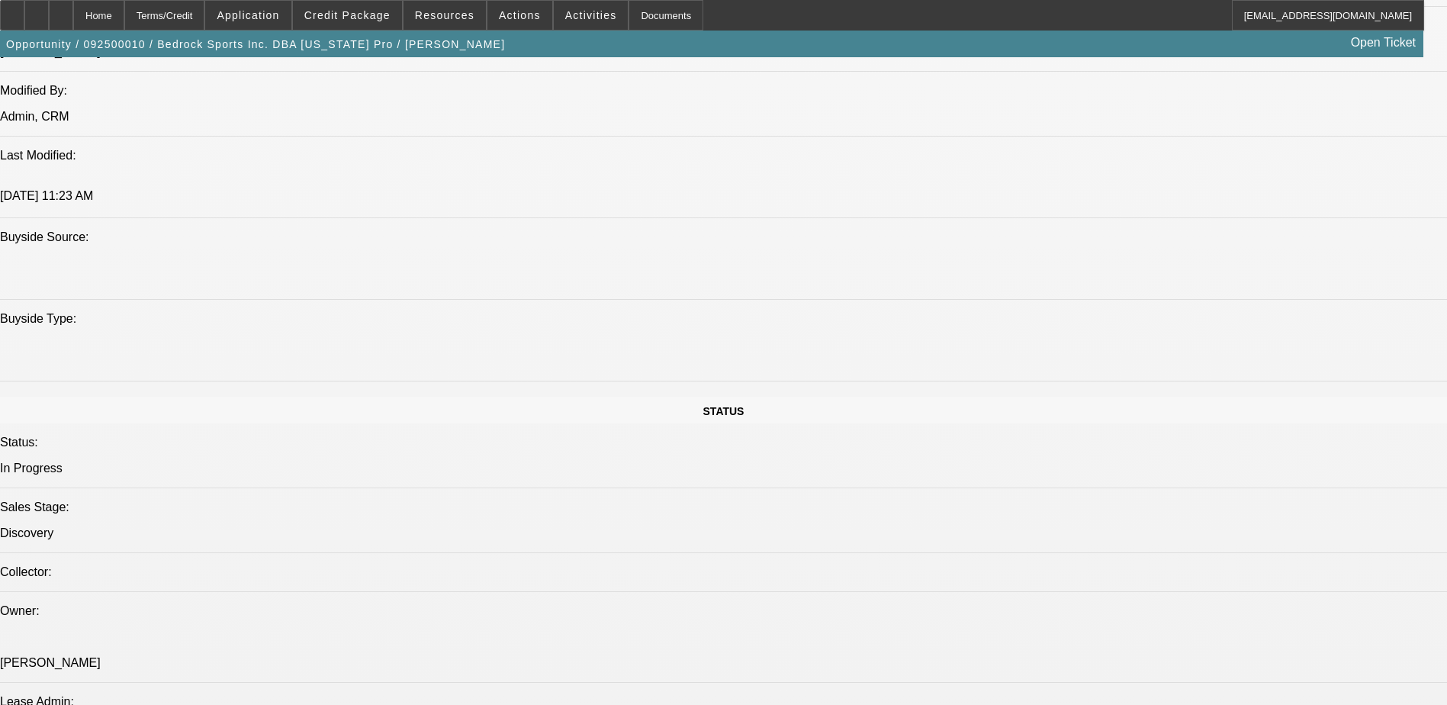
paste textarea "[US_STATE] Pro Sports offers athletic equipment, silk screening, monogramming, …"
type textarea "California Pro Sports offers athletic equipment, silk screening, monogramming, …"
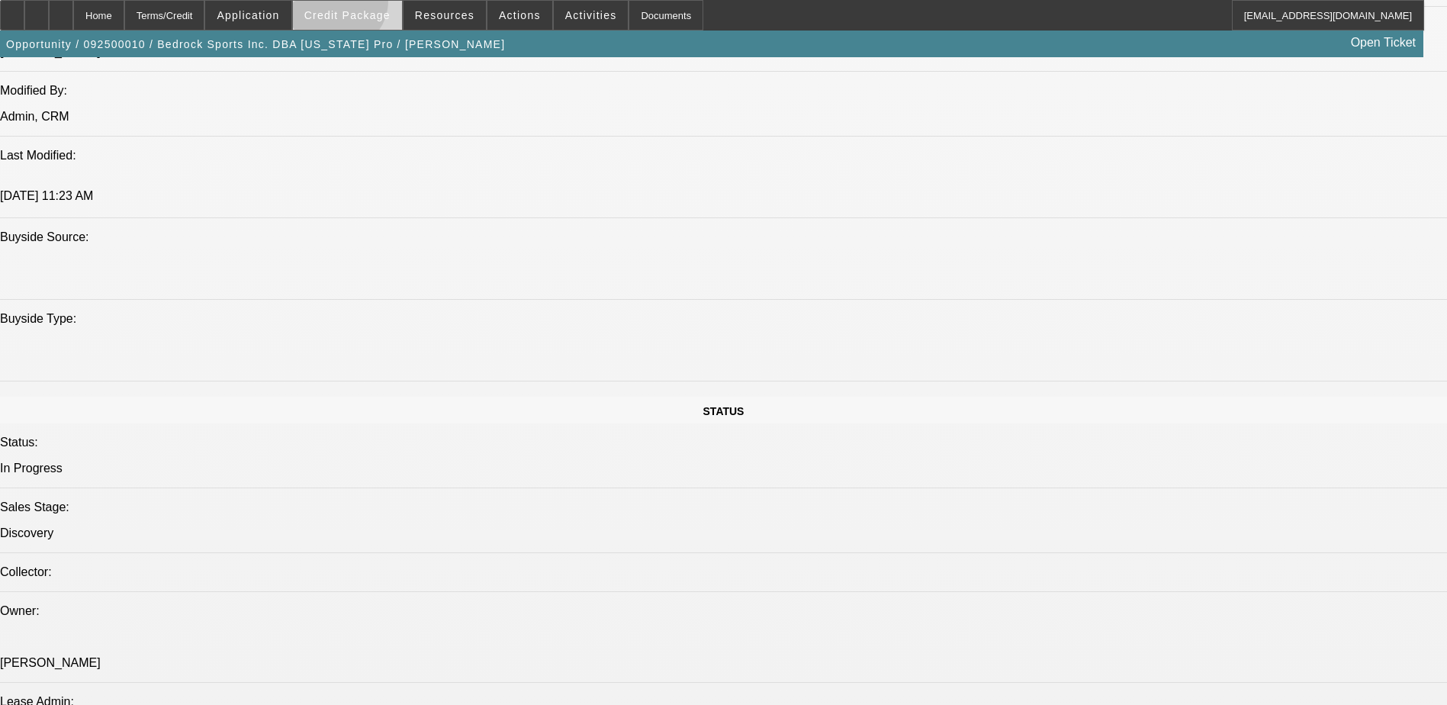
click at [361, 5] on span at bounding box center [347, 15] width 109 height 37
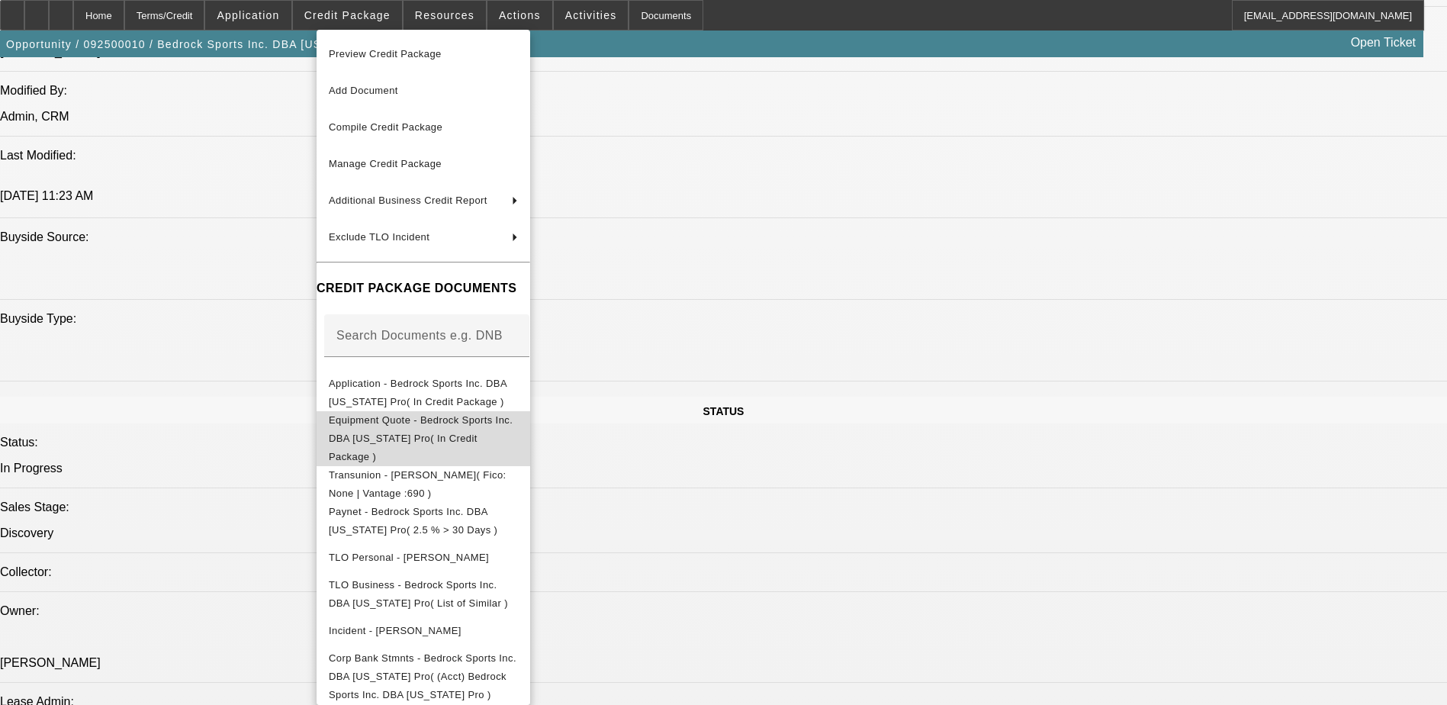
click at [491, 431] on span "Equipment Quote - Bedrock Sports Inc. DBA California Pro( In Credit Package )" at bounding box center [423, 438] width 189 height 55
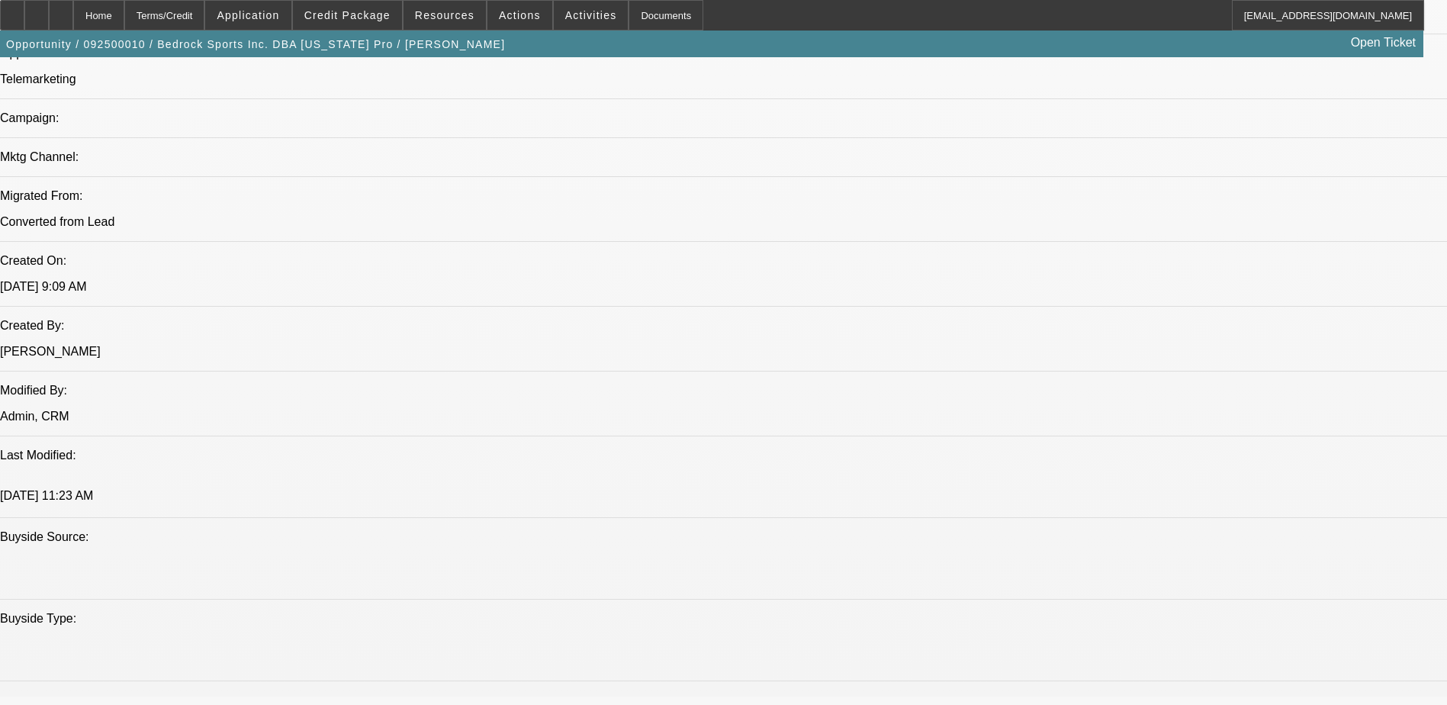
scroll to position [992, 0]
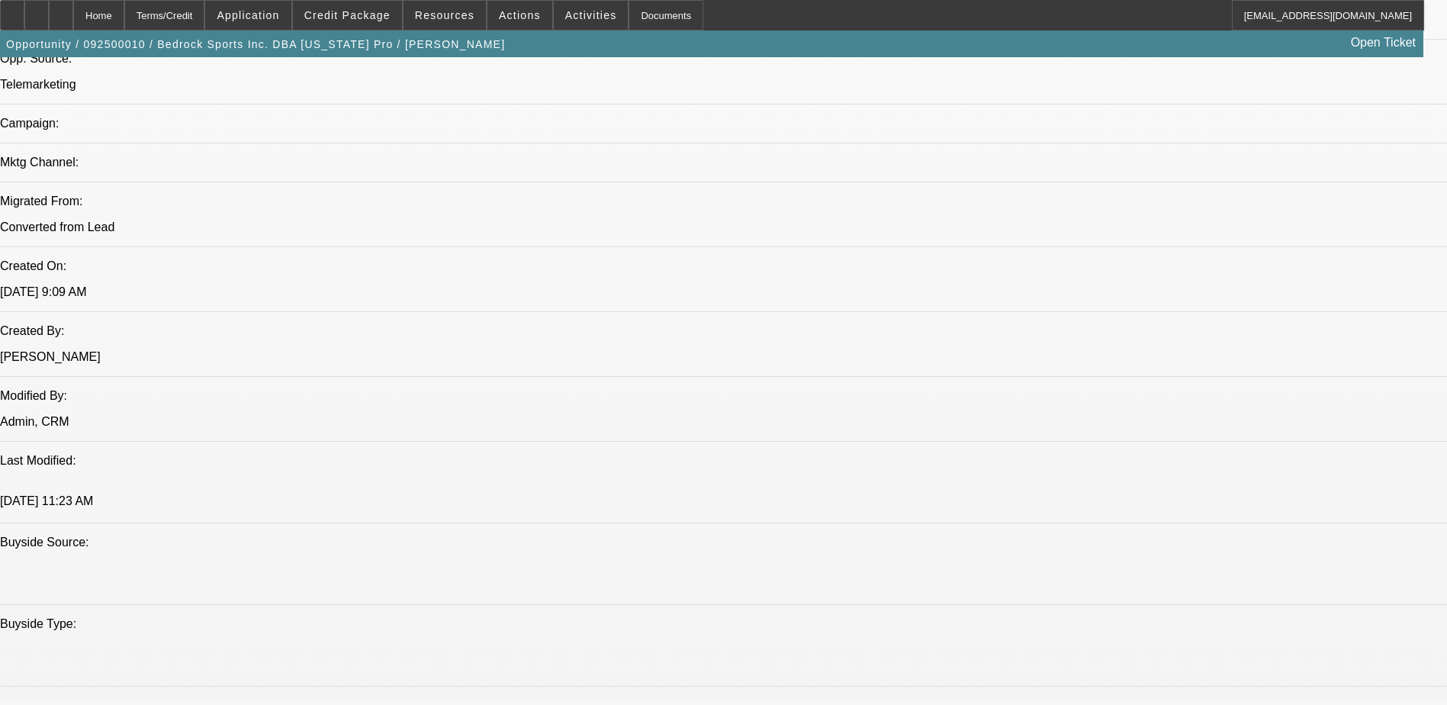
drag, startPoint x: 999, startPoint y: 291, endPoint x: 1318, endPoint y: 320, distance: 320.3
drag, startPoint x: 1002, startPoint y: 292, endPoint x: 1393, endPoint y: 357, distance: 396.7
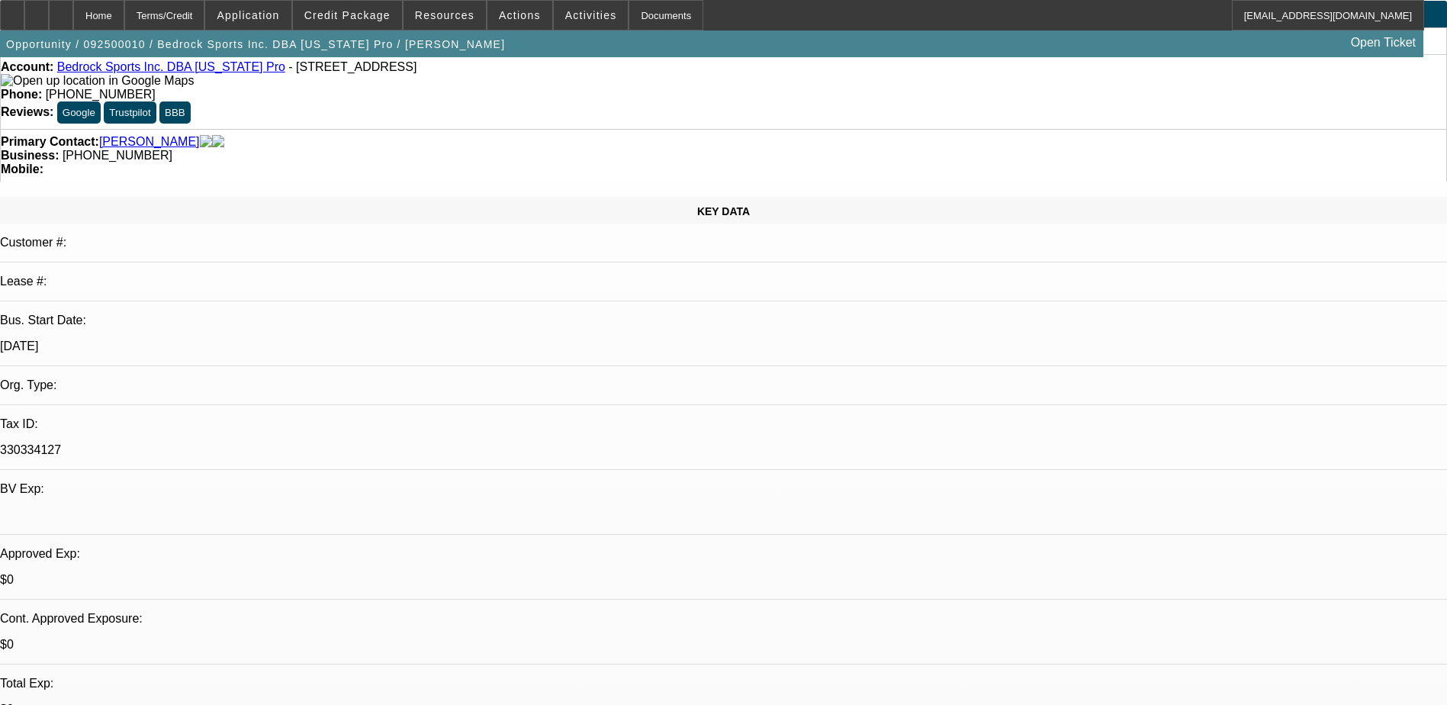
scroll to position [0, 0]
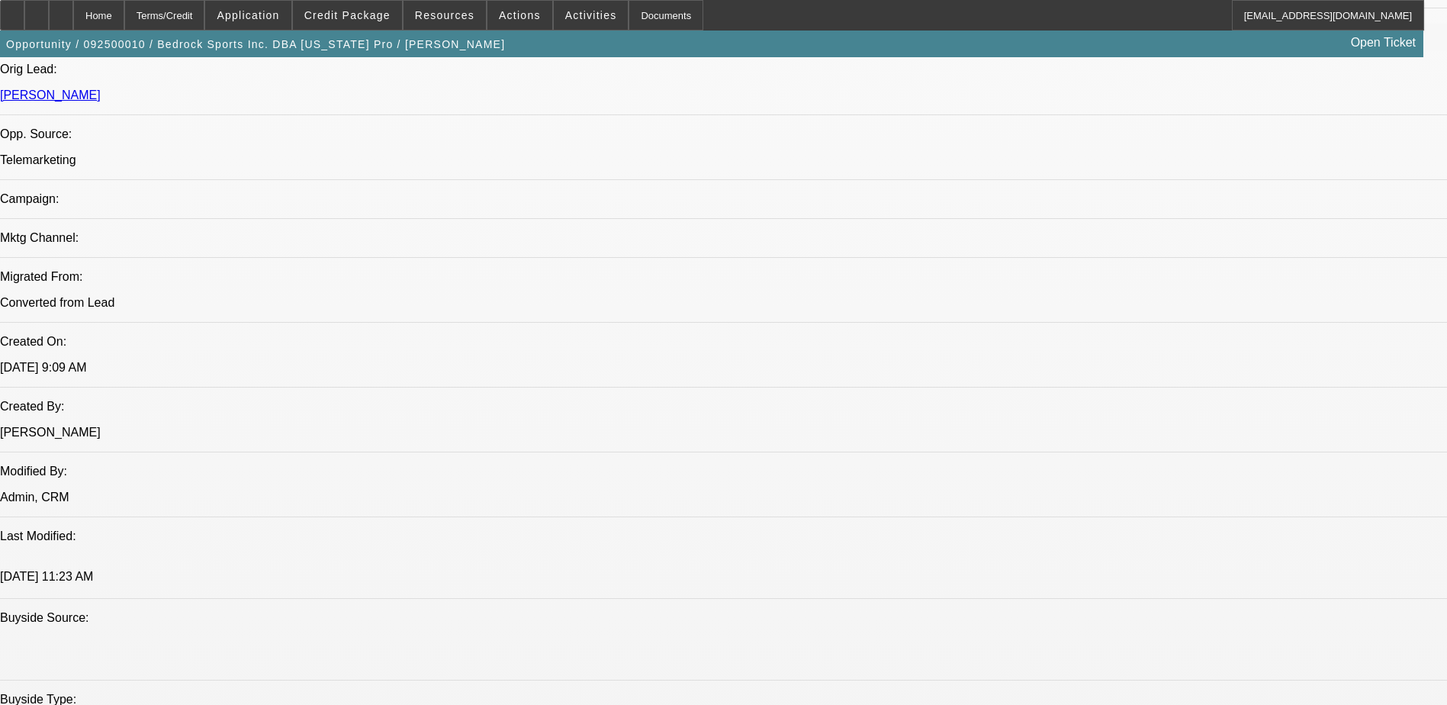
scroll to position [683, 0]
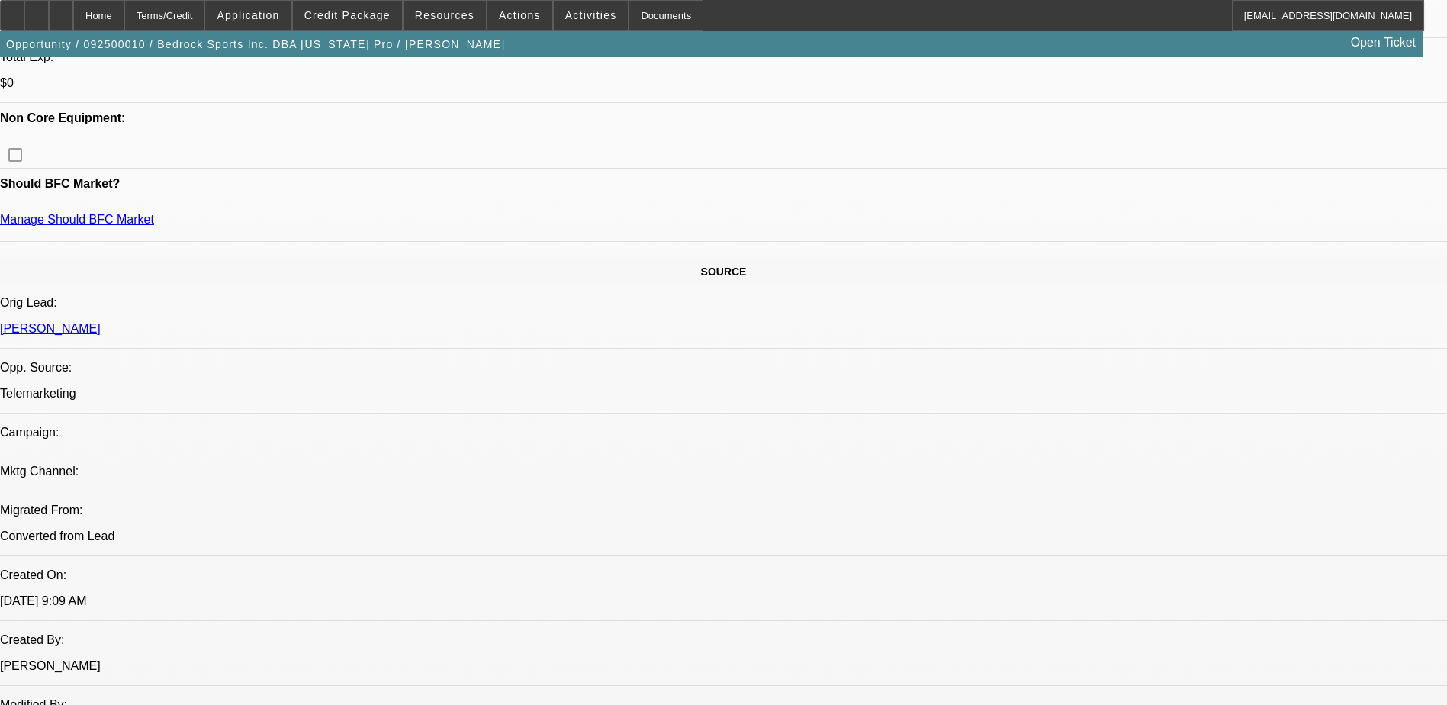
paste textarea "California Pro Sports offers athletic equipment, silk screening, monogramming, …"
type textarea "California Pro Sports offers athletic equipment, silk screening, monogramming, …"
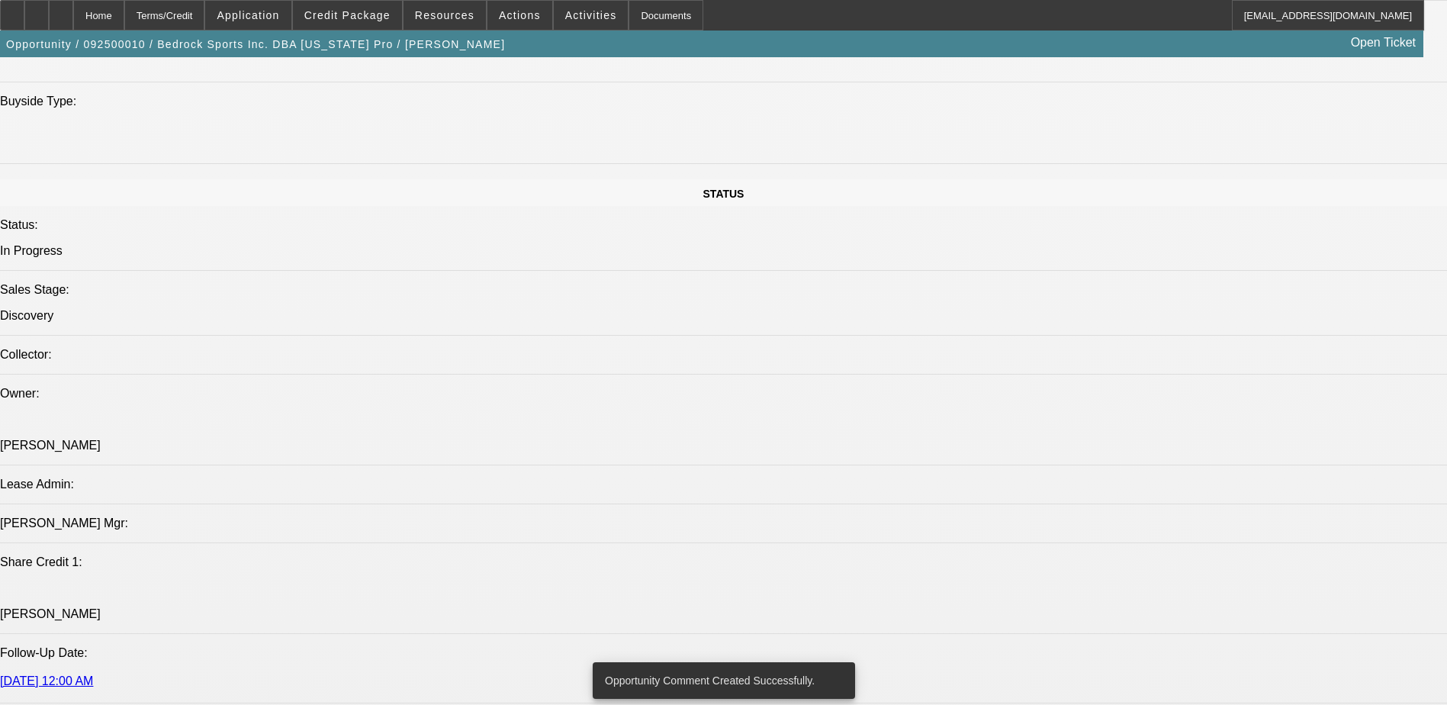
scroll to position [1293, 0]
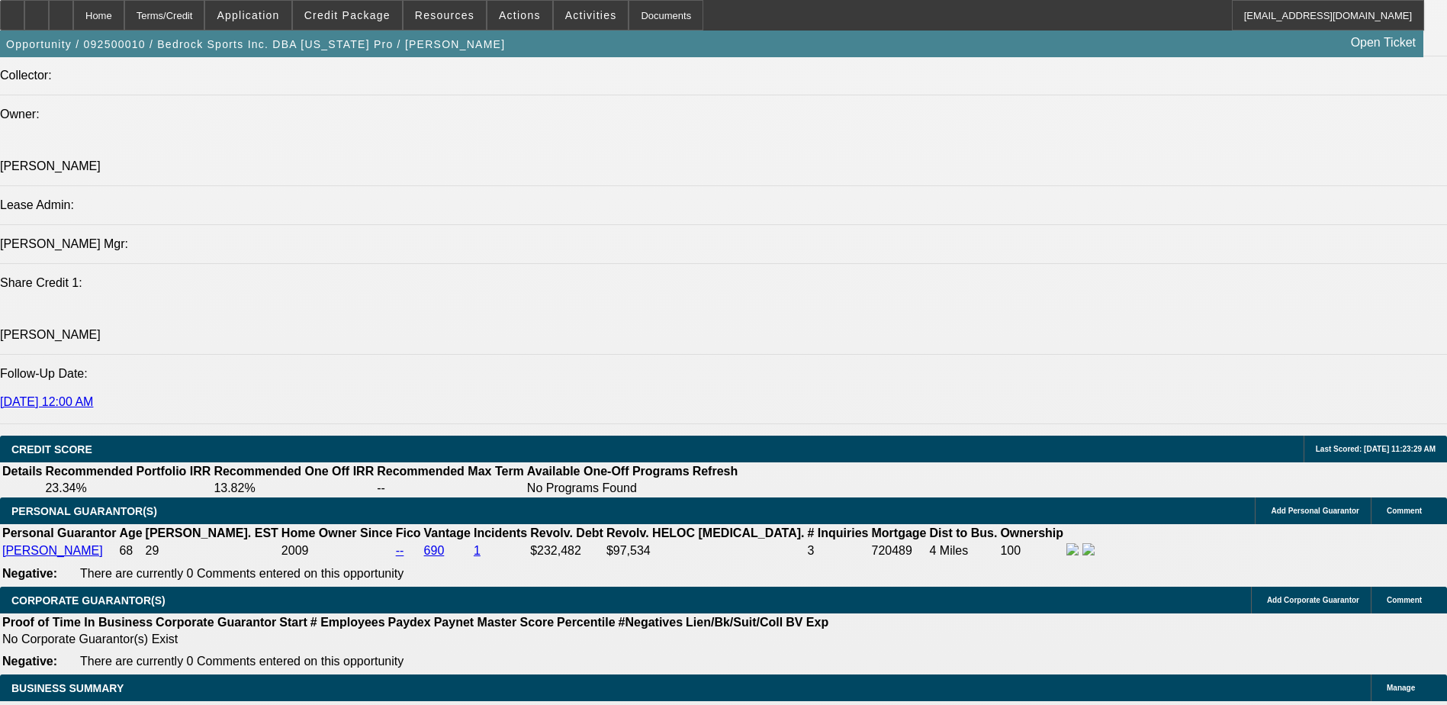
scroll to position [1602, 0]
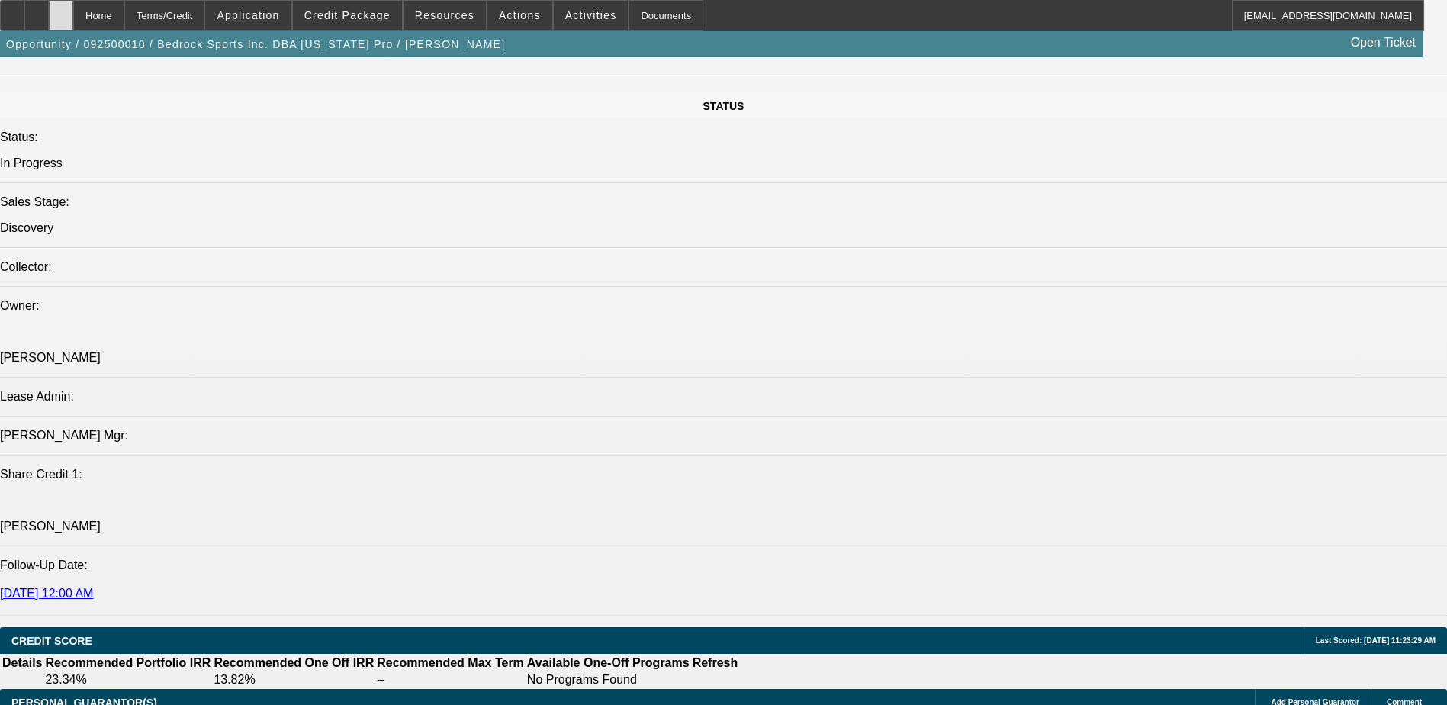
click at [73, 11] on div at bounding box center [61, 15] width 24 height 31
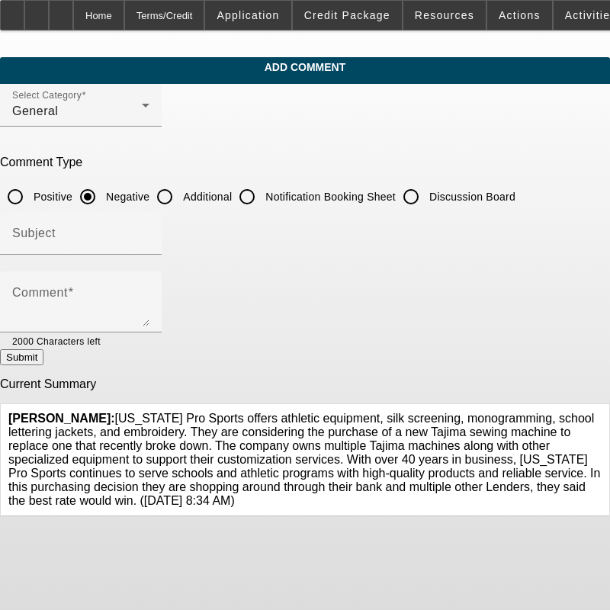
drag, startPoint x: 343, startPoint y: 489, endPoint x: 282, endPoint y: 484, distance: 60.5
click at [282, 484] on div "[PERSON_NAME]: [US_STATE] Pro Sports offers athletic equipment, silk screening,…" at bounding box center [305, 460] width 594 height 96
click at [240, 489] on span "[PERSON_NAME]: [US_STATE] Pro Sports offers athletic equipment, silk screening,…" at bounding box center [304, 459] width 592 height 95
click at [159, 427] on div "[PERSON_NAME]: [US_STATE] Pro Sports offers athletic equipment, silk screening,…" at bounding box center [305, 460] width 594 height 96
drag, startPoint x: 127, startPoint y: 406, endPoint x: 240, endPoint y: 495, distance: 143.9
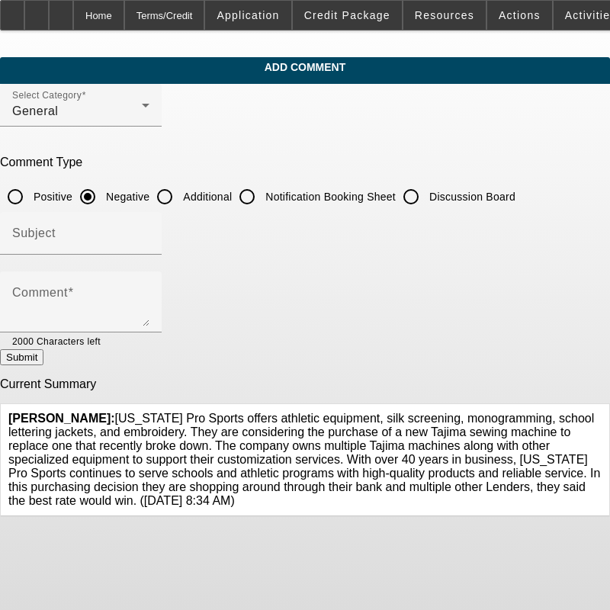
click at [240, 495] on span "[PERSON_NAME]: [US_STATE] Pro Sports offers athletic equipment, silk screening,…" at bounding box center [304, 459] width 592 height 95
copy span "[US_STATE] Pro Sports offers athletic equipment, silk screening, monogramming, …"
click at [602, 412] on icon at bounding box center [602, 412] width 0 height 0
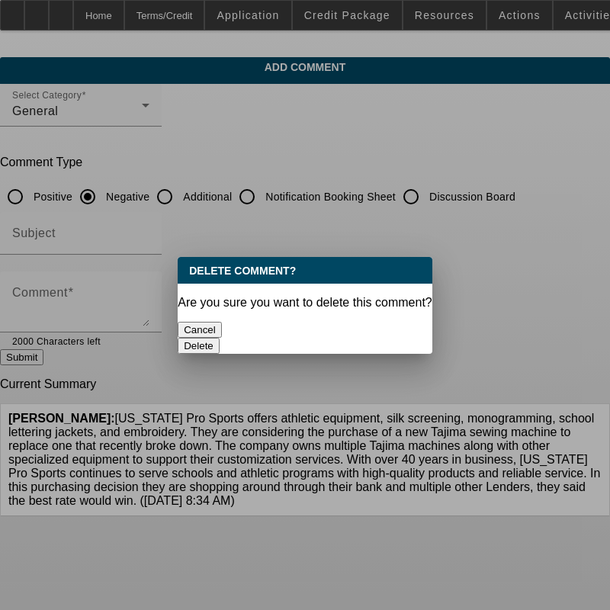
click at [220, 338] on button "Delete" at bounding box center [199, 346] width 42 height 16
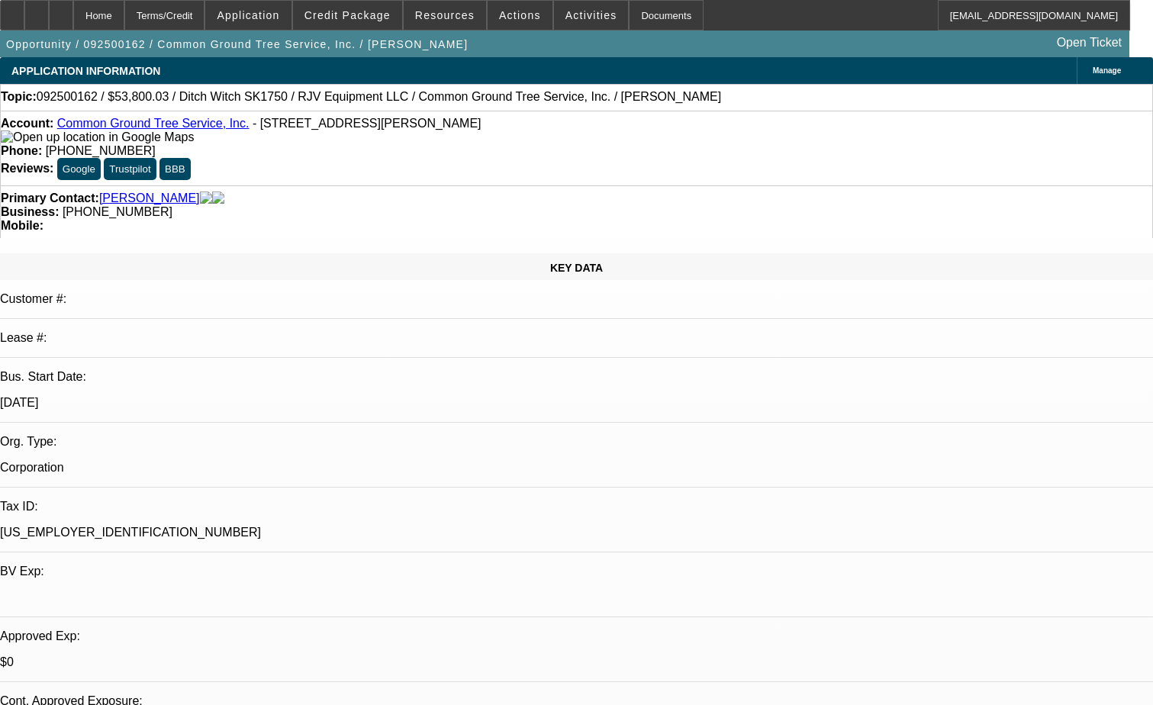
select select "0"
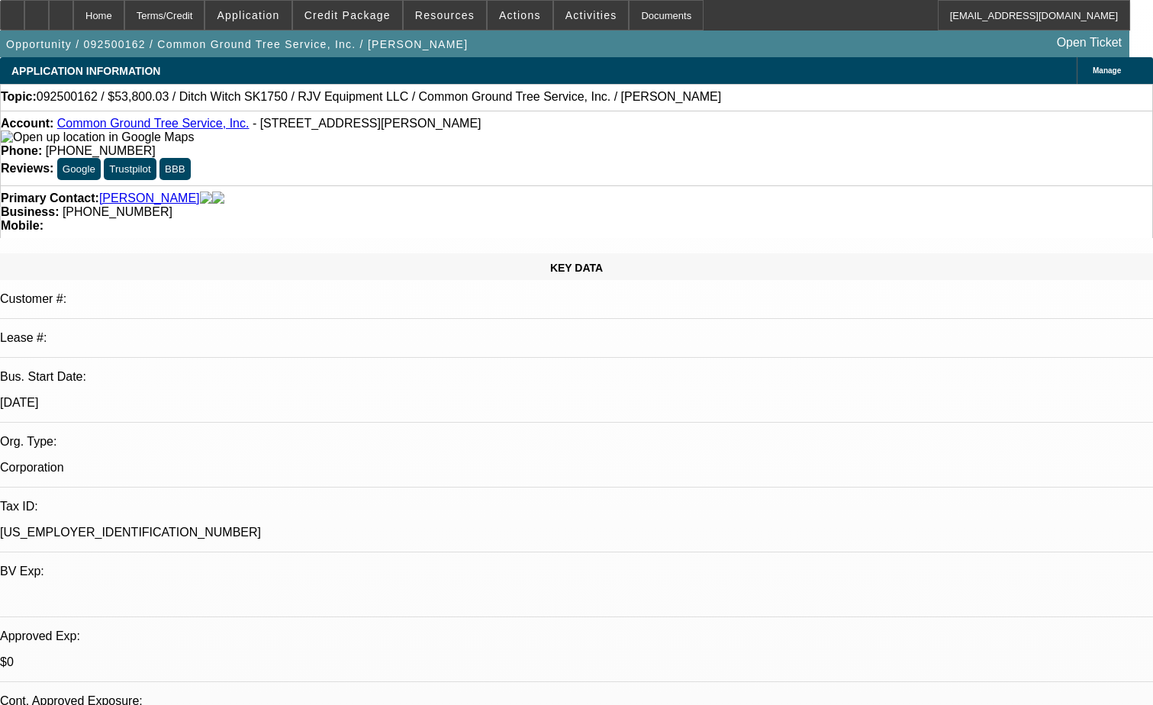
select select "0"
select select "1"
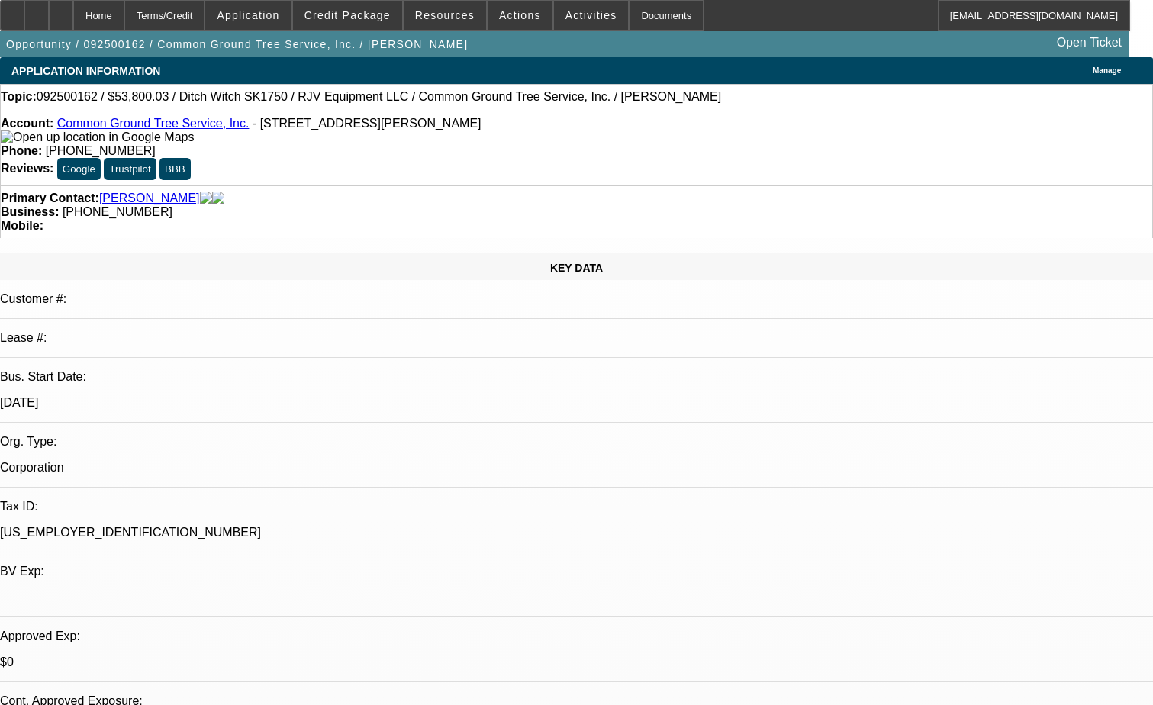
select select "3"
select select "6"
select select "1"
select select "3"
select select "6"
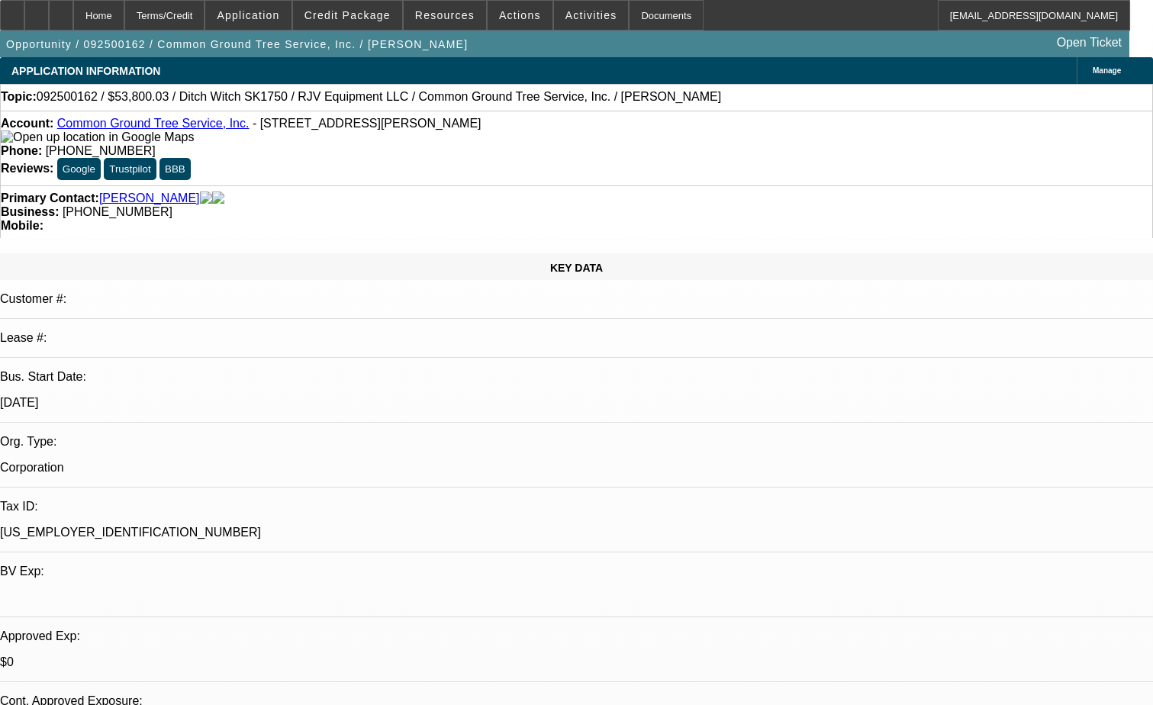
select select "1"
select select "3"
select select "6"
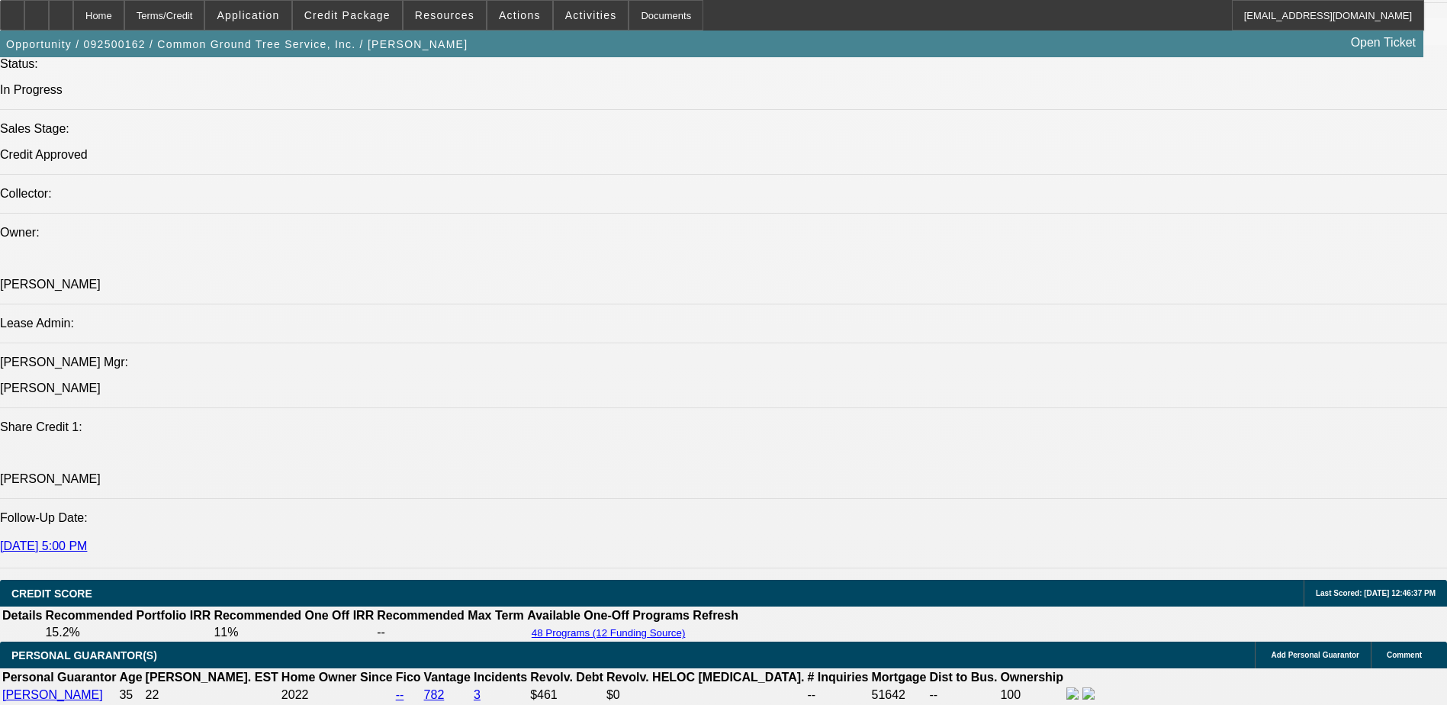
scroll to position [1831, 0]
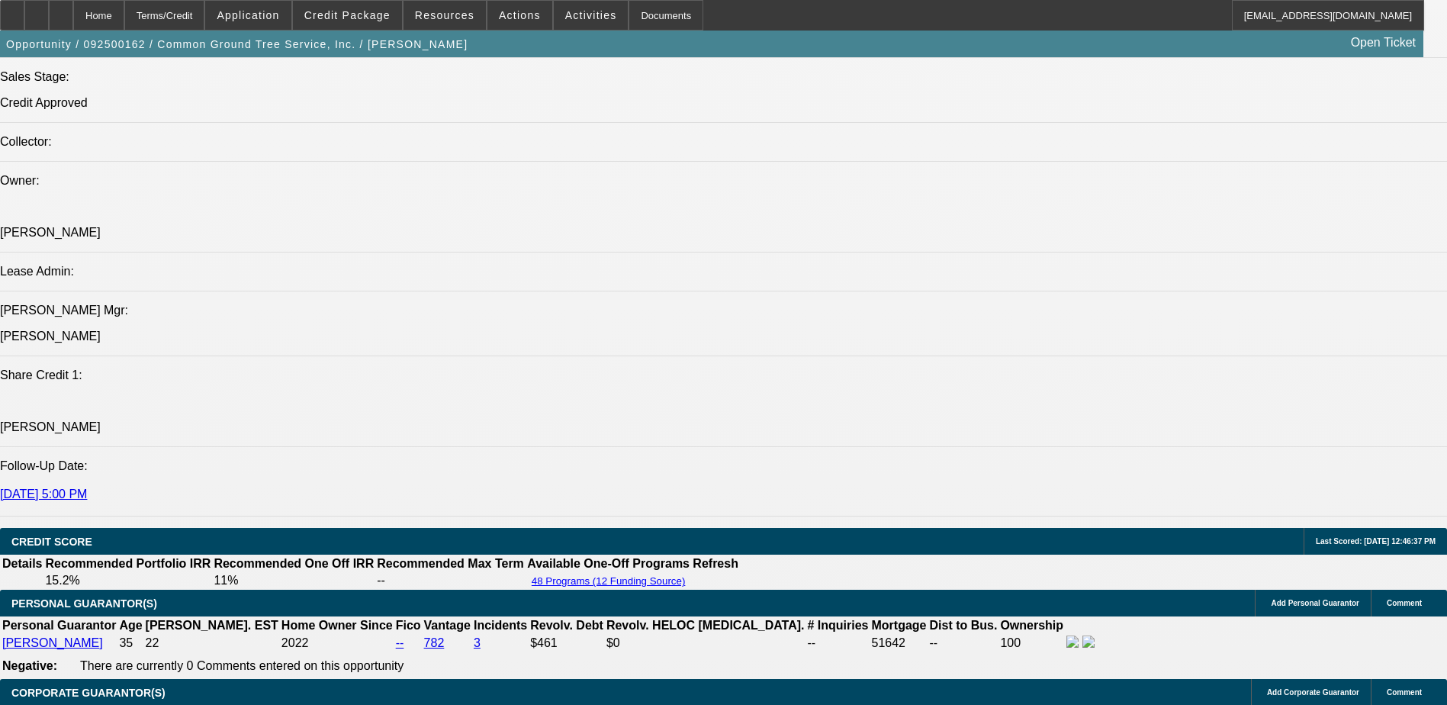
scroll to position [1879, 0]
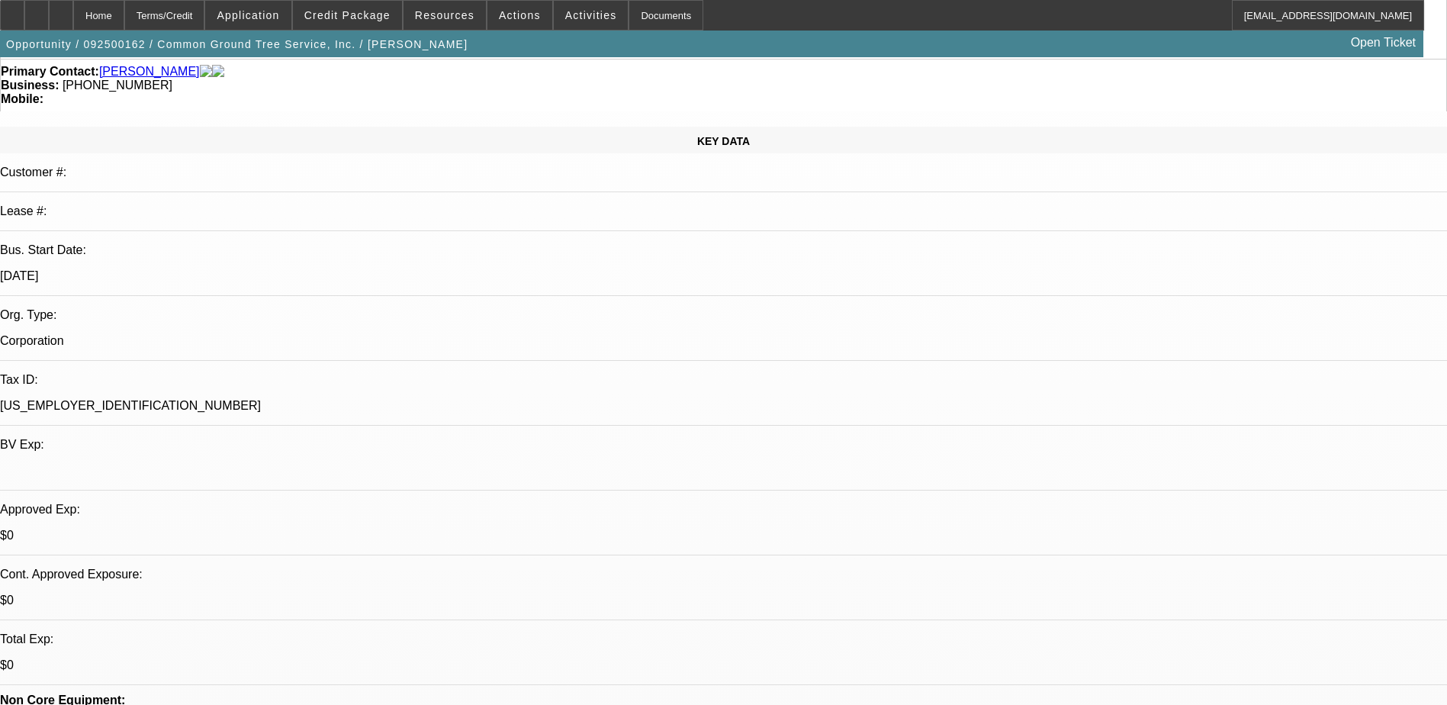
scroll to position [124, 0]
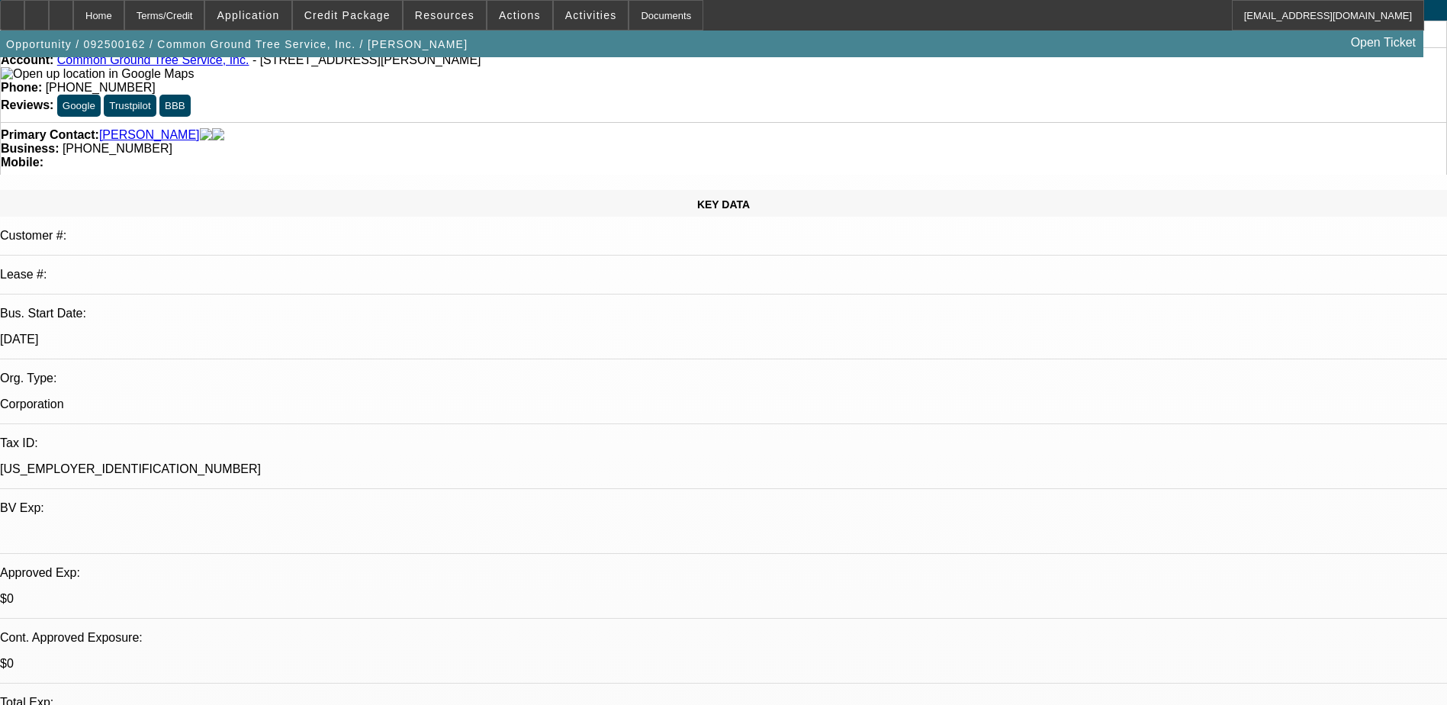
scroll to position [0, 0]
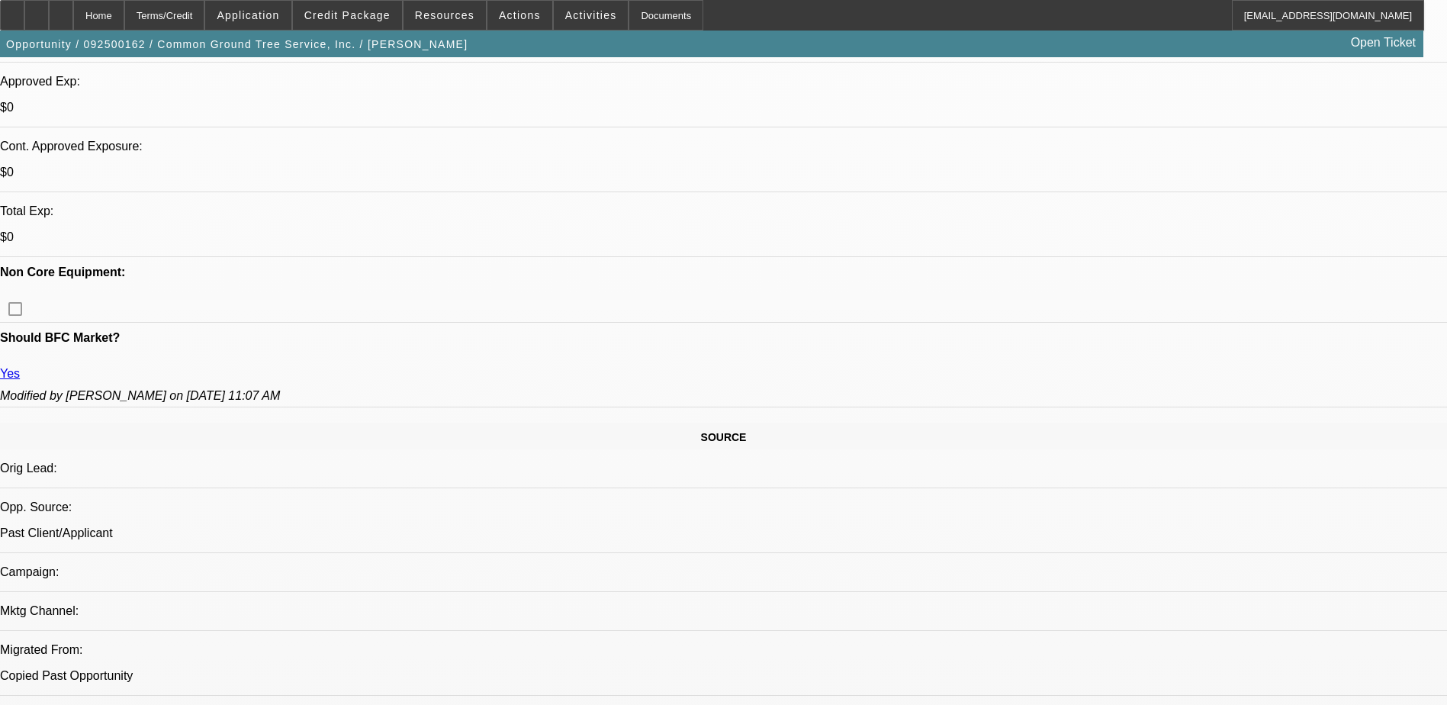
scroll to position [353, 0]
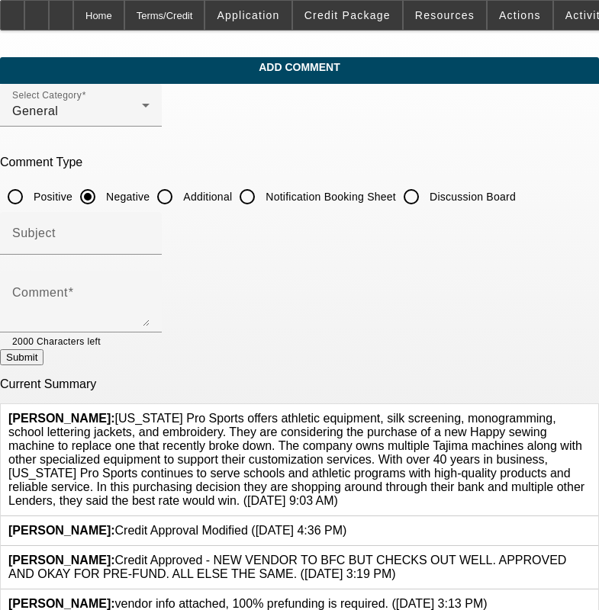
drag, startPoint x: 354, startPoint y: 492, endPoint x: 286, endPoint y: 484, distance: 68.3
click at [286, 484] on div "O'Malley, Ryan: California Pro Sports offers athletic equipment, silk screening…" at bounding box center [299, 460] width 582 height 96
drag, startPoint x: 286, startPoint y: 484, endPoint x: 230, endPoint y: 487, distance: 56.5
click at [230, 487] on span "O'Malley, Ryan: California Pro Sports offers athletic equipment, silk screening…" at bounding box center [296, 459] width 576 height 95
drag, startPoint x: 232, startPoint y: 490, endPoint x: 119, endPoint y: 397, distance: 146.3
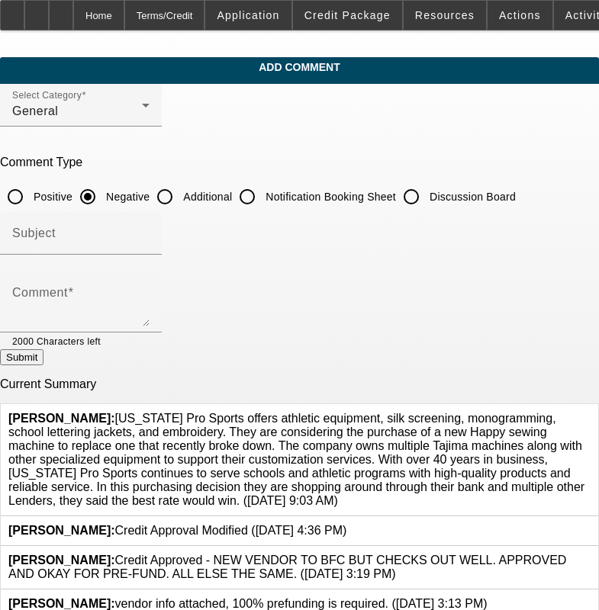
click at [119, 404] on div "O'Malley, Ryan: California Pro Sports offers athletic equipment, silk screening…" at bounding box center [299, 460] width 597 height 112
copy span "California Pro Sports offers athletic equipment, silk screening, monogramming, …"
click at [590, 412] on icon at bounding box center [590, 412] width 0 height 0
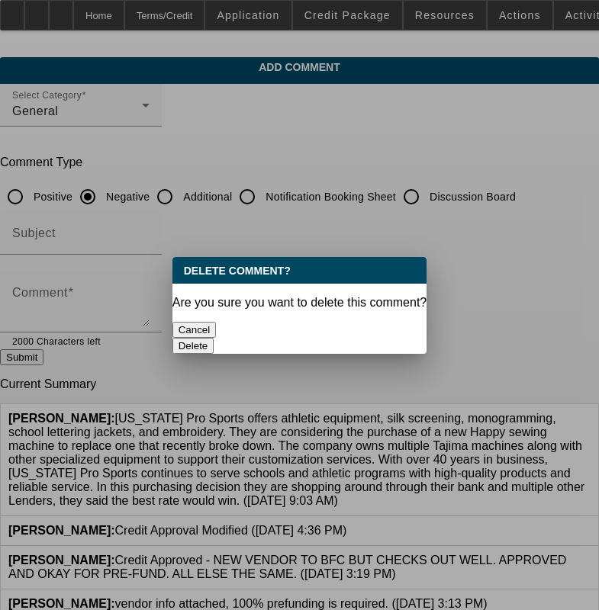
click at [214, 338] on button "Delete" at bounding box center [193, 346] width 42 height 16
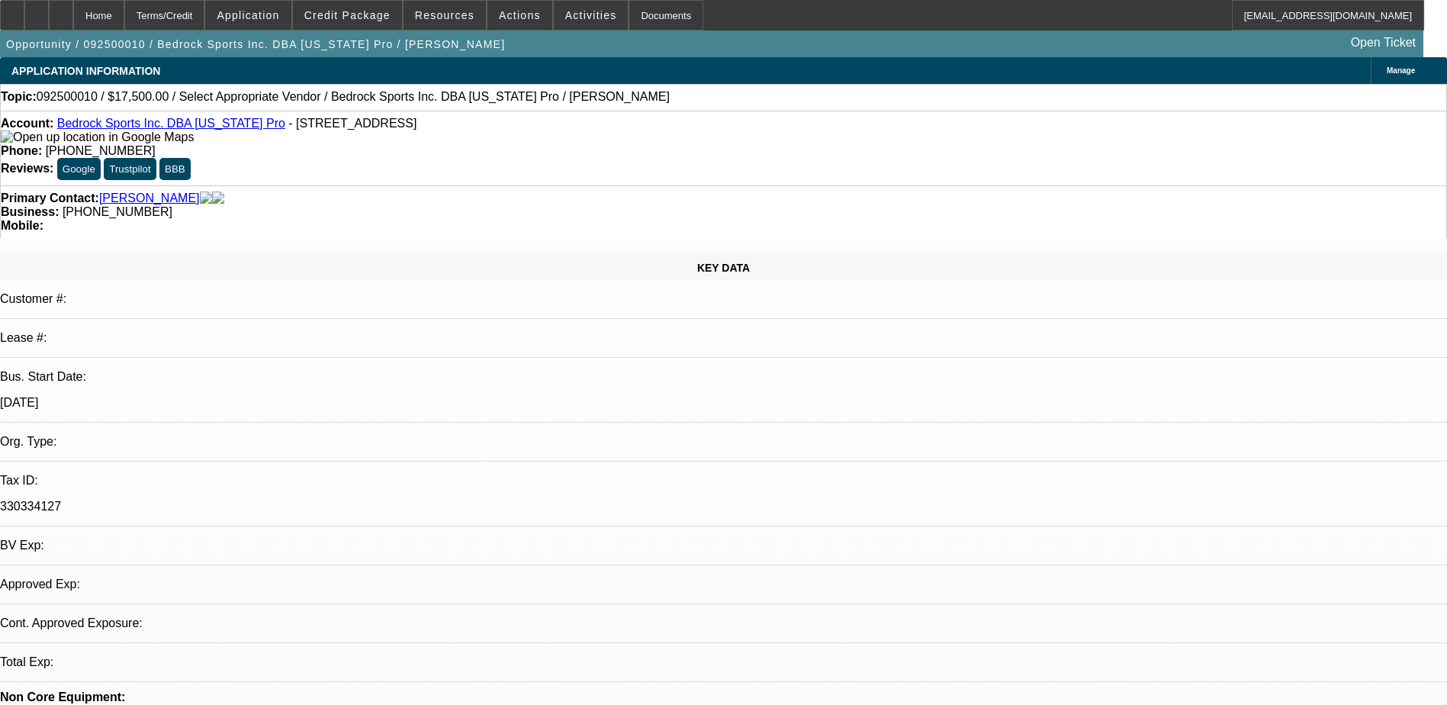
select select "0"
select select "2"
select select "0.1"
select select "1"
select select "2"
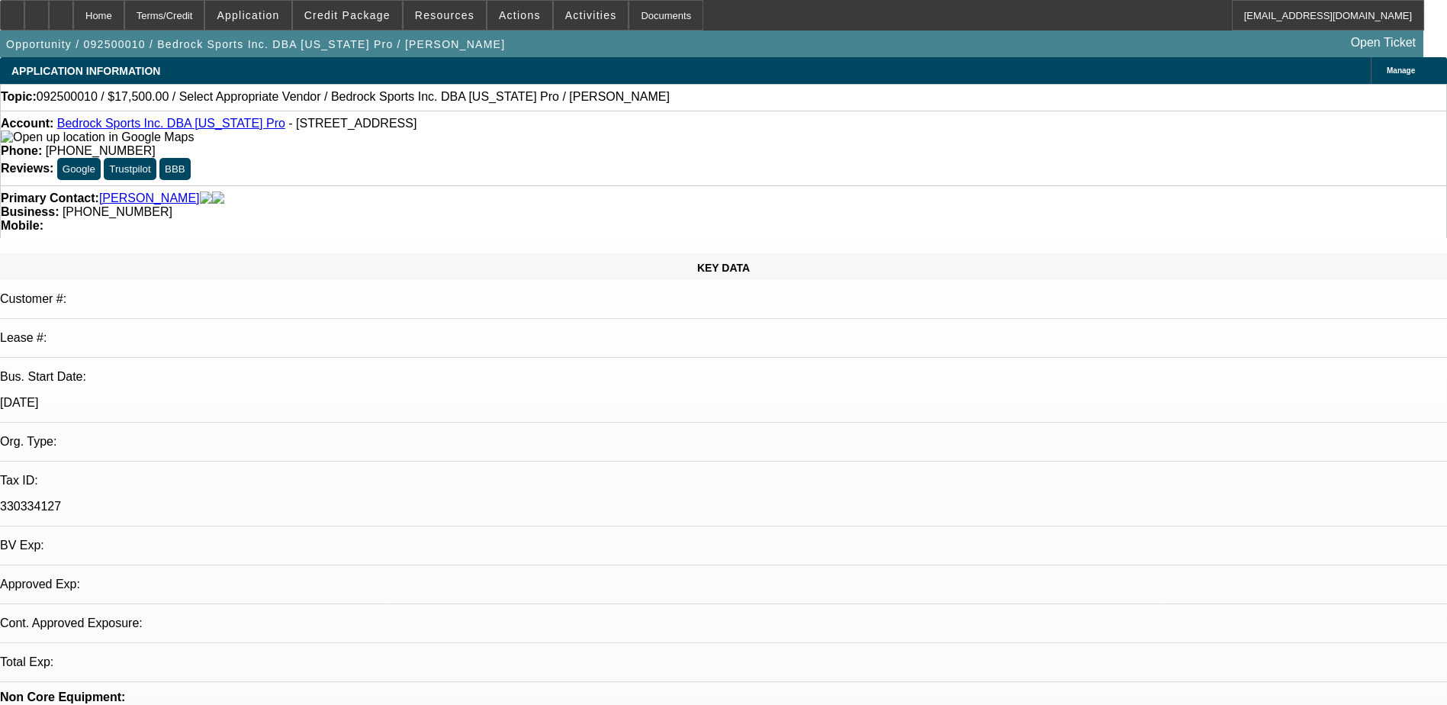
select select "4"
drag, startPoint x: 1118, startPoint y: 168, endPoint x: 1106, endPoint y: 179, distance: 16.7
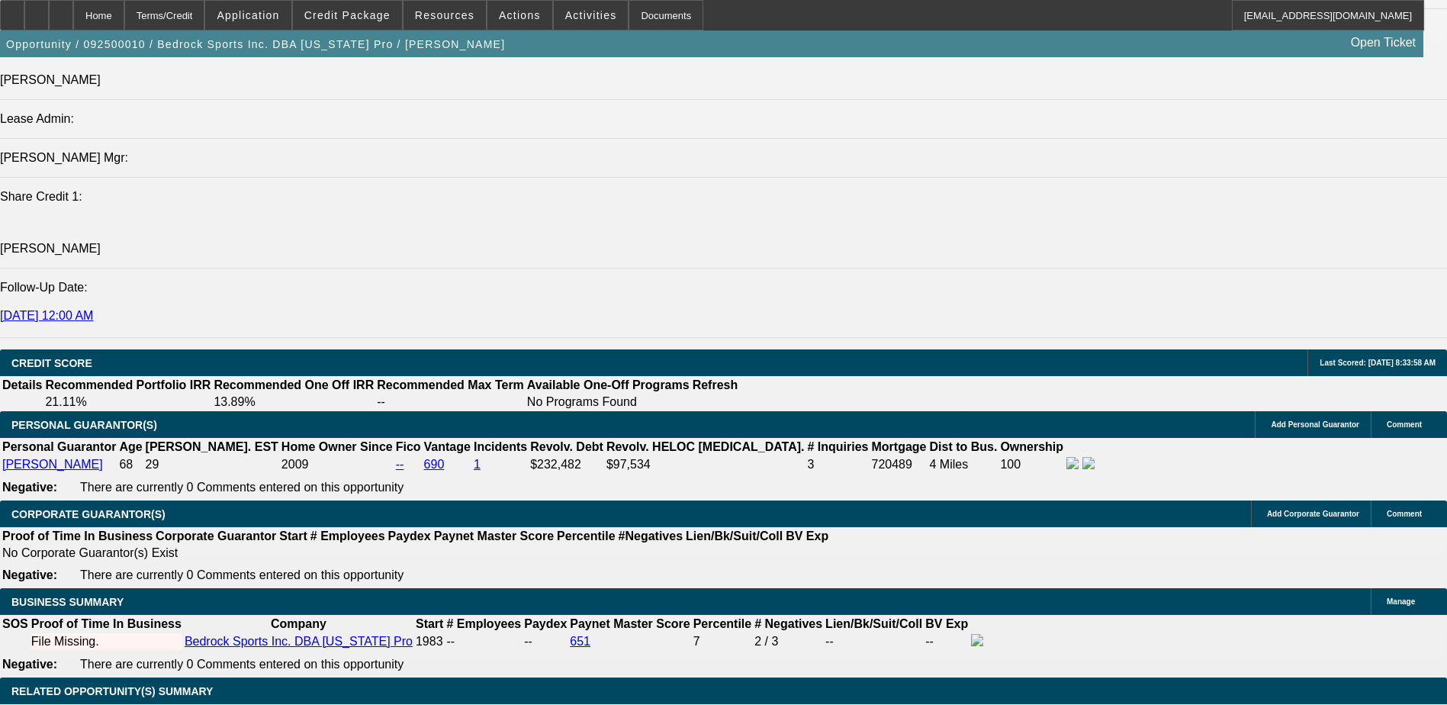
scroll to position [1816, 0]
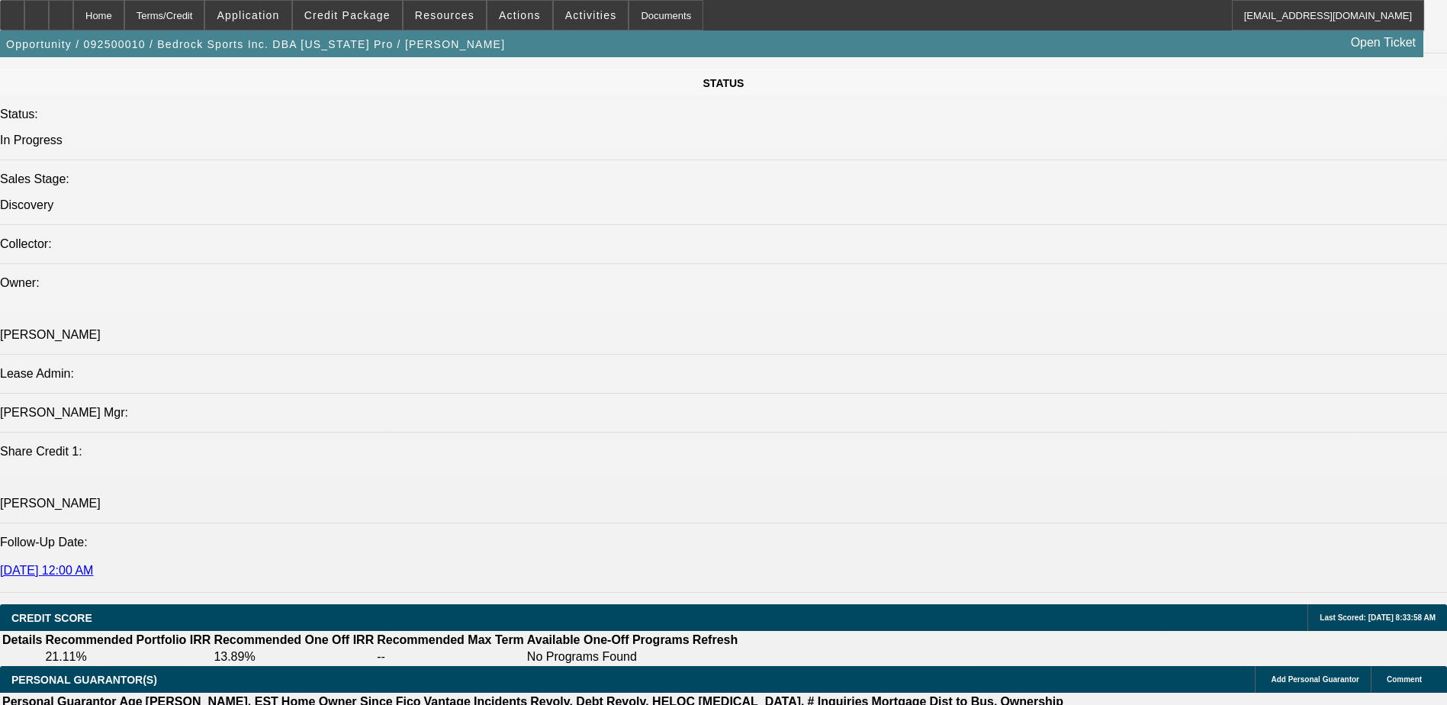
scroll to position [1587, 0]
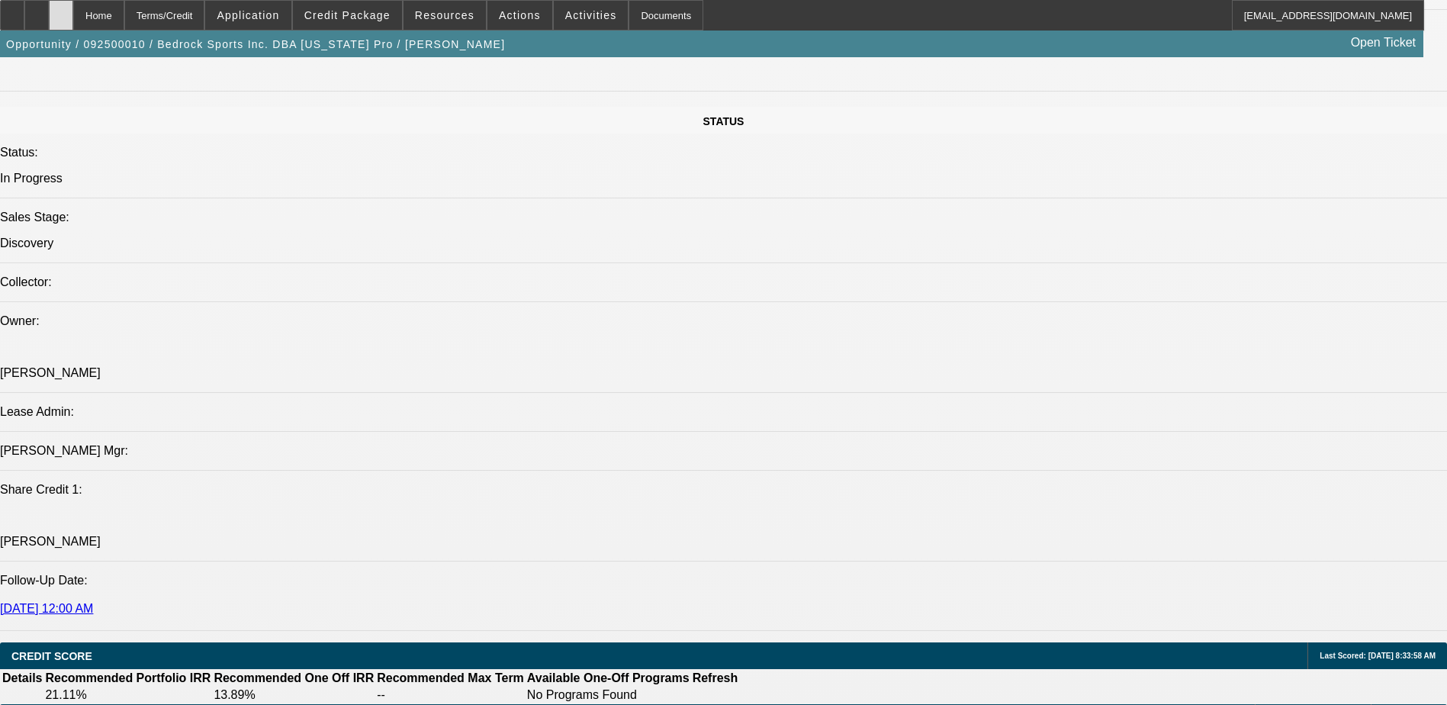
click at [73, 9] on div at bounding box center [61, 15] width 24 height 31
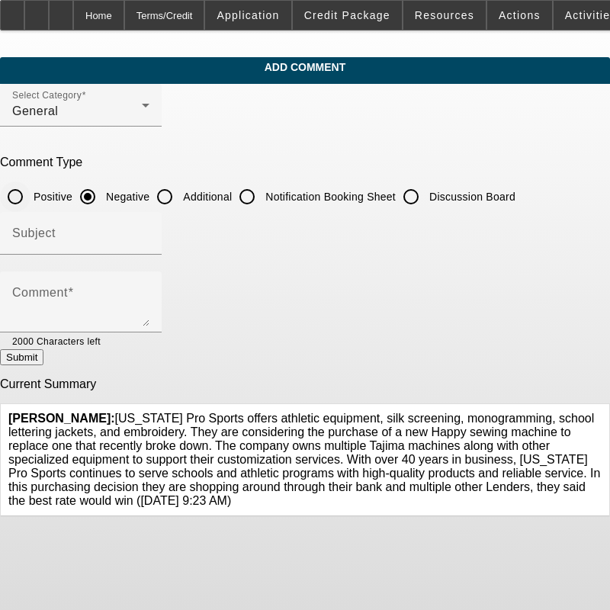
click at [31, 196] on input "Positive" at bounding box center [15, 197] width 31 height 31
radio input "true"
click at [426, 192] on input "Discussion Board" at bounding box center [411, 197] width 31 height 31
radio input "true"
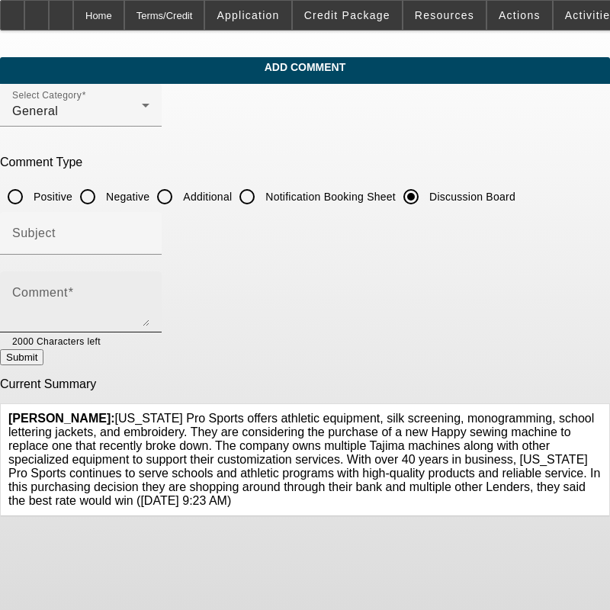
click at [150, 293] on textarea "Comment" at bounding box center [80, 308] width 137 height 37
click at [239, 489] on span "O'Malley, Ryan: California Pro Sports offers athletic equipment, silk screening…" at bounding box center [304, 459] width 592 height 95
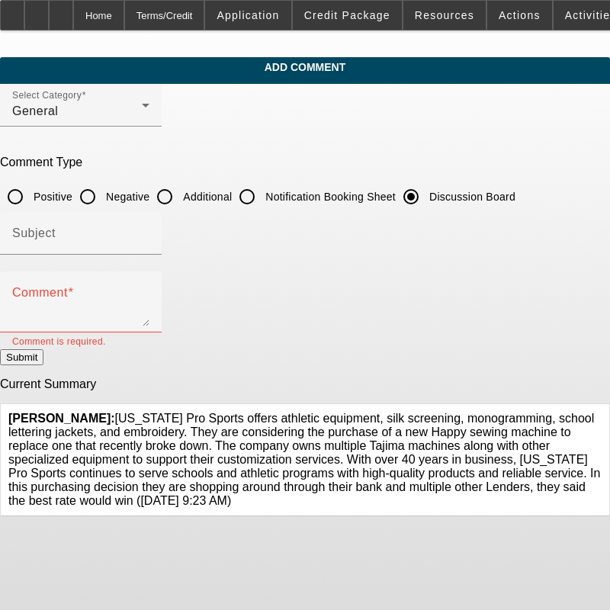
click at [236, 492] on span "O'Malley, Ryan: California Pro Sports offers athletic equipment, silk screening…" at bounding box center [304, 459] width 592 height 95
drag, startPoint x: 240, startPoint y: 490, endPoint x: 130, endPoint y: 407, distance: 138.4
click at [130, 412] on span "O'Malley, Ryan: California Pro Sports offers athletic equipment, silk screening…" at bounding box center [304, 459] width 592 height 95
copy span "[US_STATE] Pro Sports offers athletic equipment, silk screening, monogramming, …"
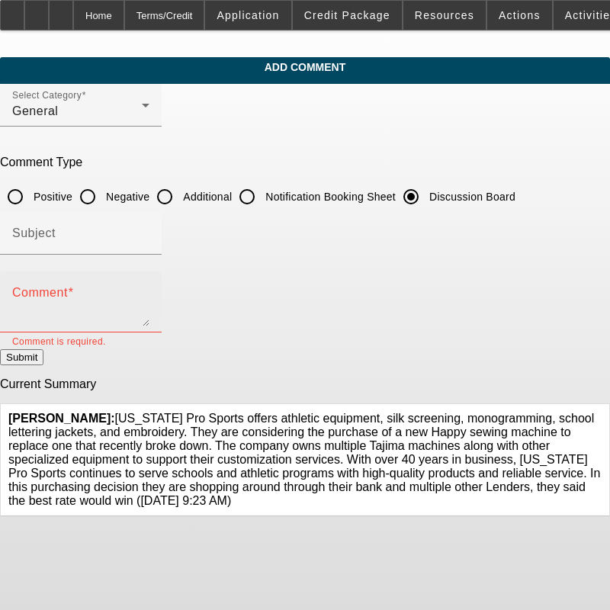
click at [141, 298] on textarea "Comment" at bounding box center [80, 308] width 137 height 37
paste textarea "[US_STATE] Pro Sports offers athletic equipment, silk screening, monogramming, …"
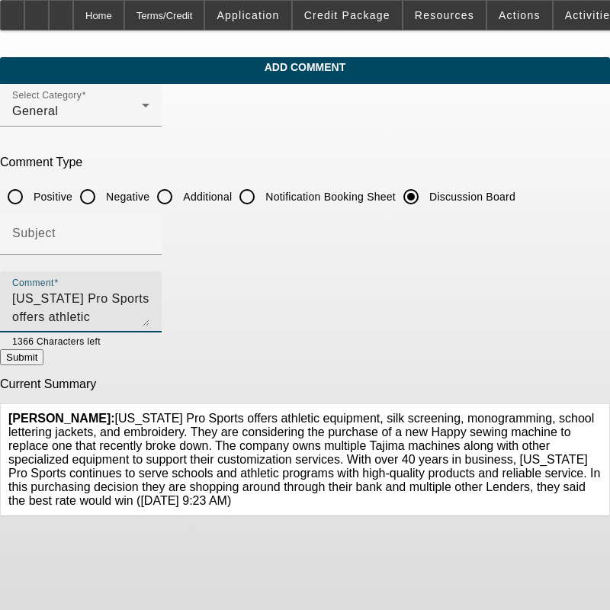
scroll to position [69, 0]
type textarea "[US_STATE] Pro Sports offers athletic equipment, silk screening, monogramming, …"
click at [602, 412] on icon at bounding box center [602, 412] width 0 height 0
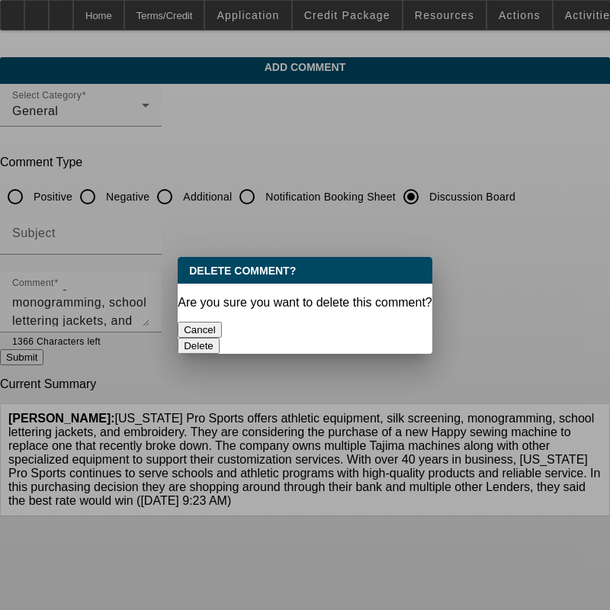
click at [220, 338] on button "Delete" at bounding box center [199, 346] width 42 height 16
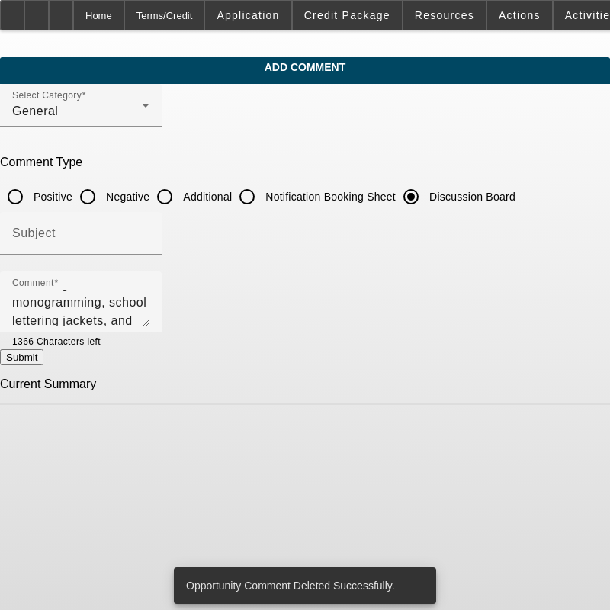
click at [43, 363] on button "Submit" at bounding box center [21, 357] width 43 height 16
radio input "true"
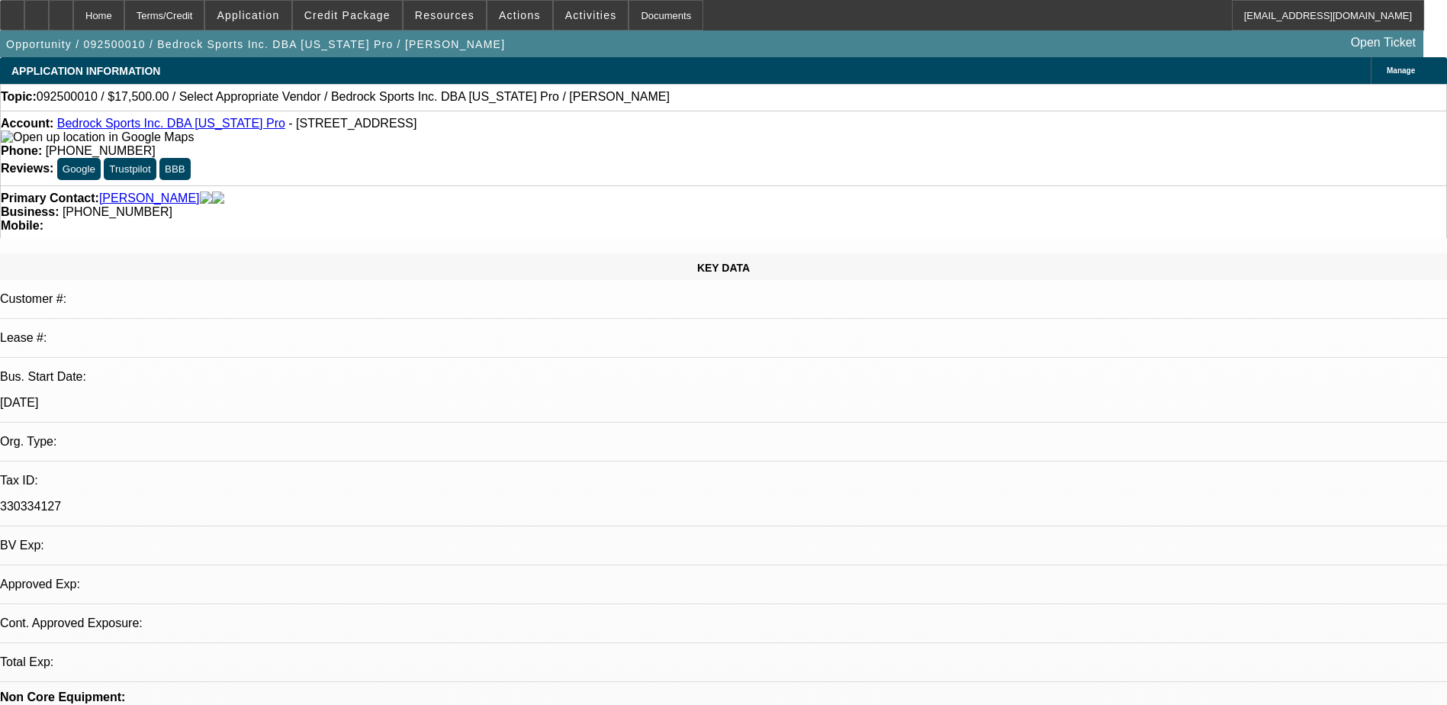
select select "0"
select select "2"
select select "0.1"
select select "4"
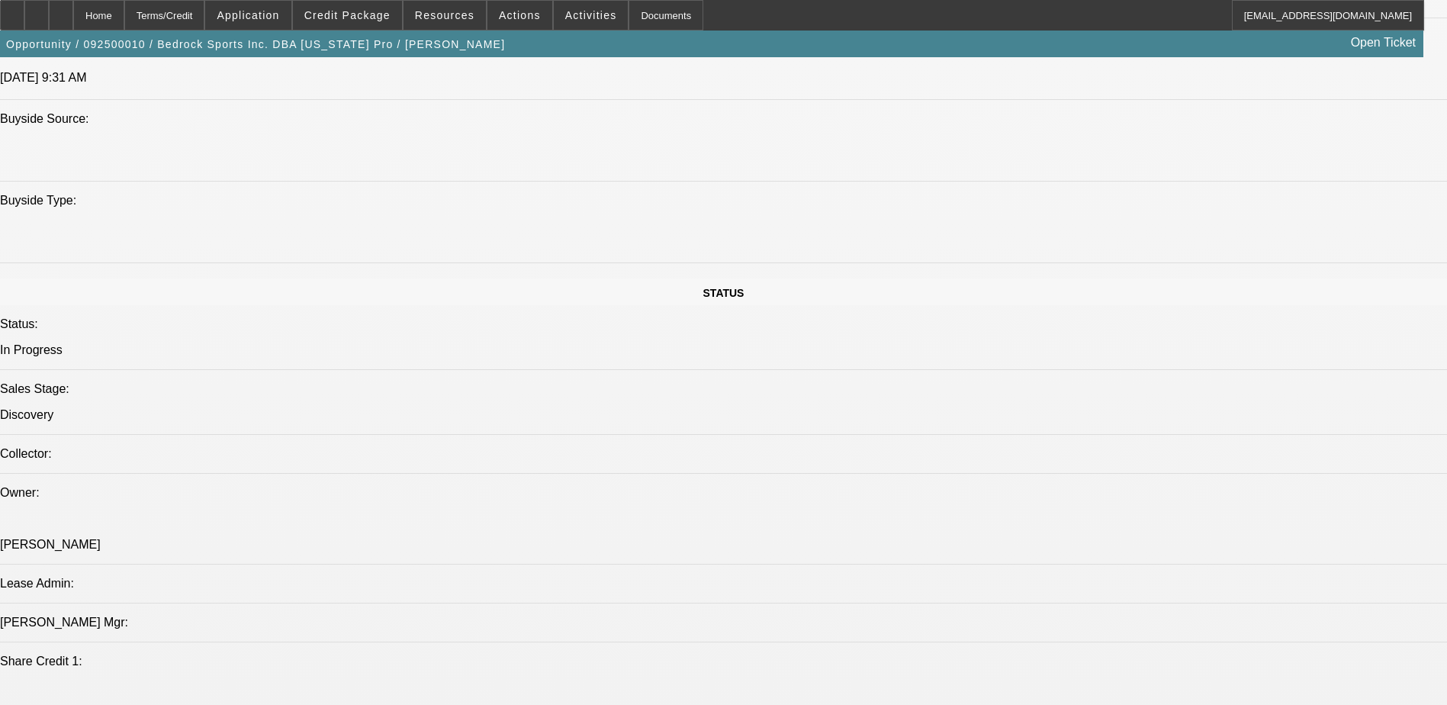
scroll to position [1449, 0]
